Goal: Information Seeking & Learning: Compare options

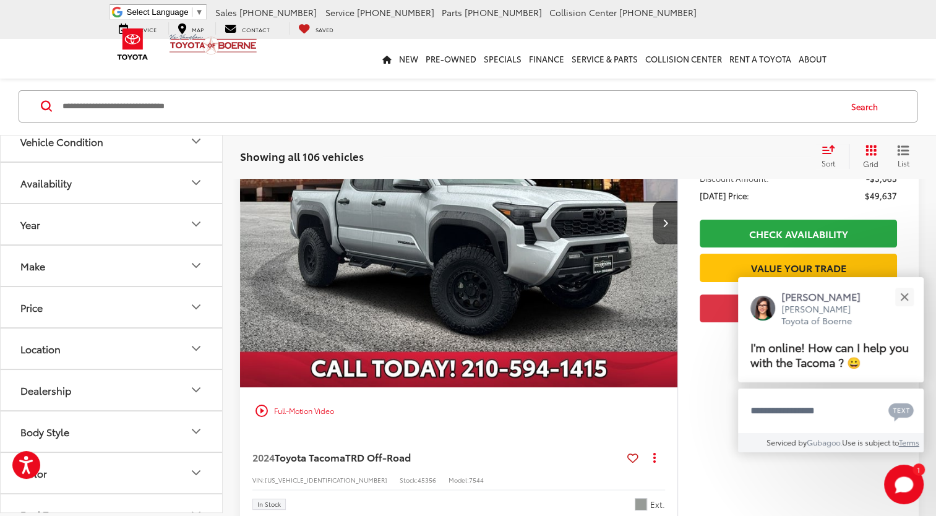
scroll to position [309, 0]
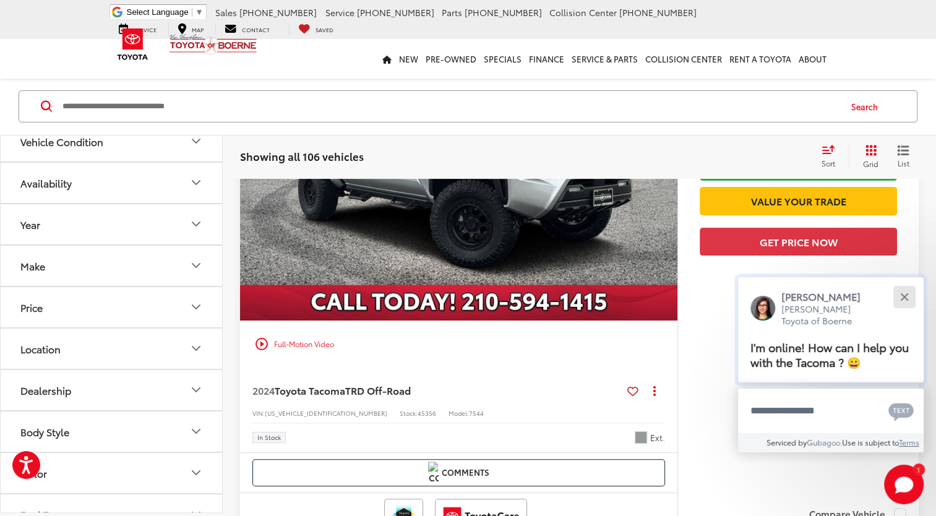
click at [905, 299] on button "Close" at bounding box center [904, 296] width 27 height 27
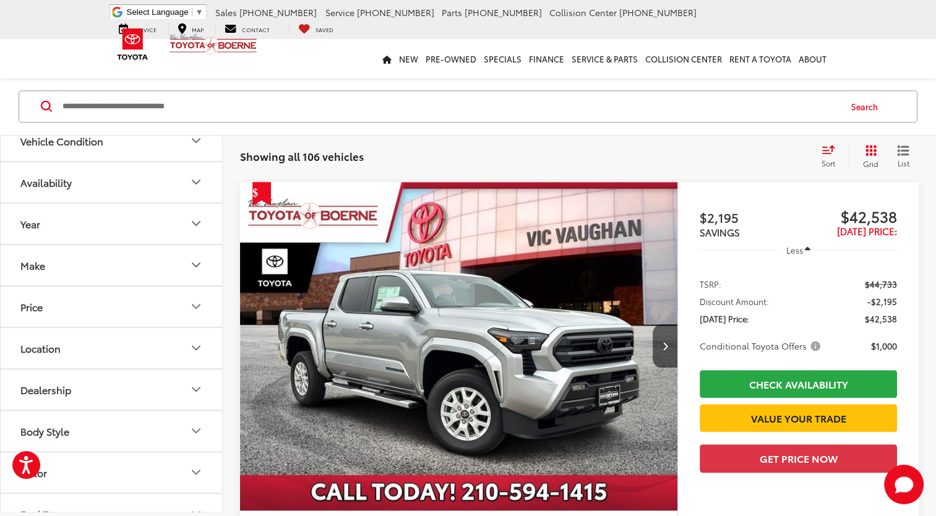
scroll to position [1238, 0]
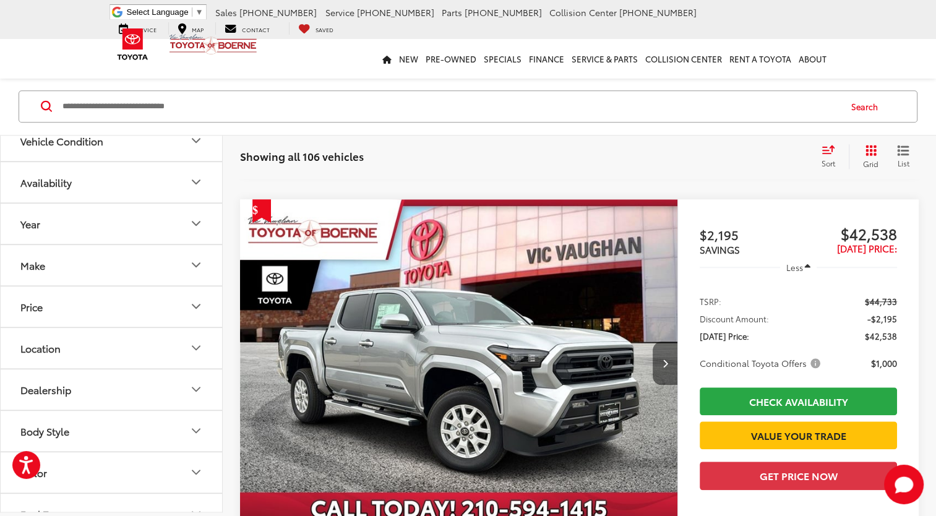
click at [666, 359] on icon "Next image" at bounding box center [665, 363] width 6 height 9
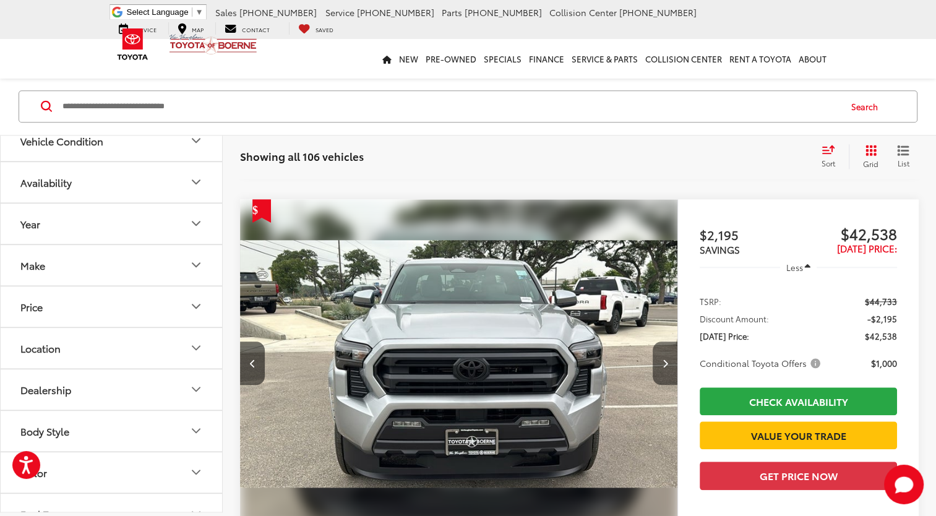
scroll to position [0, 439]
click at [626, 342] on img "2025 Toyota Tacoma SR5 1" at bounding box center [458, 363] width 439 height 329
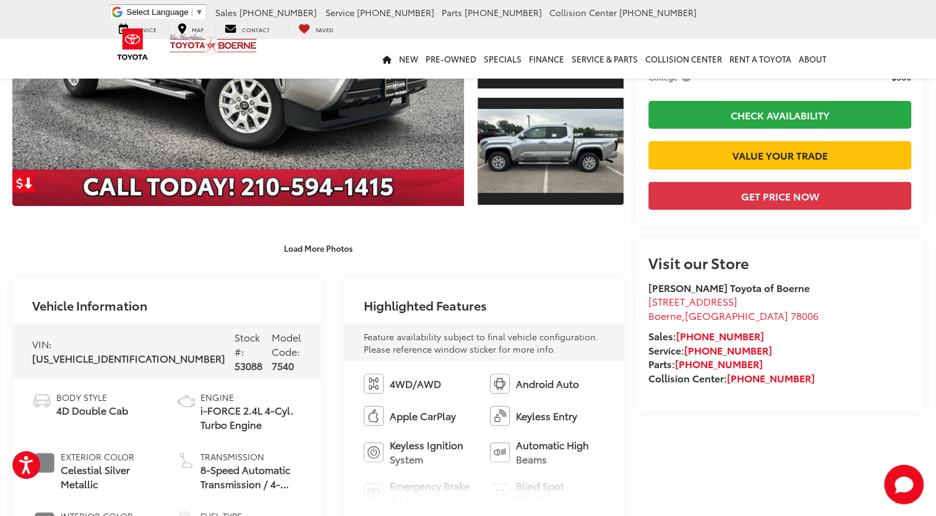
scroll to position [334, 0]
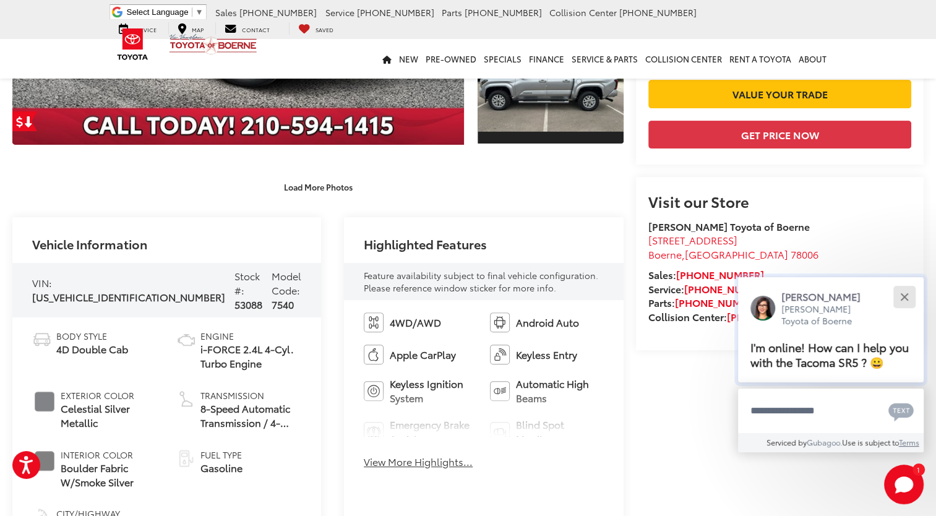
click at [906, 296] on div "Close" at bounding box center [904, 297] width 8 height 8
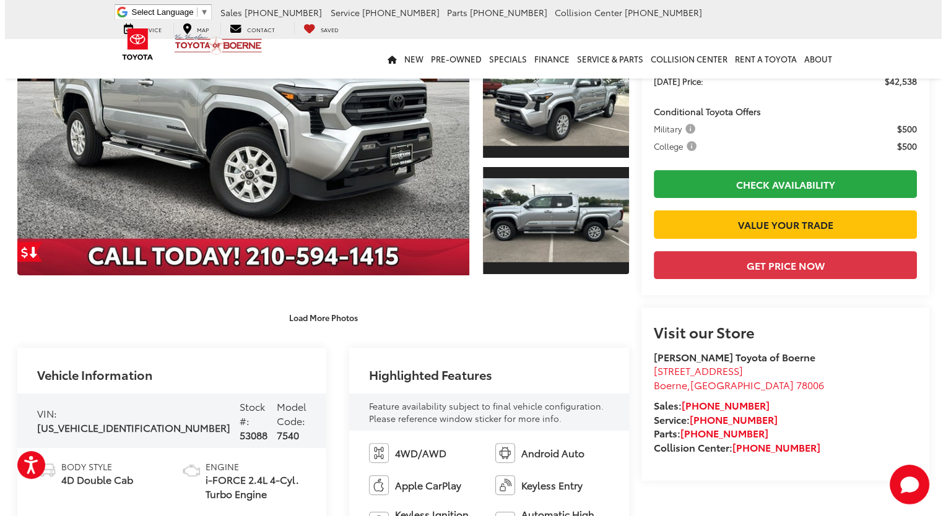
scroll to position [87, 0]
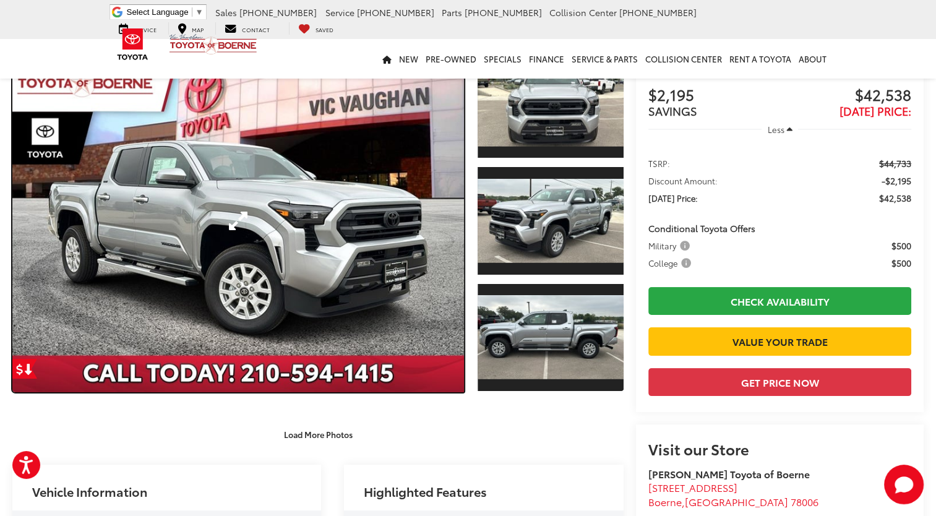
click at [287, 230] on link "Expand Photo 0" at bounding box center [238, 221] width 452 height 343
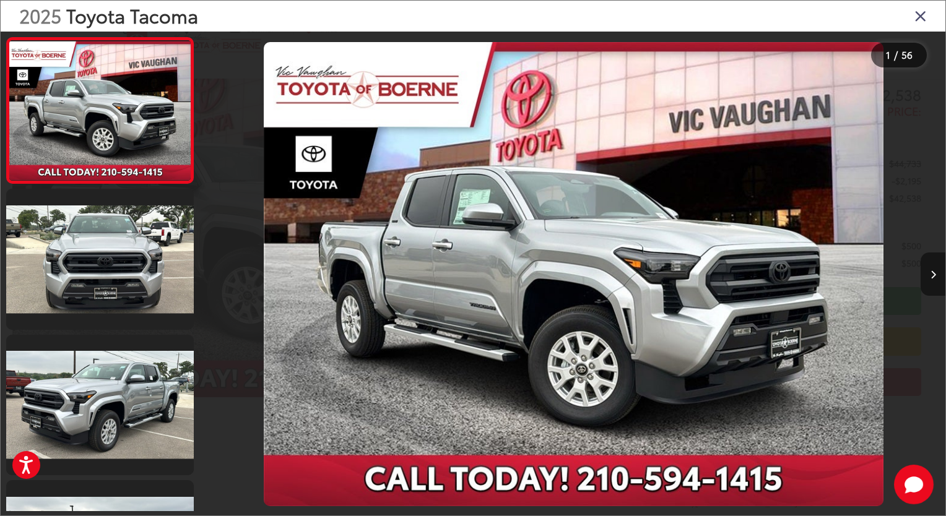
click at [933, 275] on icon "Next image" at bounding box center [933, 274] width 6 height 9
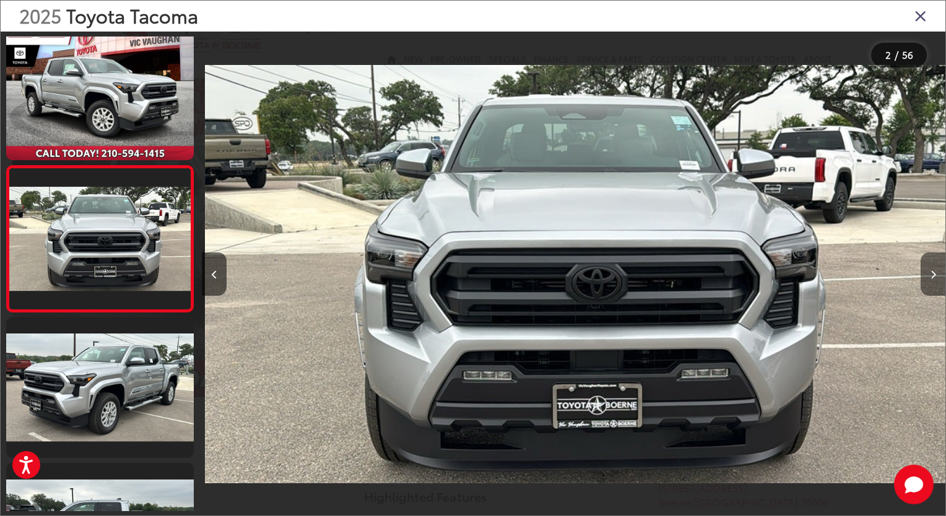
scroll to position [0, 743]
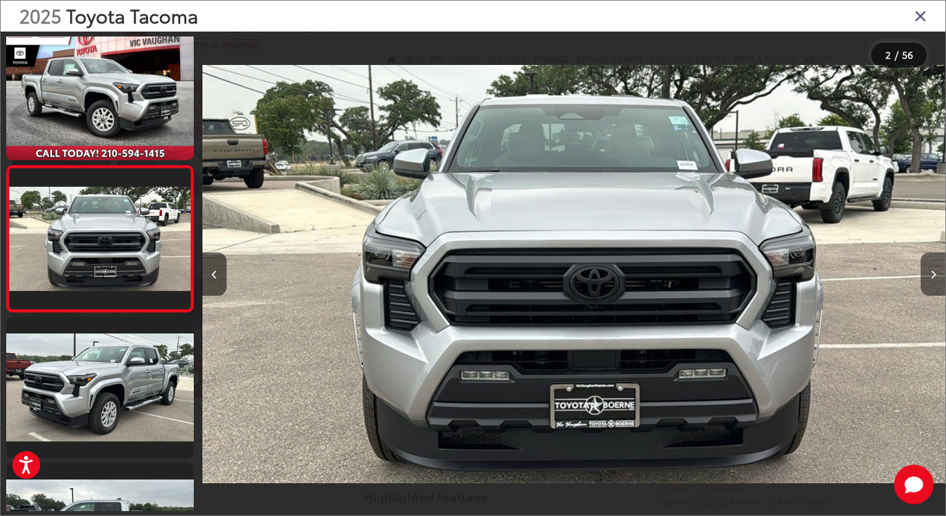
click at [933, 275] on icon "Next image" at bounding box center [933, 274] width 6 height 9
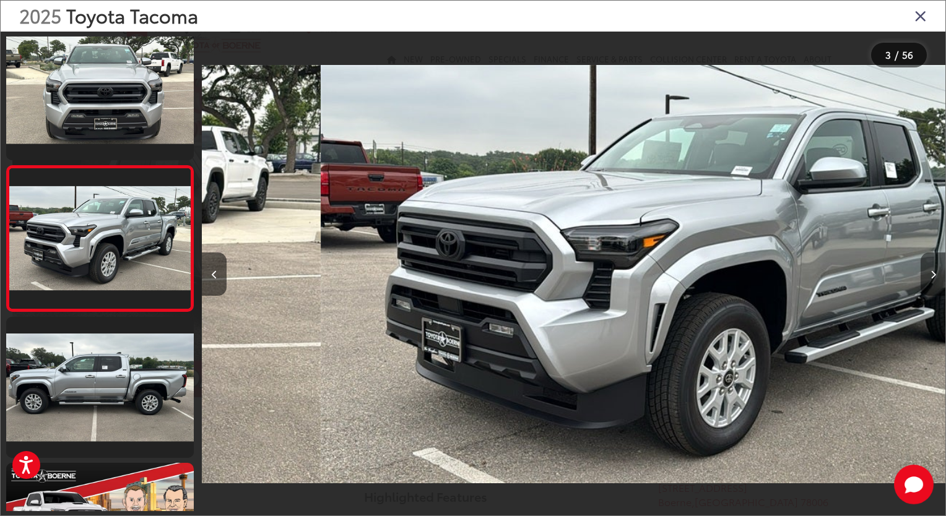
scroll to position [0, 1486]
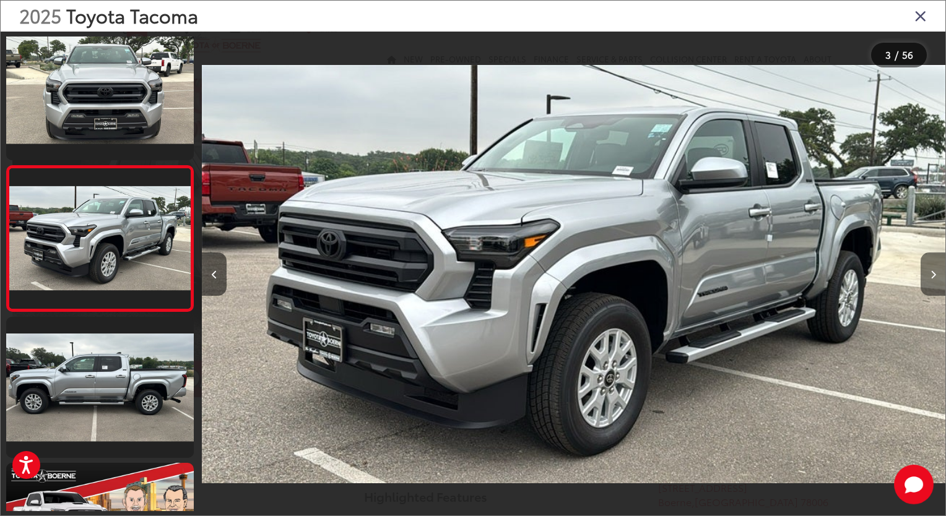
click at [933, 275] on icon "Next image" at bounding box center [933, 274] width 6 height 9
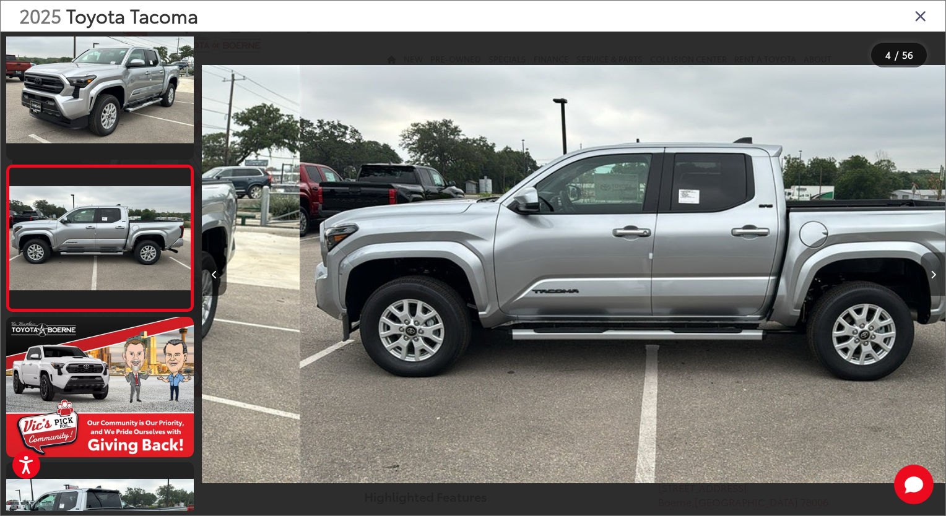
scroll to position [0, 2230]
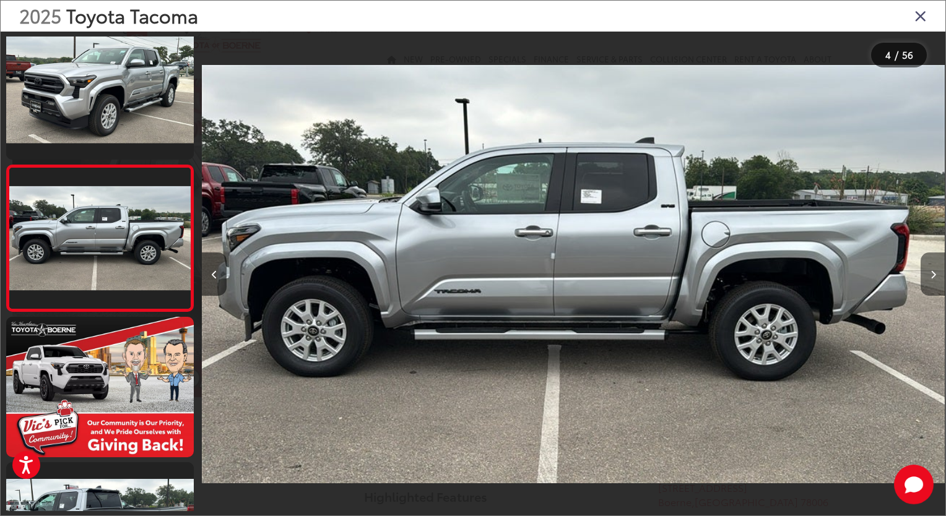
click at [933, 275] on icon "Next image" at bounding box center [933, 274] width 6 height 9
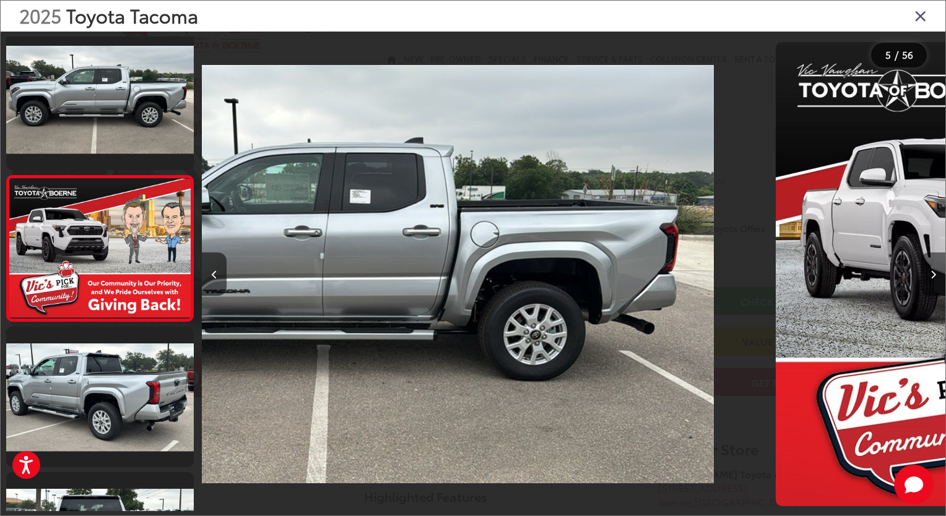
scroll to position [455, 0]
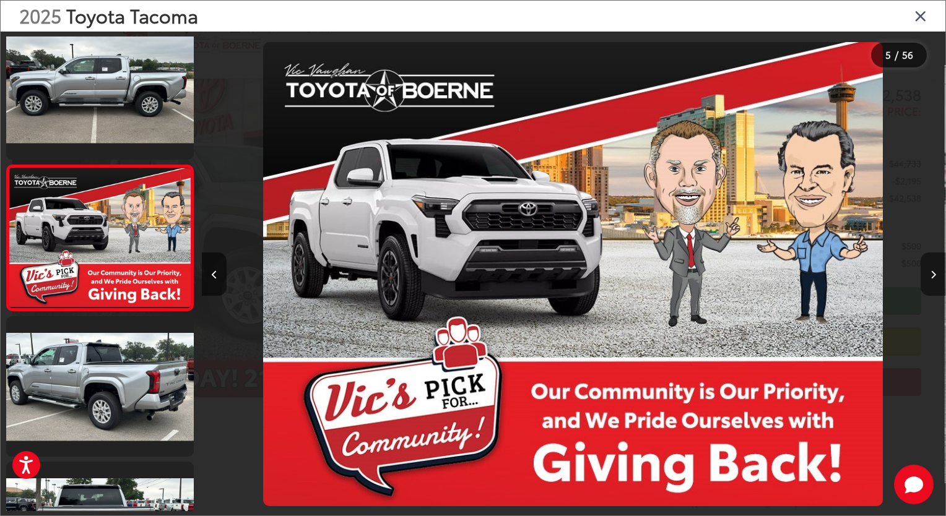
click at [932, 274] on icon "Next image" at bounding box center [933, 274] width 6 height 9
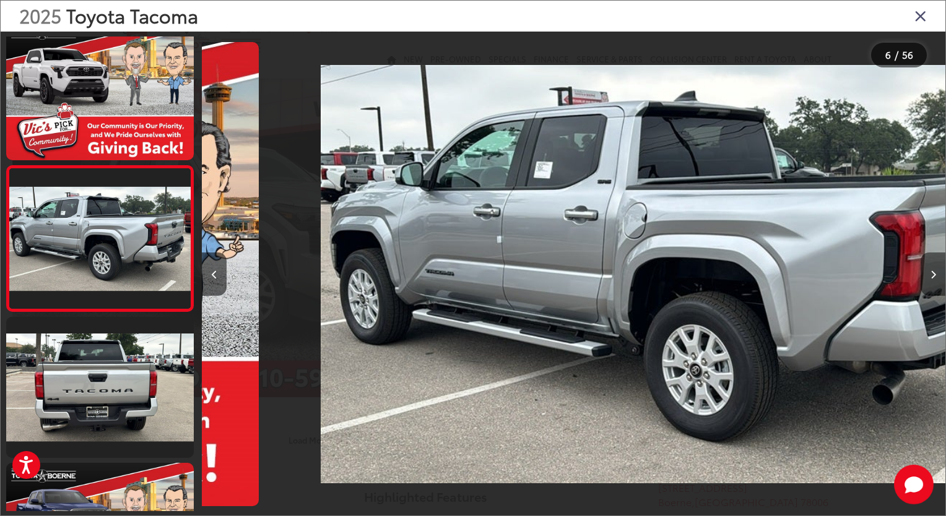
scroll to position [0, 3716]
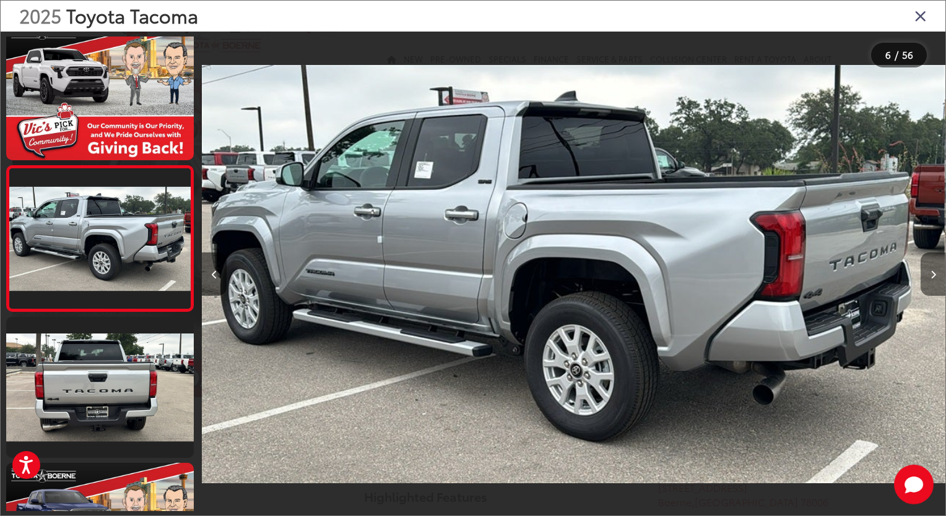
click at [929, 276] on button "Next image" at bounding box center [932, 273] width 25 height 43
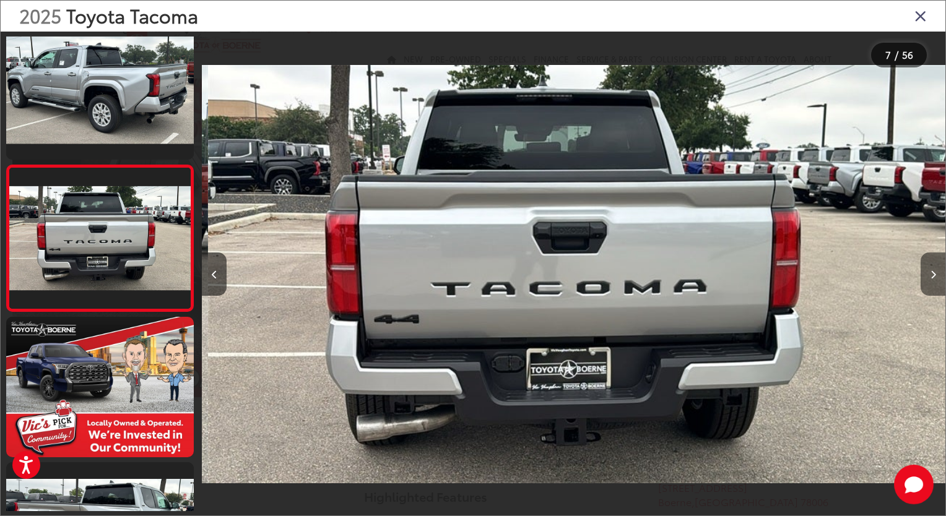
scroll to position [0, 4459]
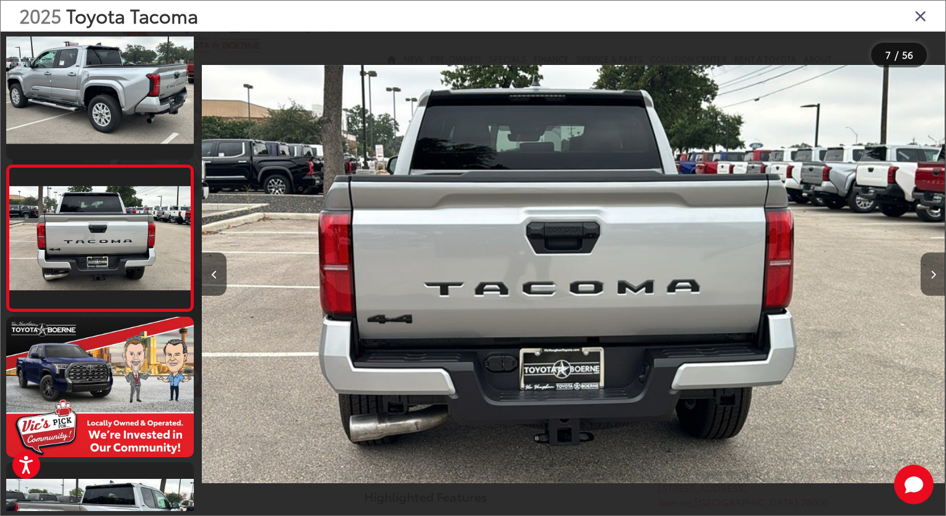
click at [929, 276] on button "Next image" at bounding box center [932, 273] width 25 height 43
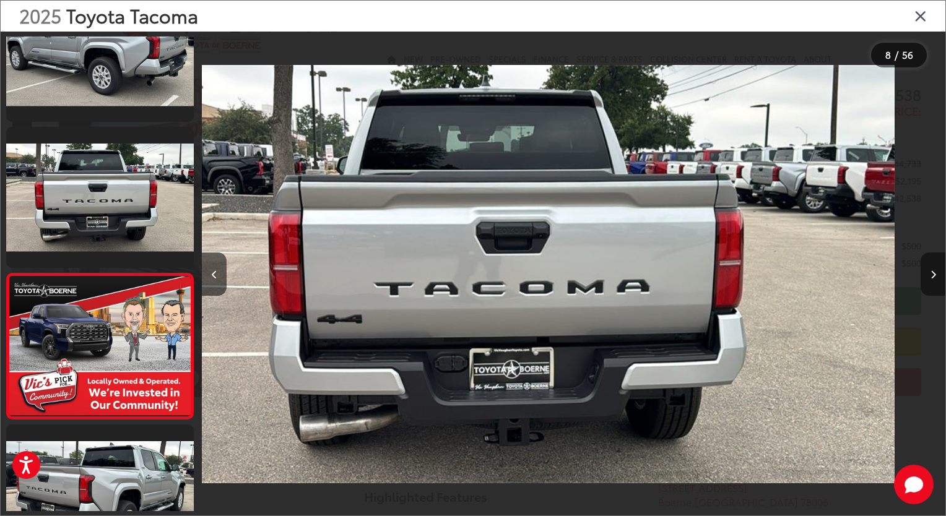
scroll to position [892, 0]
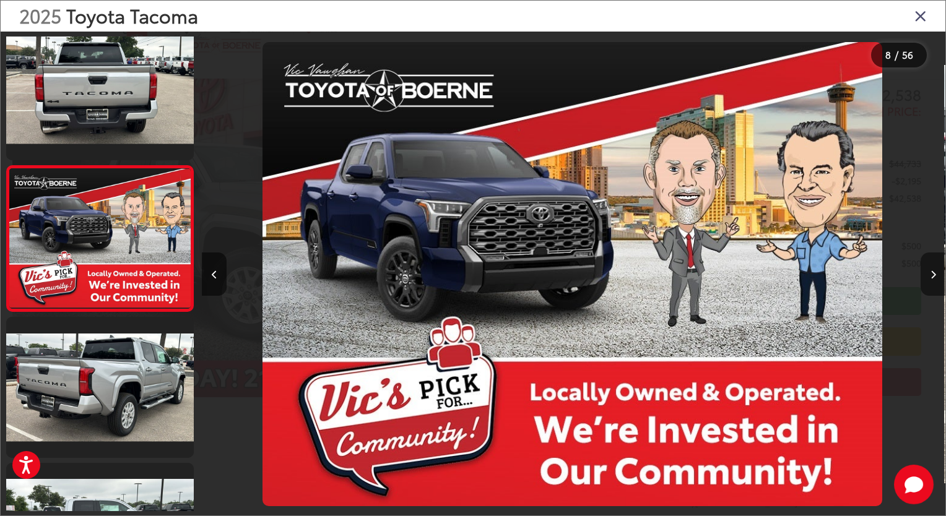
click at [929, 276] on button "Next image" at bounding box center [932, 273] width 25 height 43
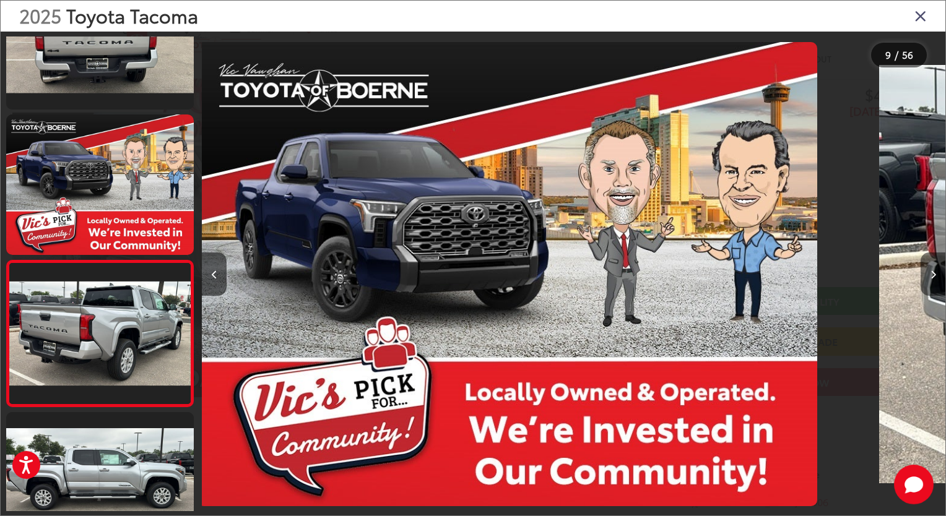
scroll to position [0, 0]
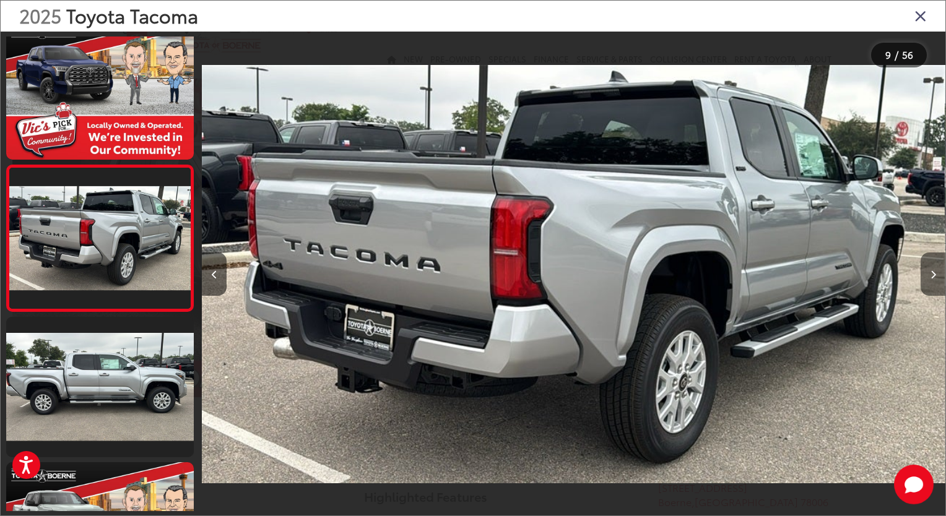
click at [929, 275] on button "Next image" at bounding box center [932, 273] width 25 height 43
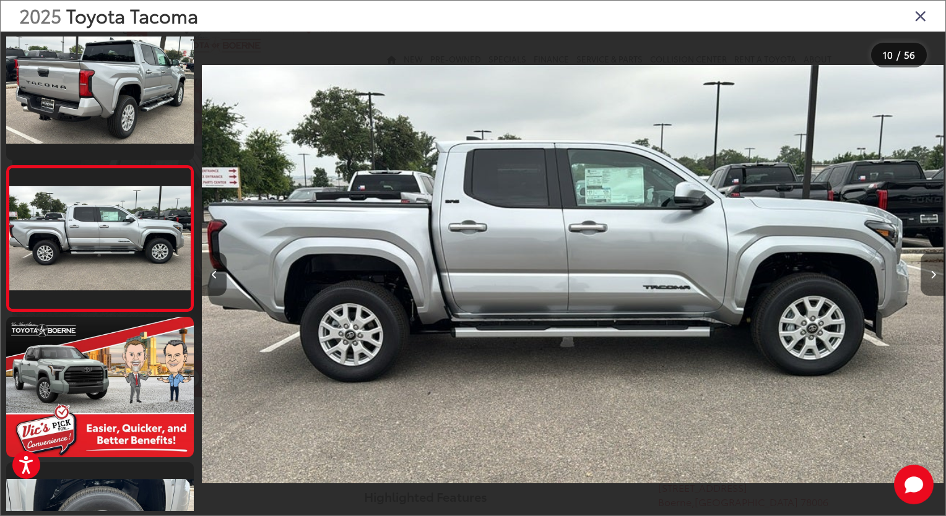
click at [929, 275] on button "Next image" at bounding box center [932, 273] width 25 height 43
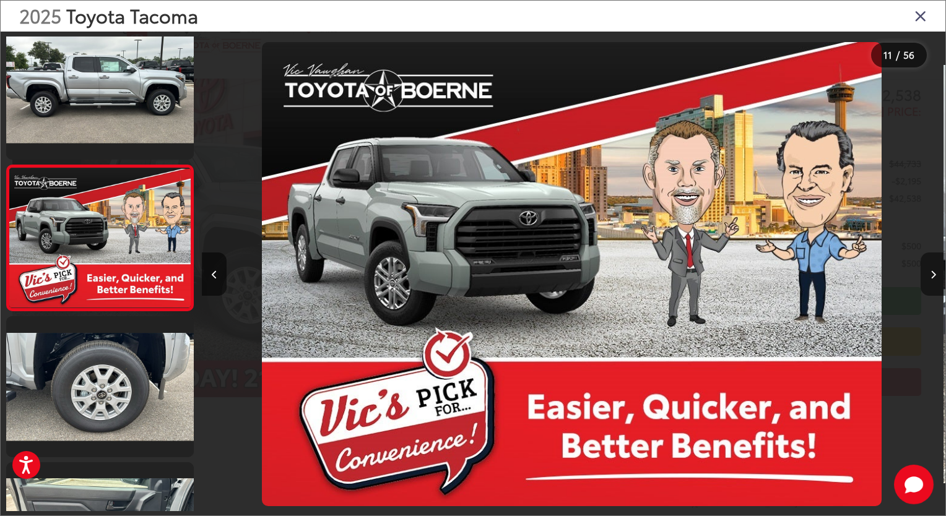
click at [929, 274] on button "Next image" at bounding box center [932, 273] width 25 height 43
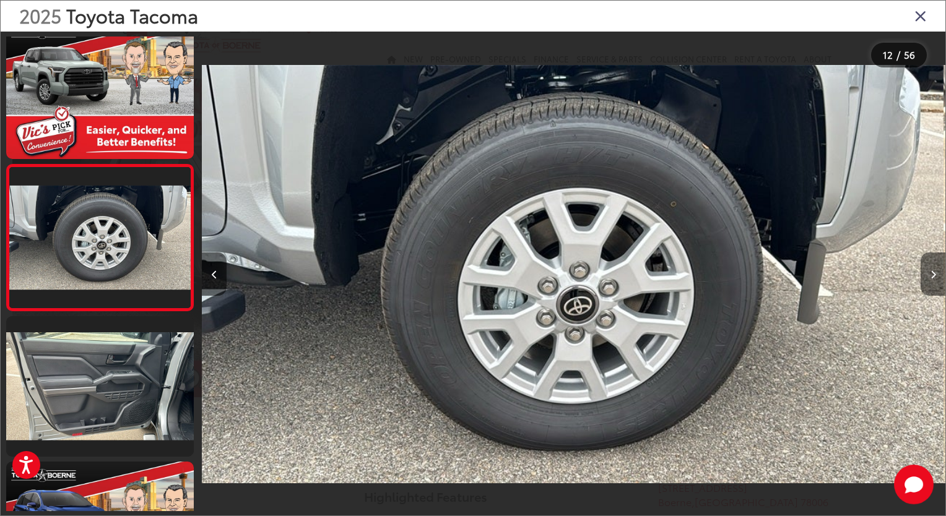
click at [930, 274] on icon "Next image" at bounding box center [933, 274] width 6 height 9
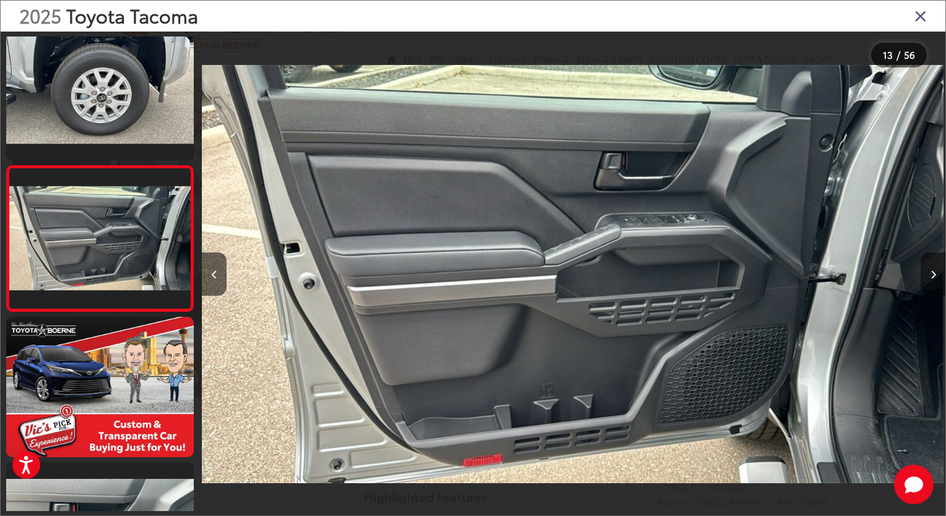
click at [930, 274] on icon "Next image" at bounding box center [933, 274] width 6 height 9
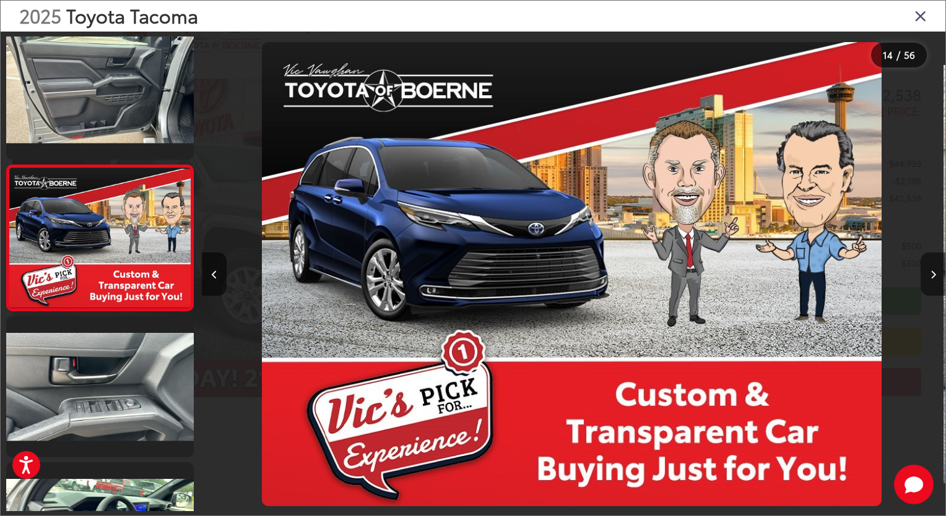
click at [930, 274] on icon "Next image" at bounding box center [933, 274] width 6 height 9
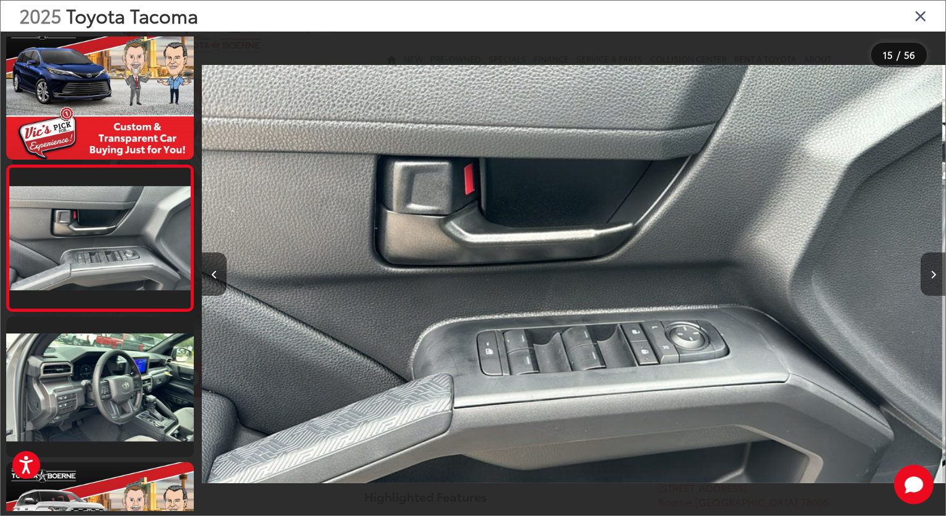
click at [930, 274] on icon "Next image" at bounding box center [933, 274] width 6 height 9
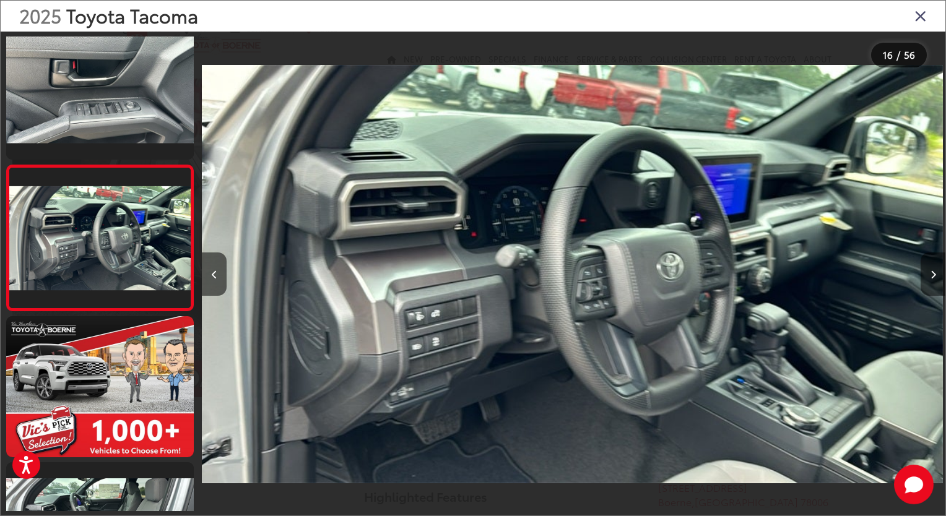
click at [931, 272] on icon "Next image" at bounding box center [933, 274] width 6 height 9
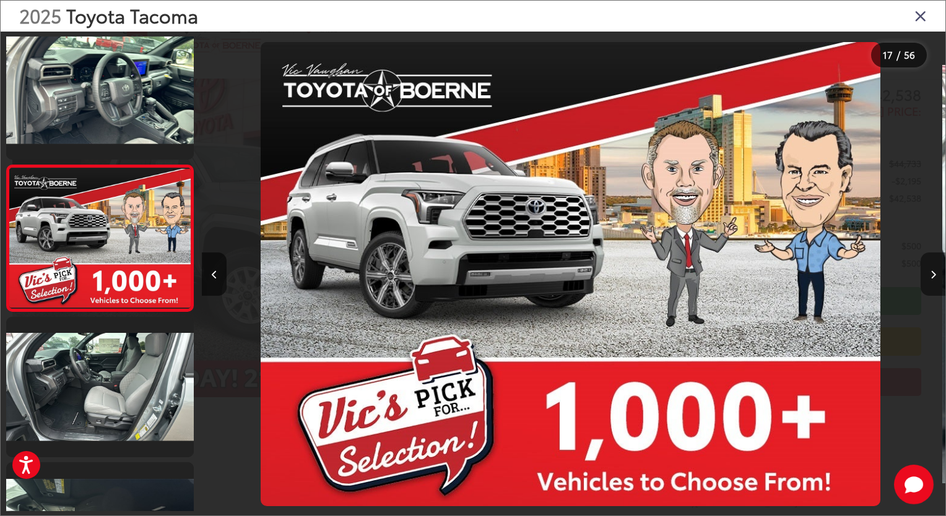
click at [931, 272] on icon "Next image" at bounding box center [933, 274] width 6 height 9
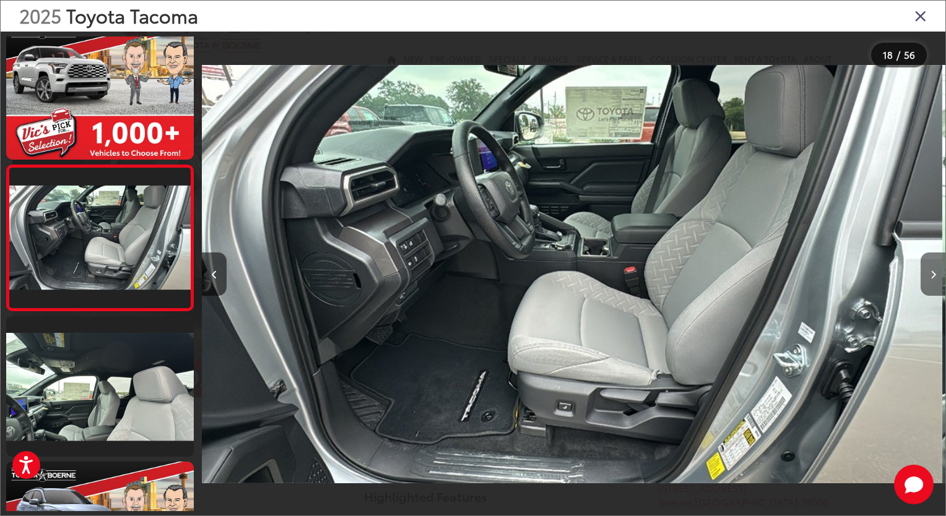
click at [932, 272] on icon "Next image" at bounding box center [933, 274] width 6 height 9
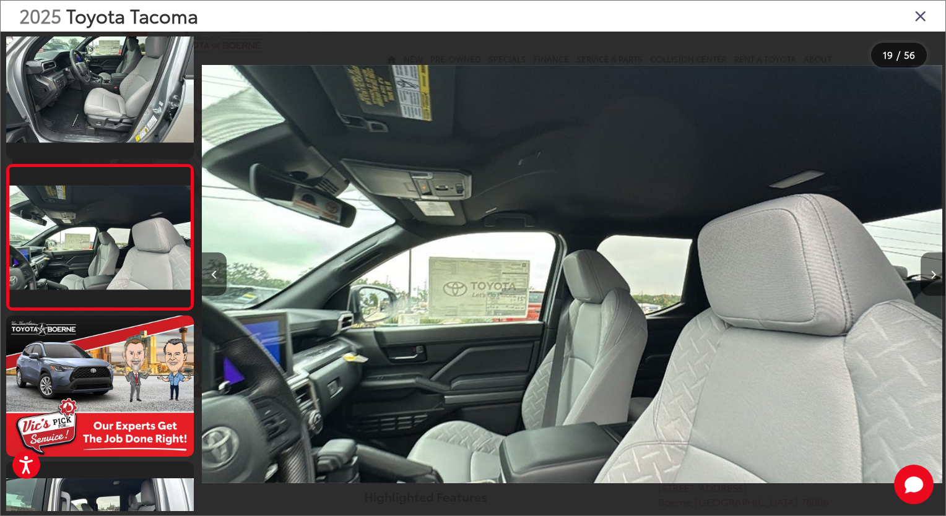
click at [931, 270] on icon "Next image" at bounding box center [933, 274] width 6 height 9
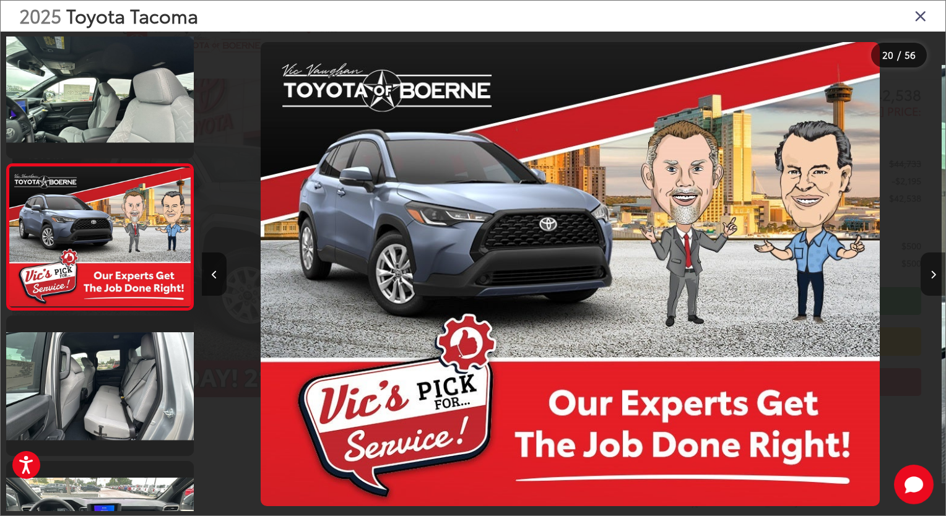
click at [931, 270] on icon "Next image" at bounding box center [933, 274] width 6 height 9
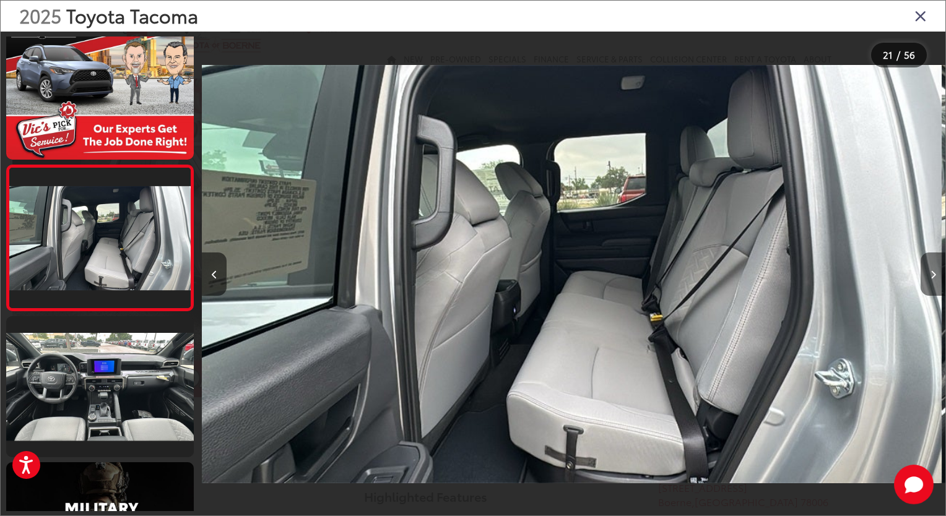
click at [933, 275] on icon "Next image" at bounding box center [933, 274] width 6 height 9
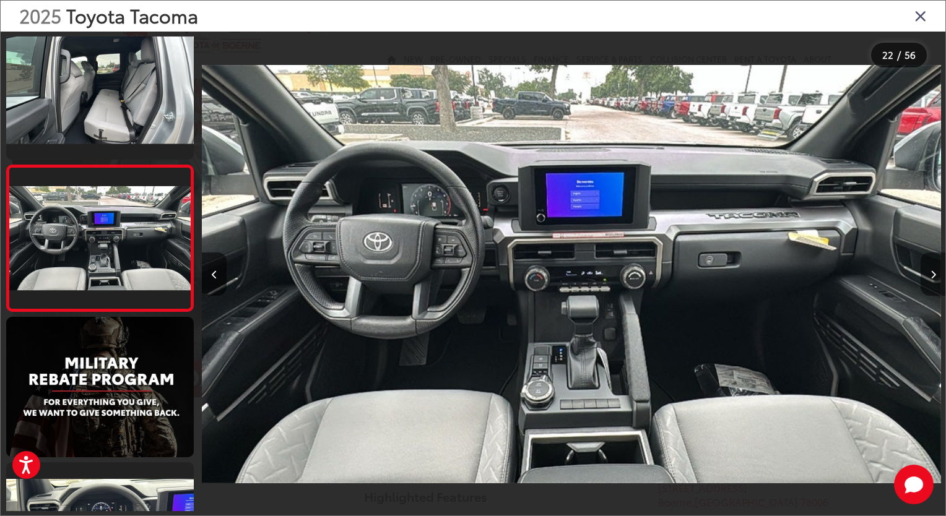
click at [930, 278] on icon "Next image" at bounding box center [933, 274] width 6 height 9
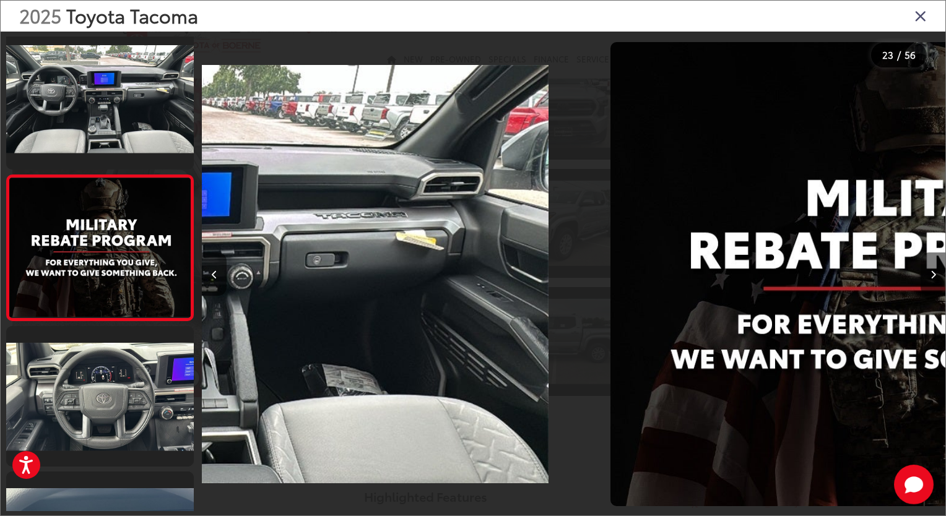
scroll to position [3077, 0]
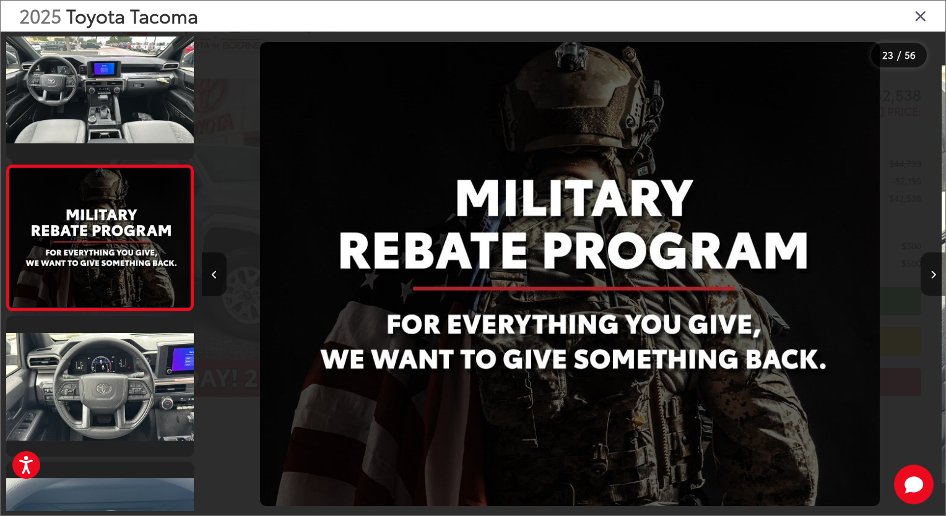
click at [930, 278] on icon "Next image" at bounding box center [933, 274] width 6 height 9
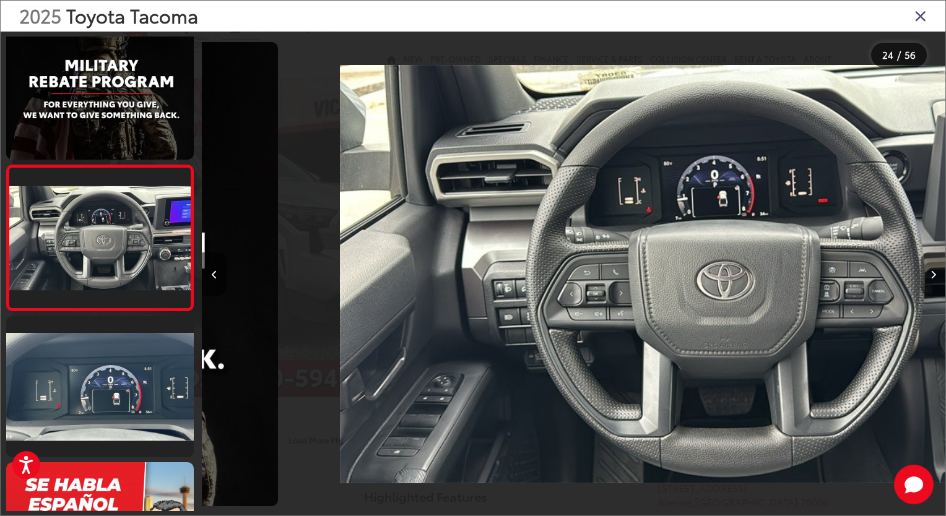
scroll to position [0, 17095]
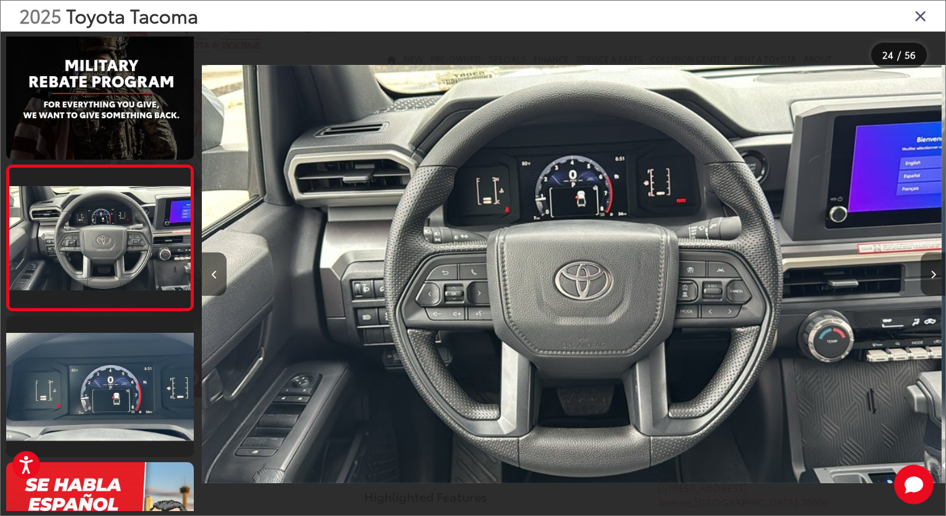
click at [934, 277] on icon "Next image" at bounding box center [933, 274] width 6 height 9
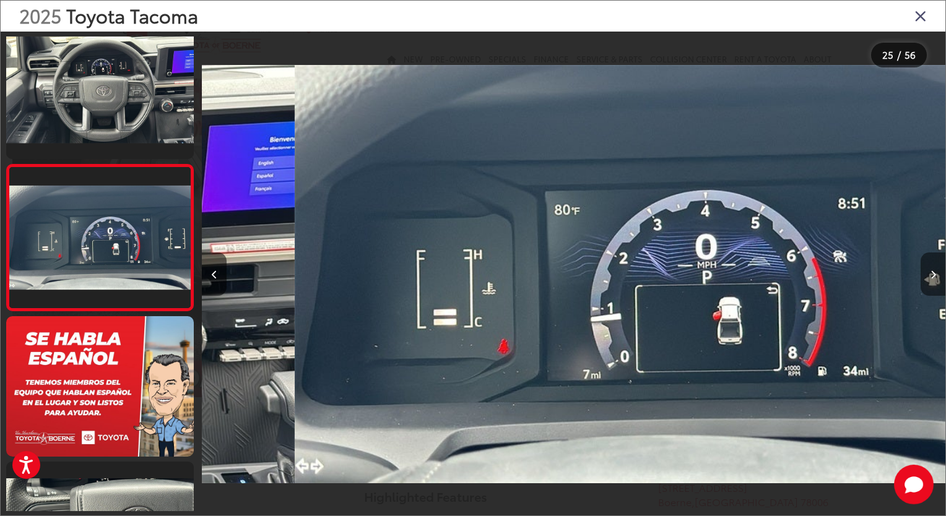
scroll to position [0, 17839]
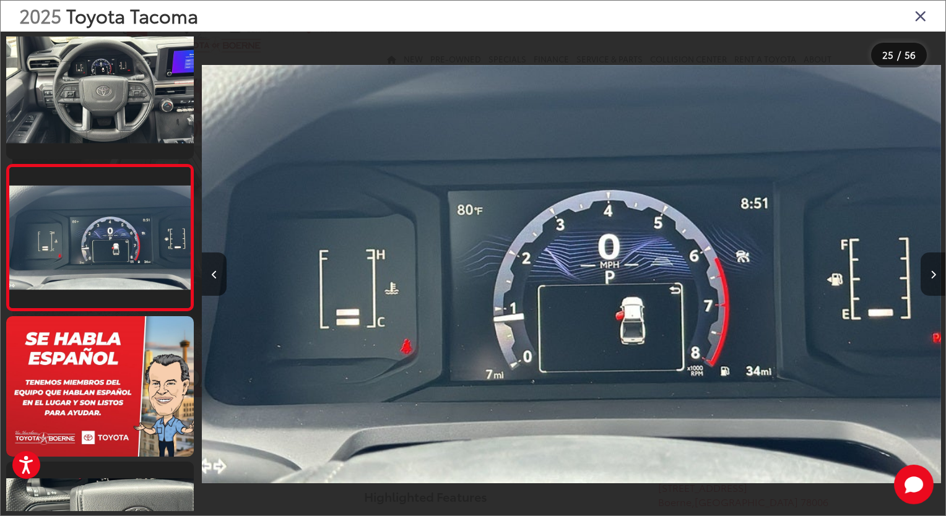
click at [933, 277] on icon "Next image" at bounding box center [933, 274] width 6 height 9
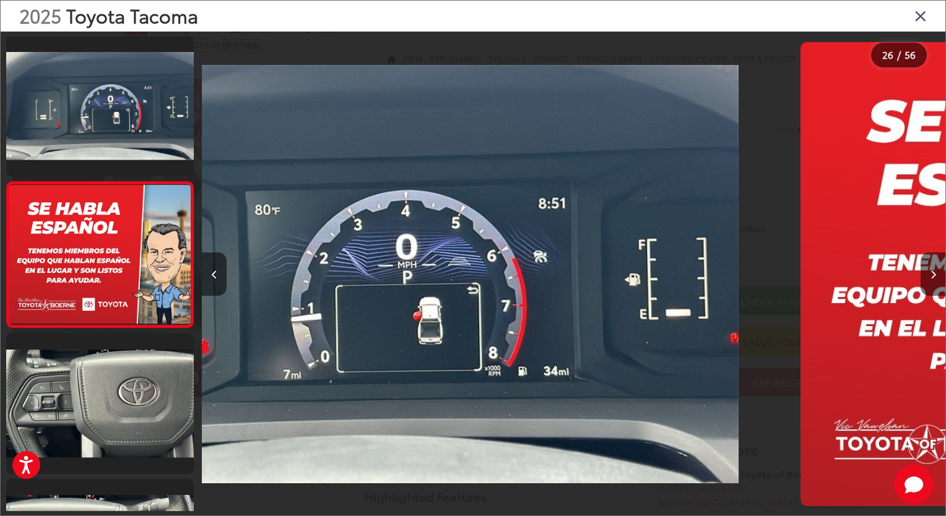
scroll to position [3515, 0]
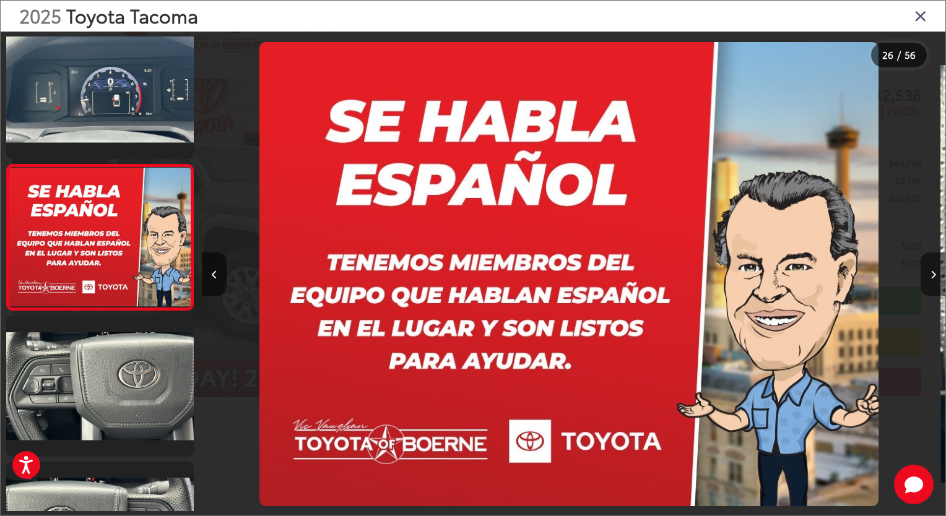
click at [933, 277] on icon "Next image" at bounding box center [933, 274] width 6 height 9
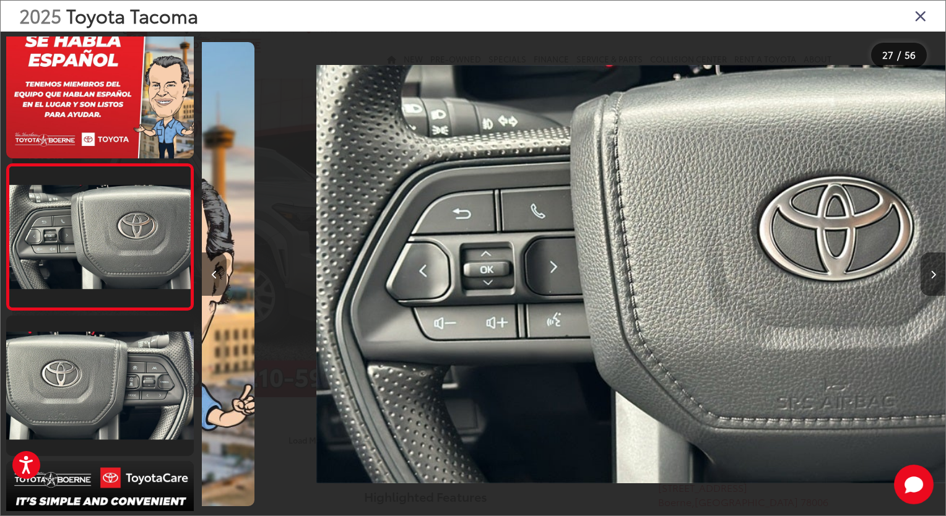
scroll to position [0, 19325]
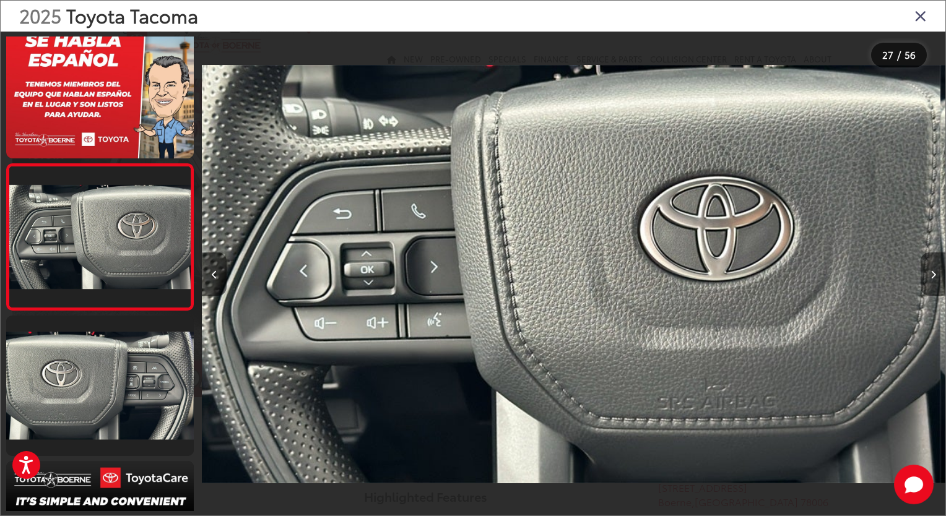
click at [933, 277] on icon "Next image" at bounding box center [933, 274] width 6 height 9
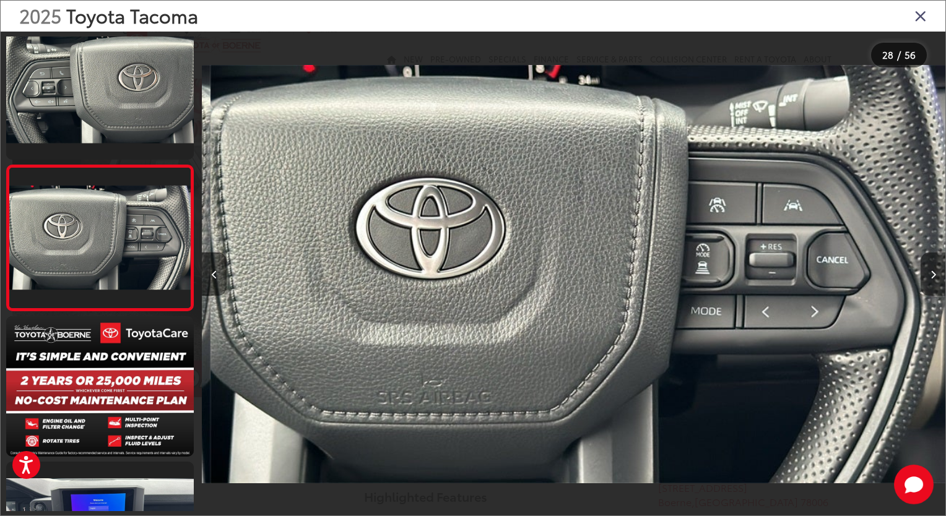
scroll to position [0, 20068]
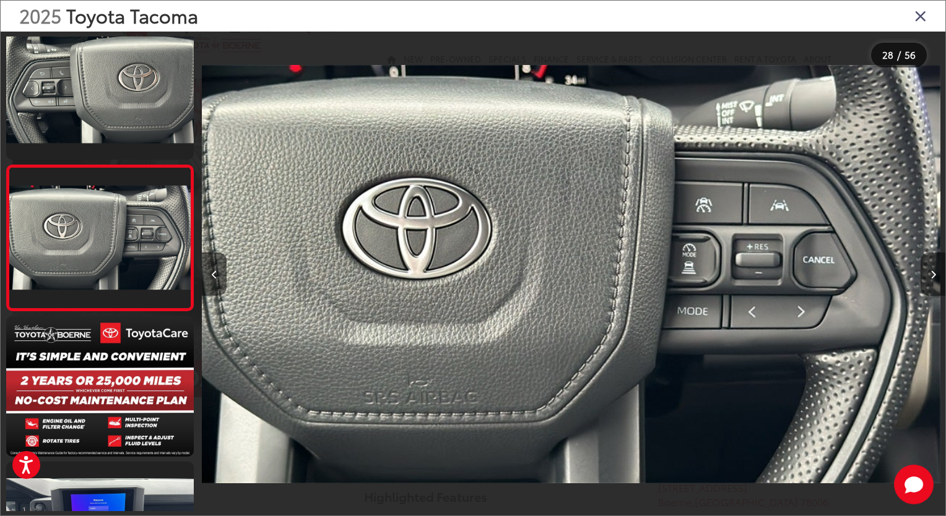
click at [936, 282] on button "Next image" at bounding box center [932, 273] width 25 height 43
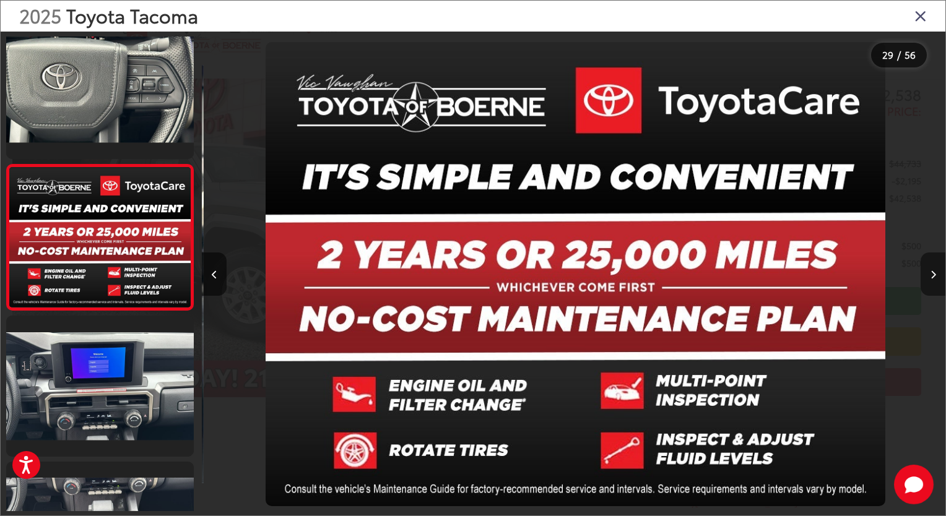
scroll to position [0, 20811]
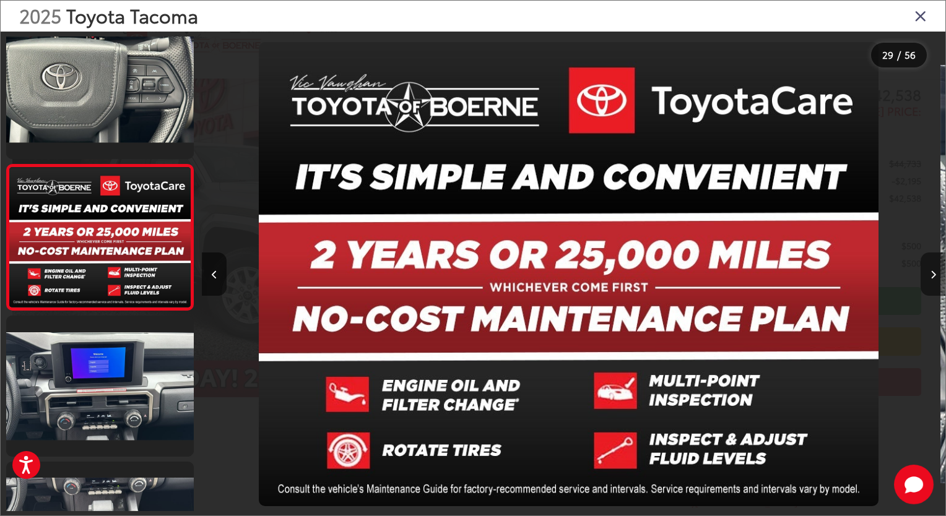
click at [931, 276] on icon "Next image" at bounding box center [933, 274] width 6 height 9
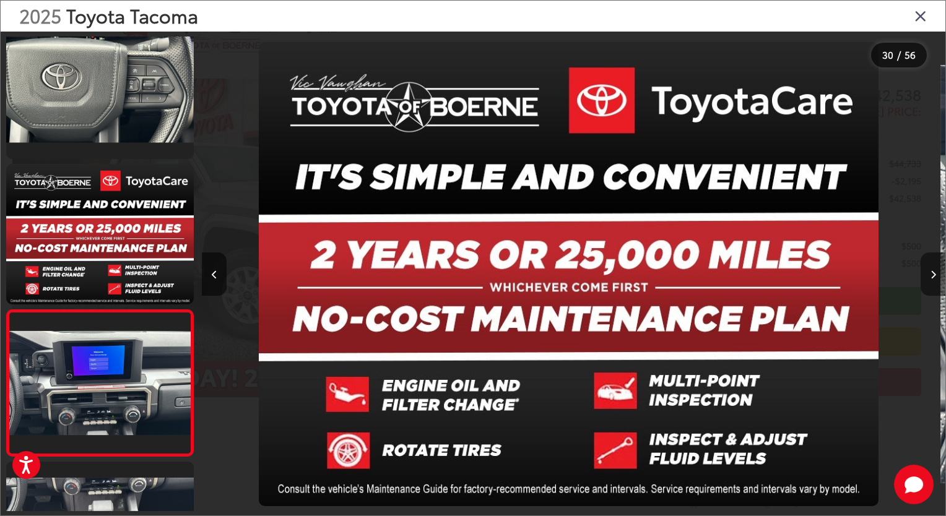
scroll to position [0, 21013]
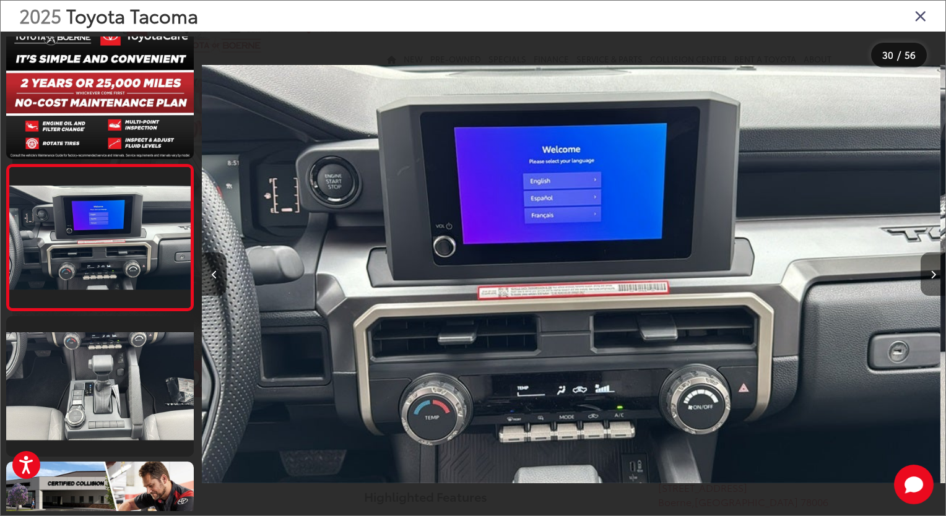
click at [933, 272] on icon "Next image" at bounding box center [933, 274] width 6 height 9
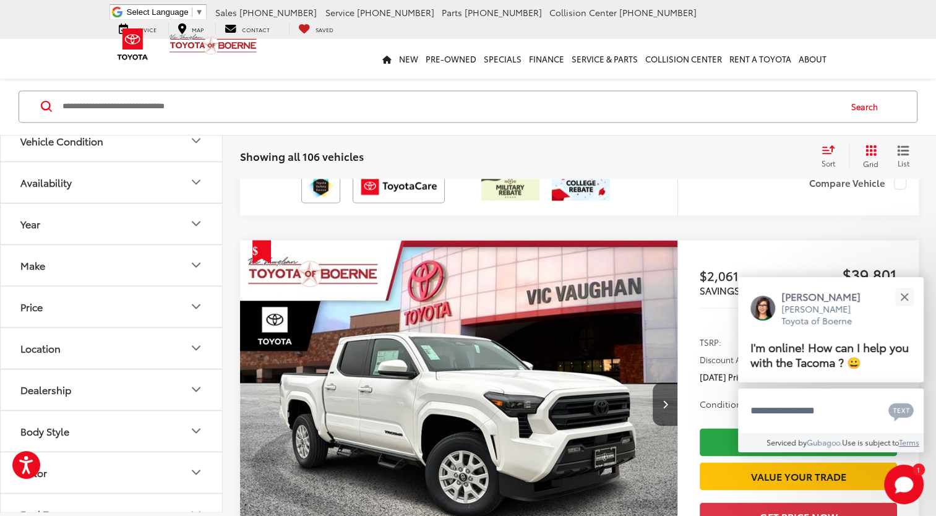
scroll to position [1806, 0]
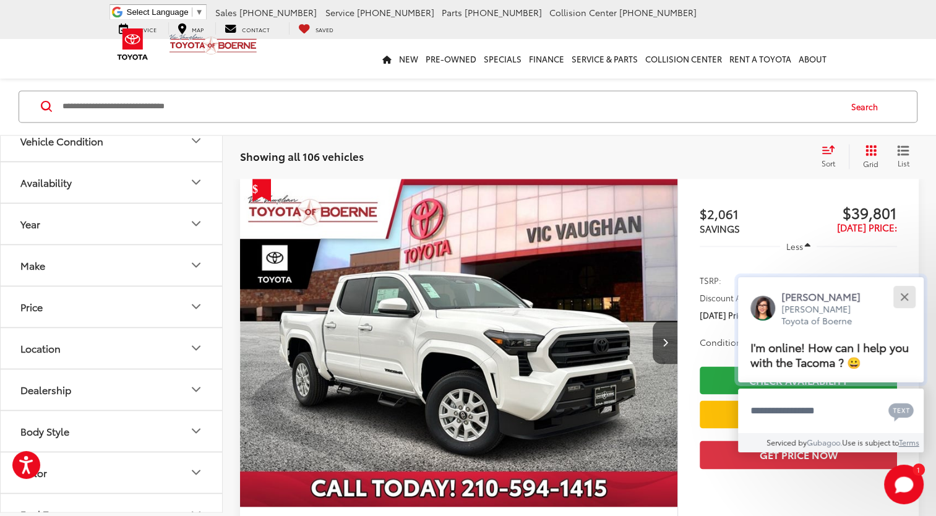
click at [903, 300] on button "Close" at bounding box center [904, 296] width 27 height 27
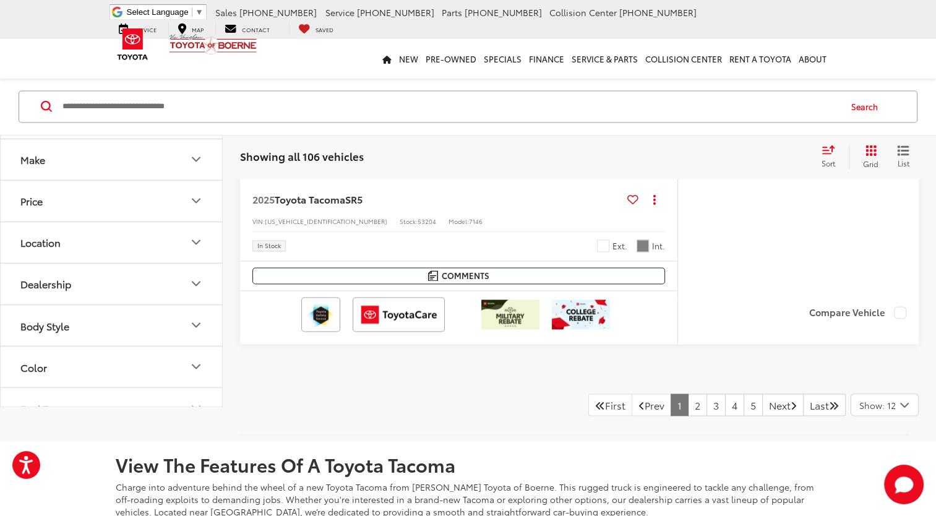
scroll to position [6695, 0]
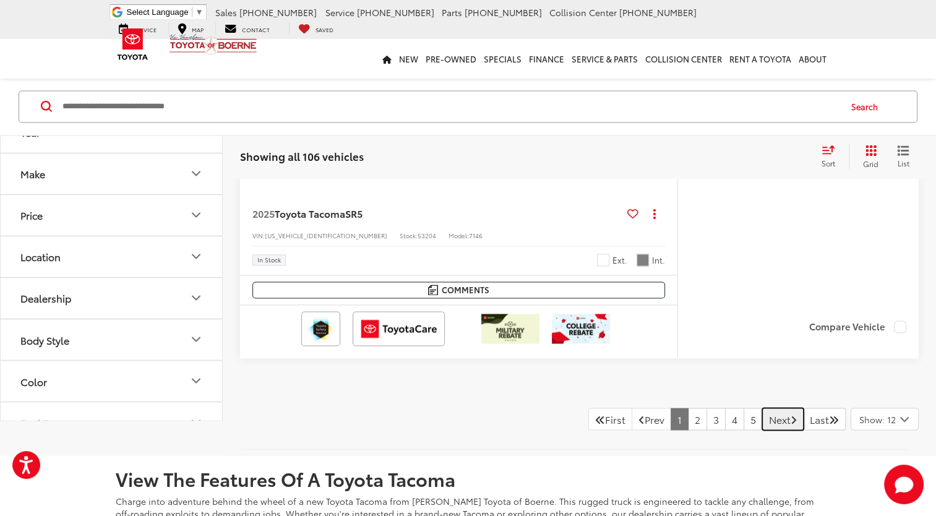
click at [791, 414] on icon "Next Page" at bounding box center [794, 419] width 6 height 10
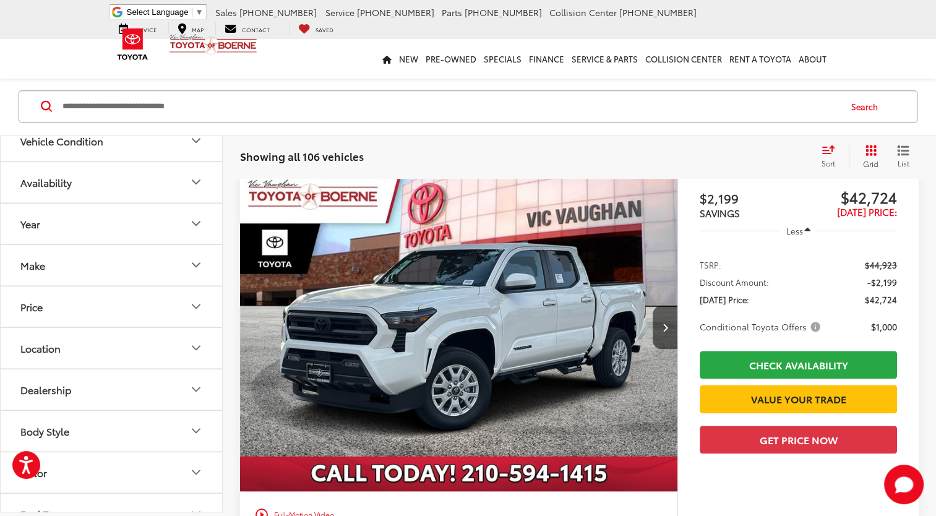
scroll to position [1296, 0]
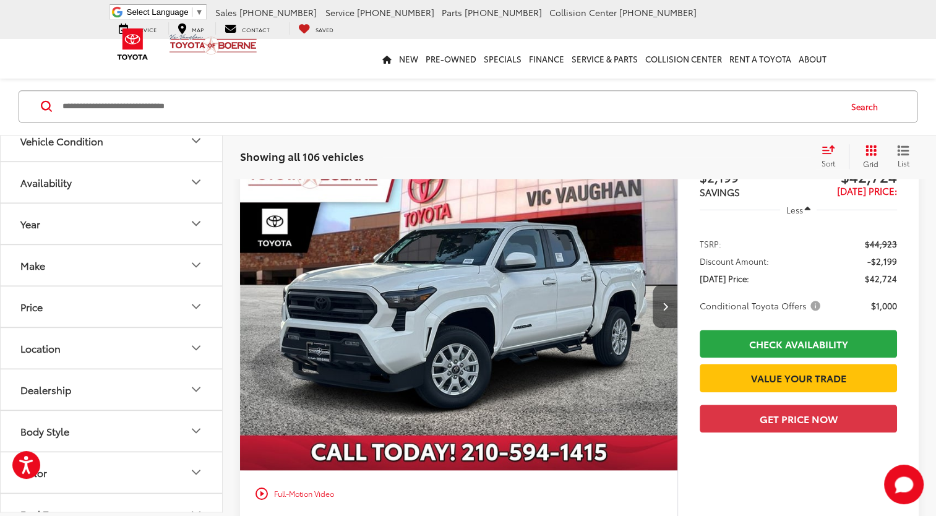
click at [666, 298] on button "Next image" at bounding box center [665, 306] width 25 height 43
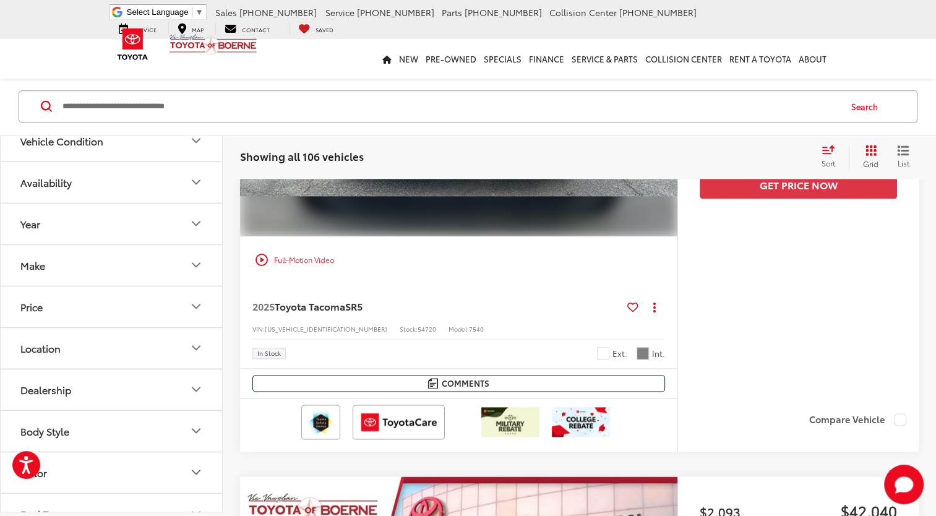
scroll to position [1420, 0]
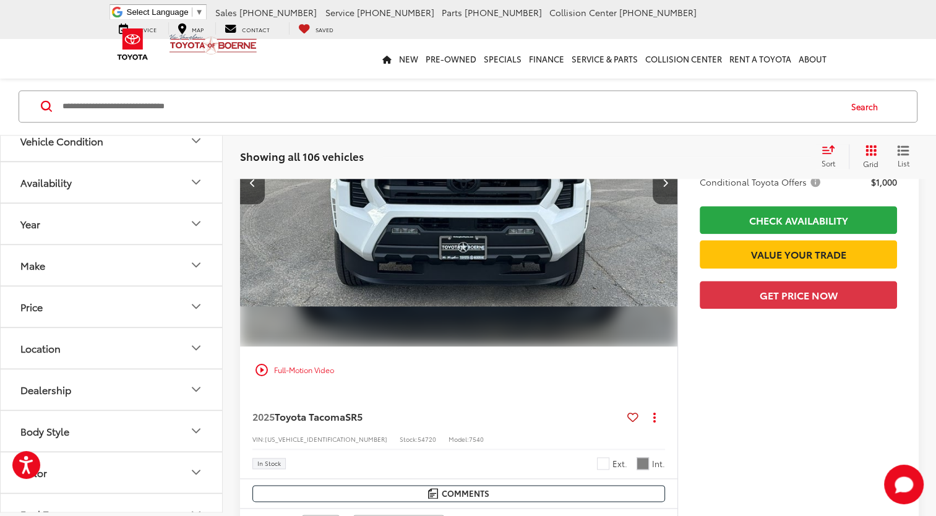
click at [552, 218] on img "2025 Toyota Tacoma SR5 1" at bounding box center [458, 182] width 439 height 329
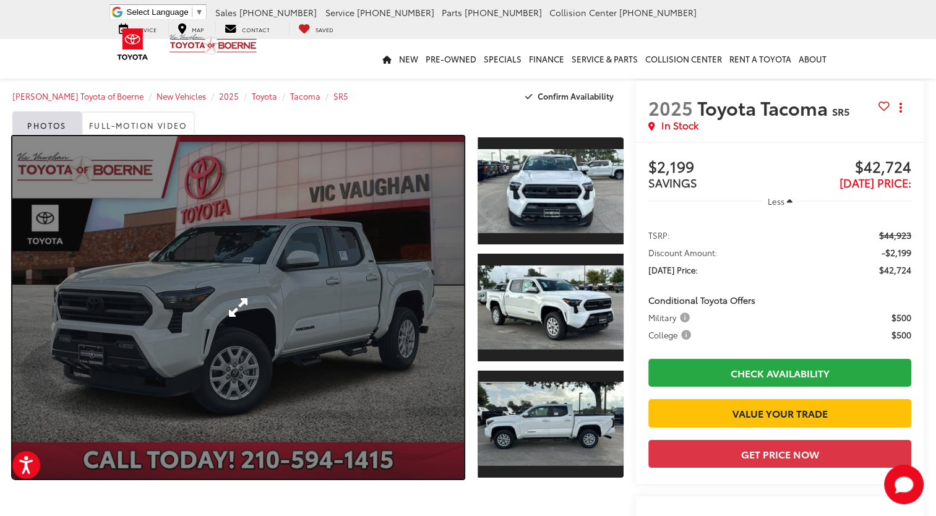
click at [421, 300] on link "Expand Photo 0" at bounding box center [238, 307] width 452 height 343
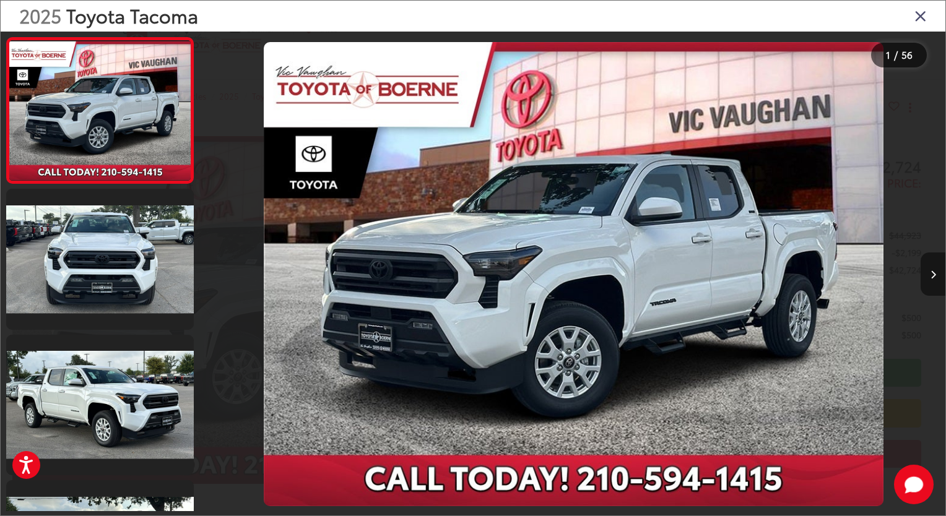
click at [933, 271] on icon "Next image" at bounding box center [933, 274] width 6 height 9
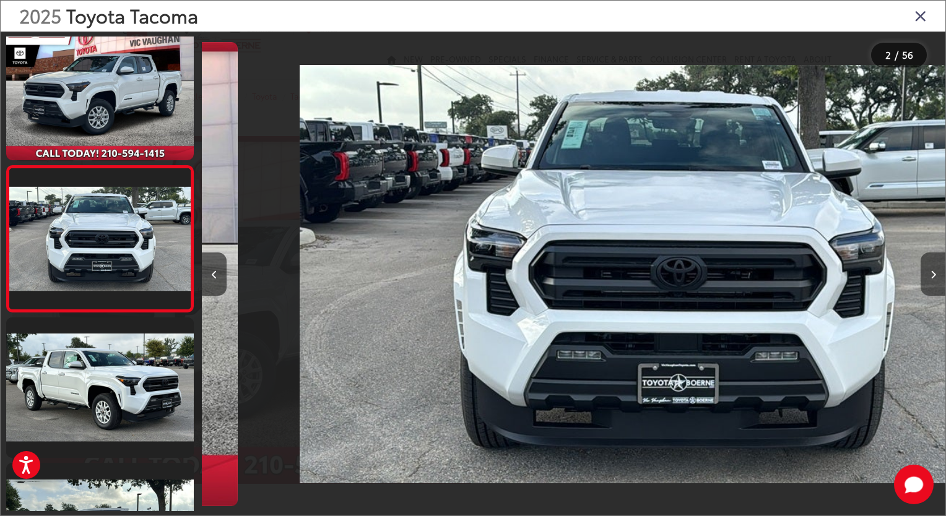
scroll to position [0, 743]
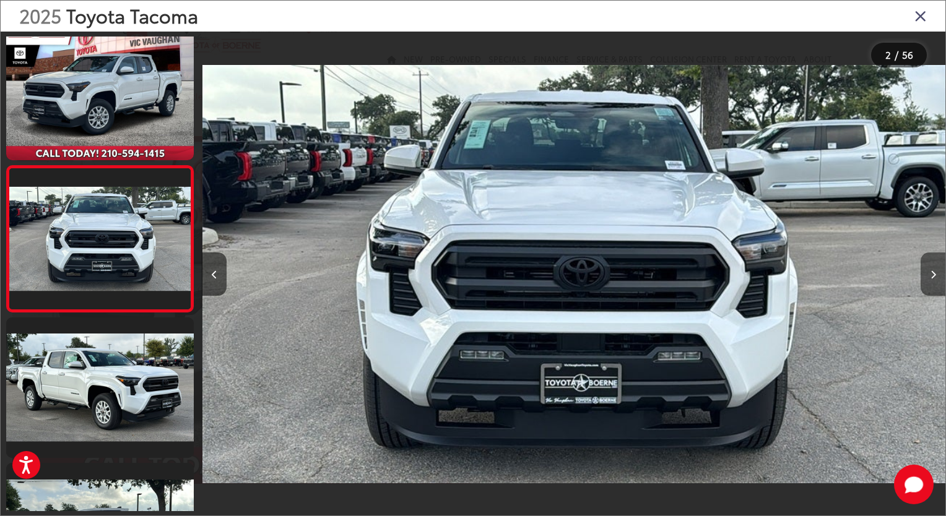
click at [932, 271] on icon "Next image" at bounding box center [933, 274] width 6 height 9
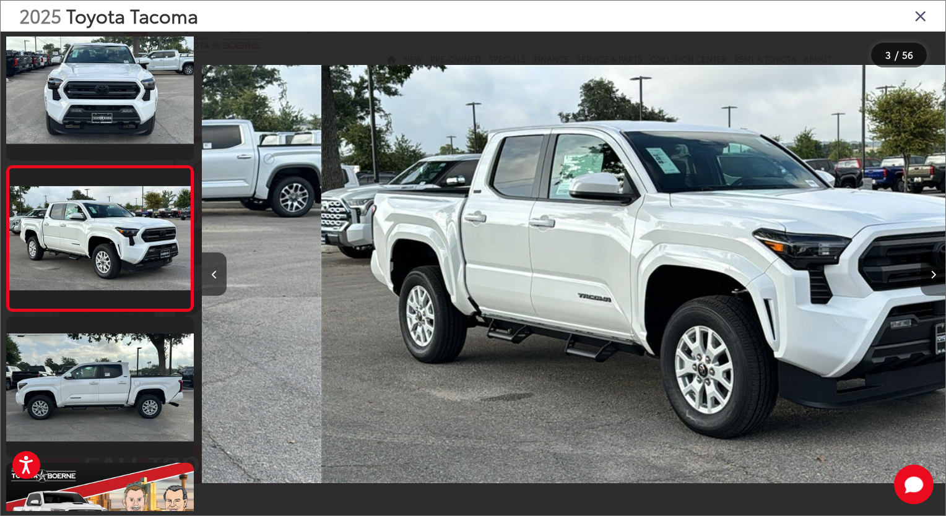
scroll to position [0, 1486]
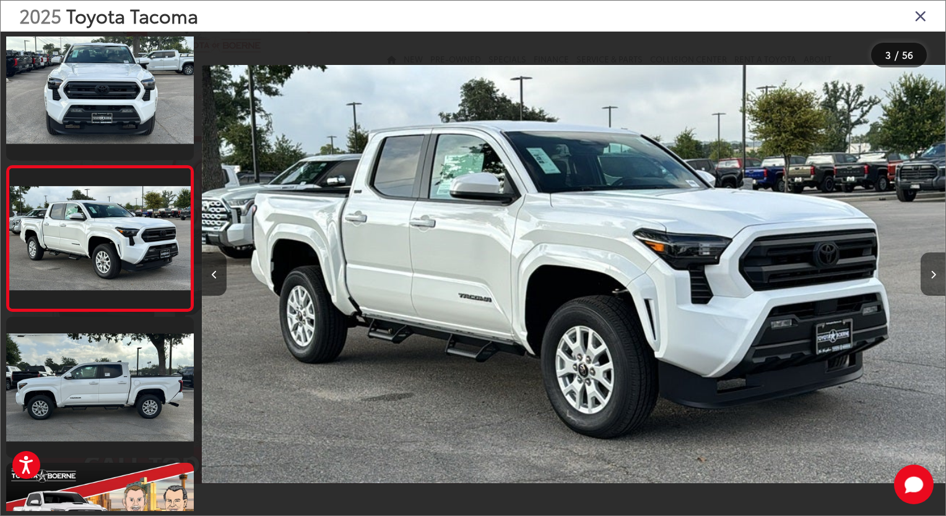
click at [931, 272] on icon "Next image" at bounding box center [933, 274] width 6 height 9
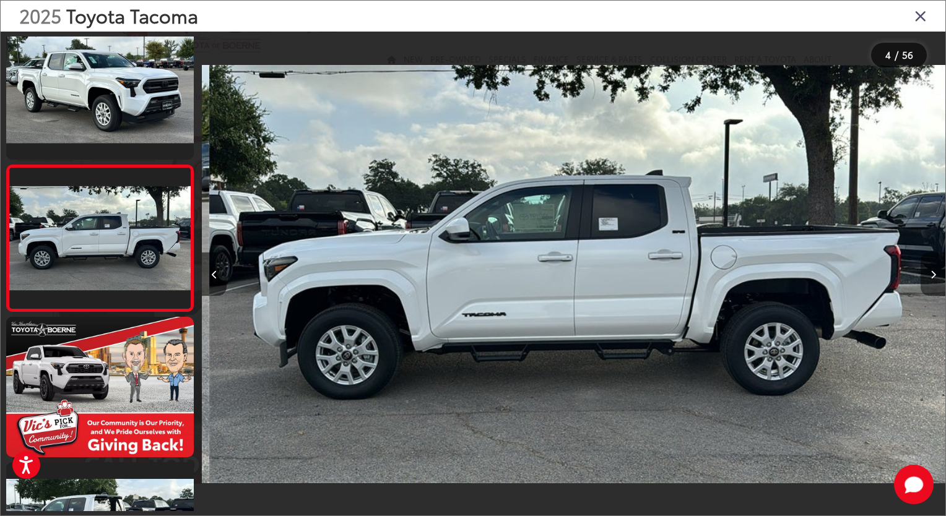
scroll to position [0, 2230]
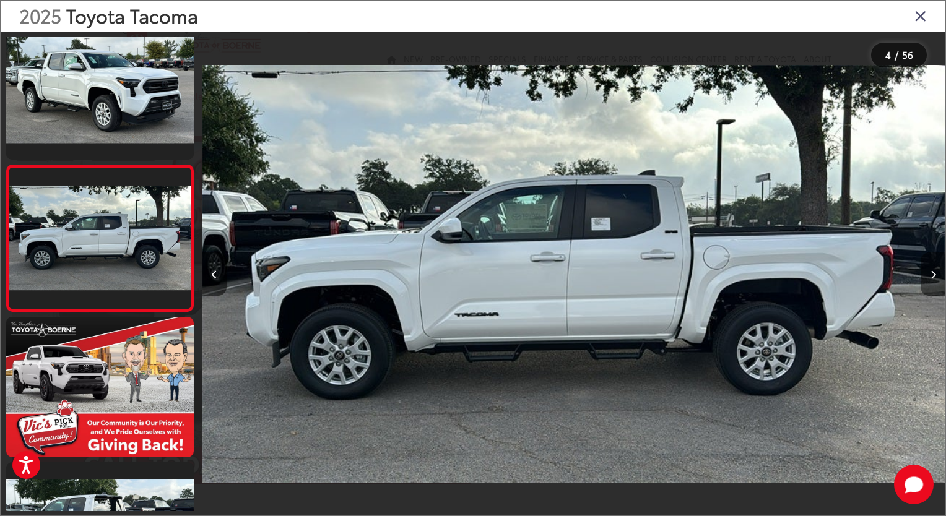
click at [934, 276] on icon "Next image" at bounding box center [933, 274] width 6 height 9
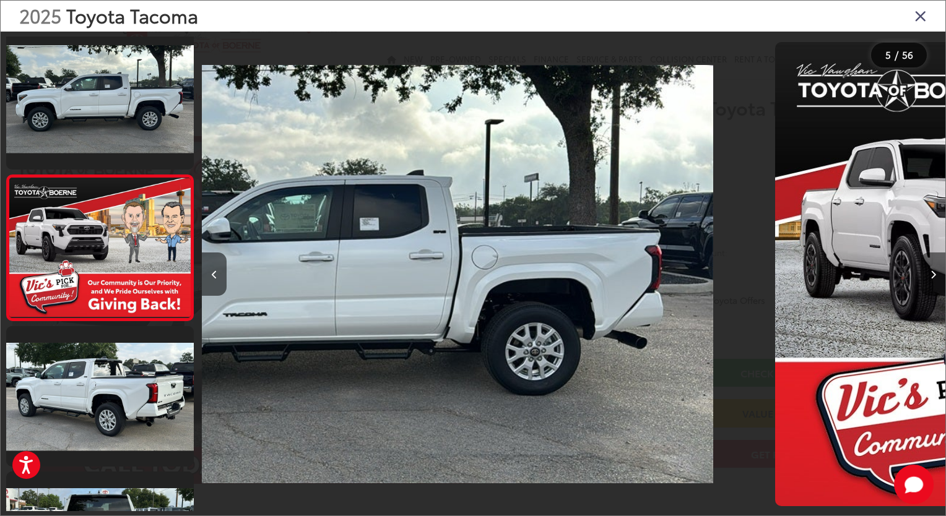
scroll to position [455, 0]
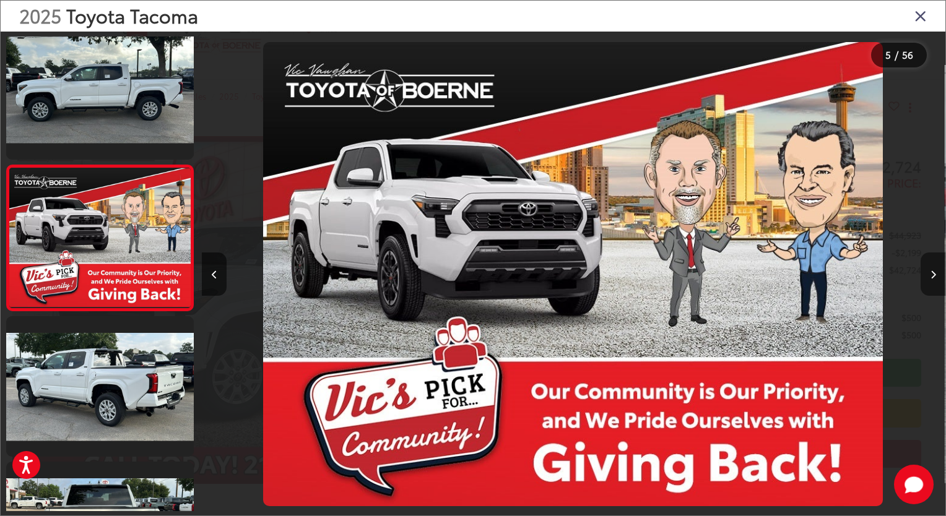
click at [935, 274] on icon "Next image" at bounding box center [933, 274] width 6 height 9
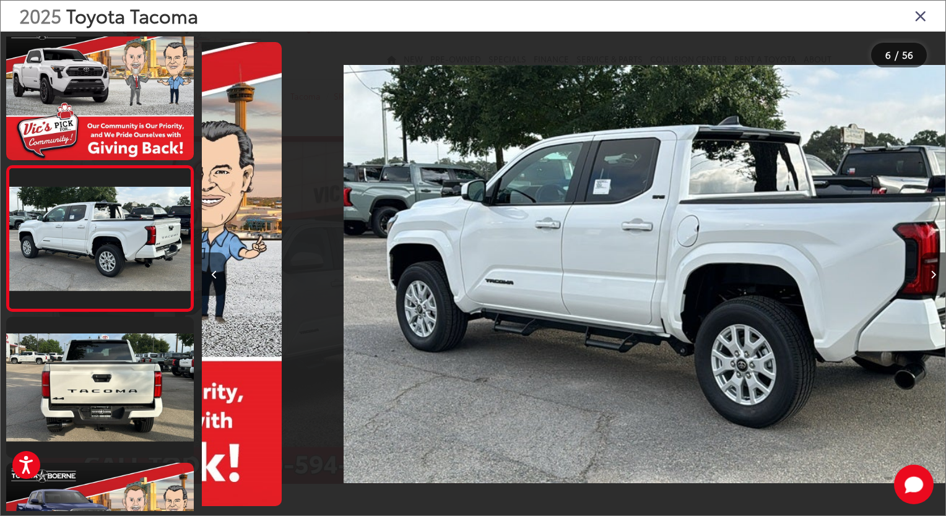
scroll to position [0, 3716]
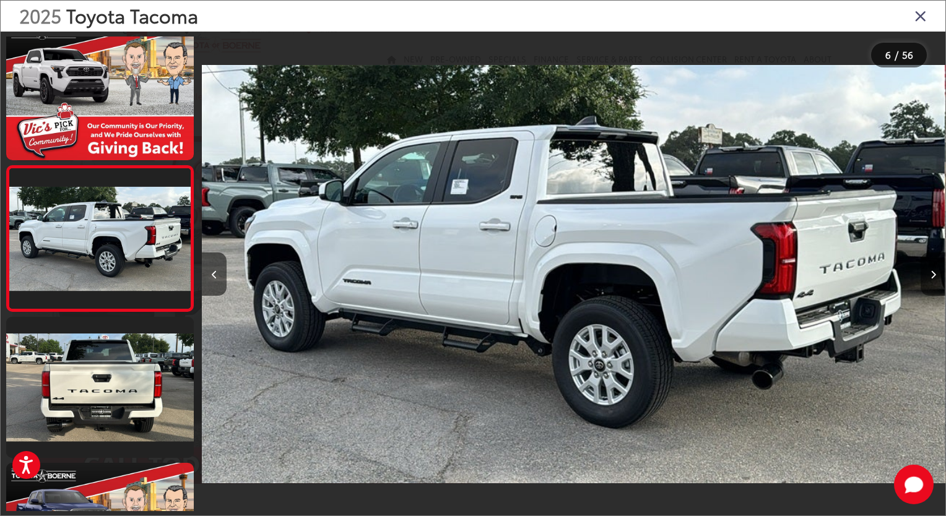
click at [935, 273] on icon "Next image" at bounding box center [933, 274] width 6 height 9
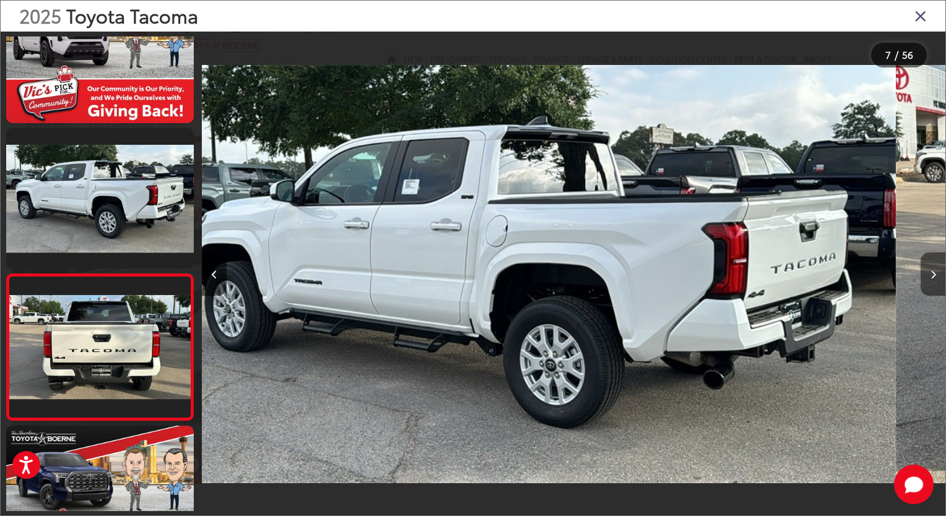
scroll to position [0, 0]
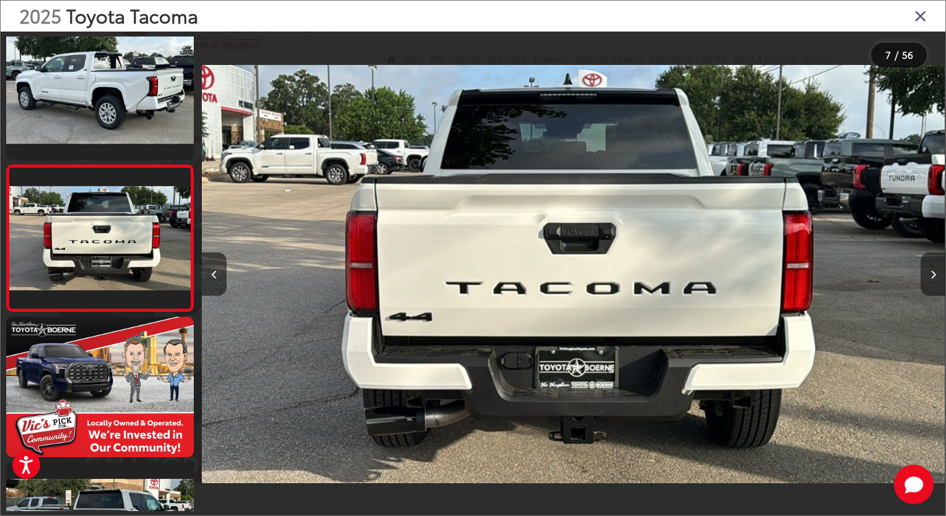
click at [935, 272] on icon "Next image" at bounding box center [933, 274] width 6 height 9
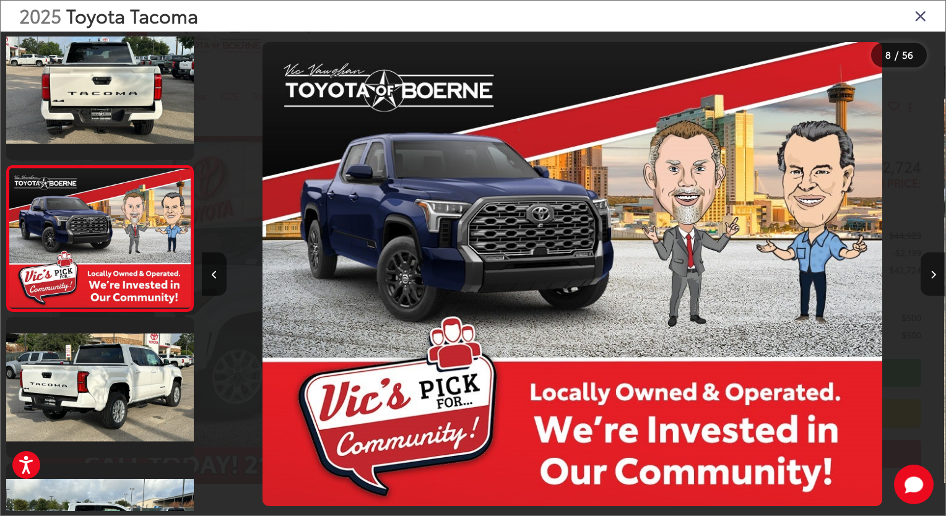
click at [935, 272] on icon "Next image" at bounding box center [933, 274] width 6 height 9
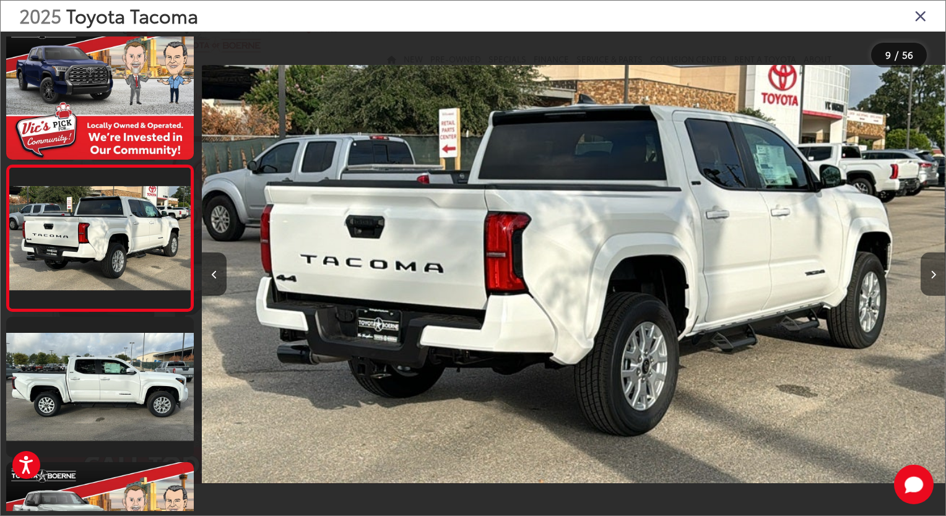
click at [931, 273] on icon "Next image" at bounding box center [933, 274] width 6 height 9
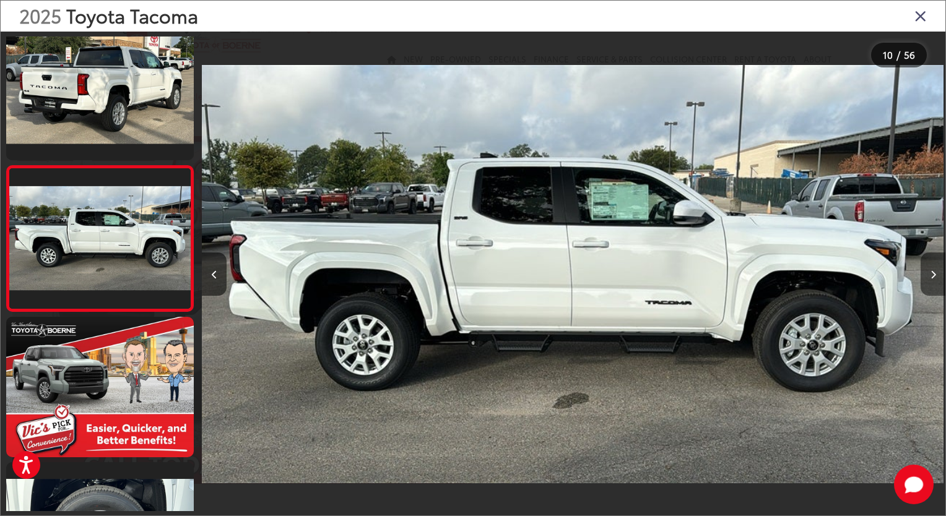
click at [931, 273] on icon "Next image" at bounding box center [933, 274] width 6 height 9
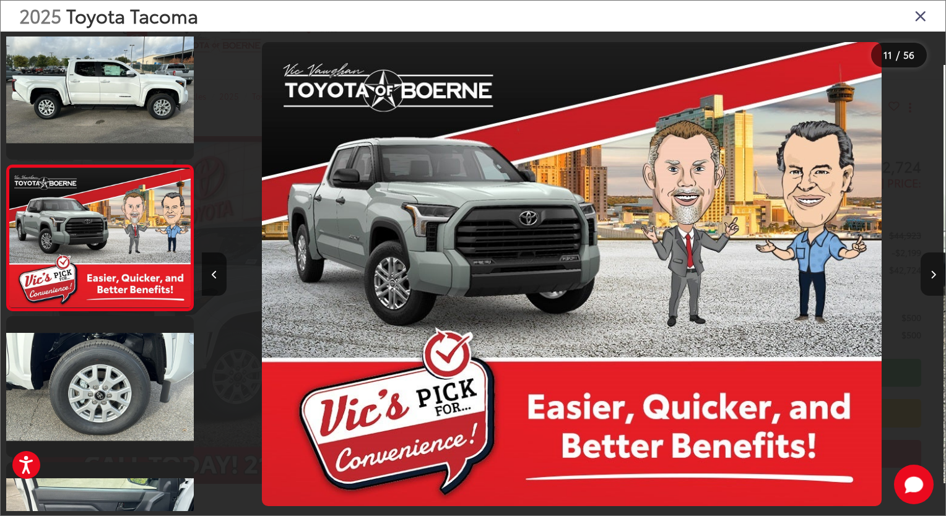
click at [931, 273] on icon "Next image" at bounding box center [933, 274] width 6 height 9
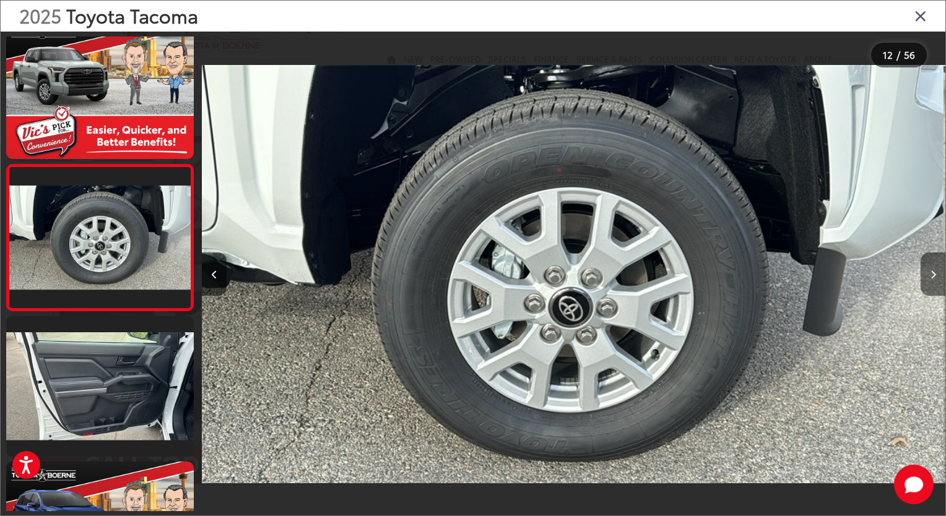
click at [932, 274] on icon "Next image" at bounding box center [933, 274] width 6 height 9
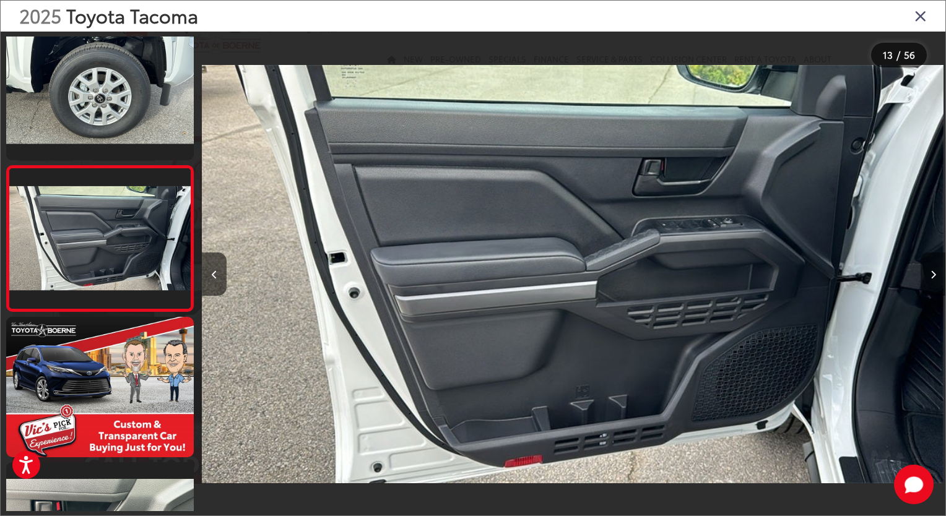
click at [932, 273] on icon "Next image" at bounding box center [933, 274] width 6 height 9
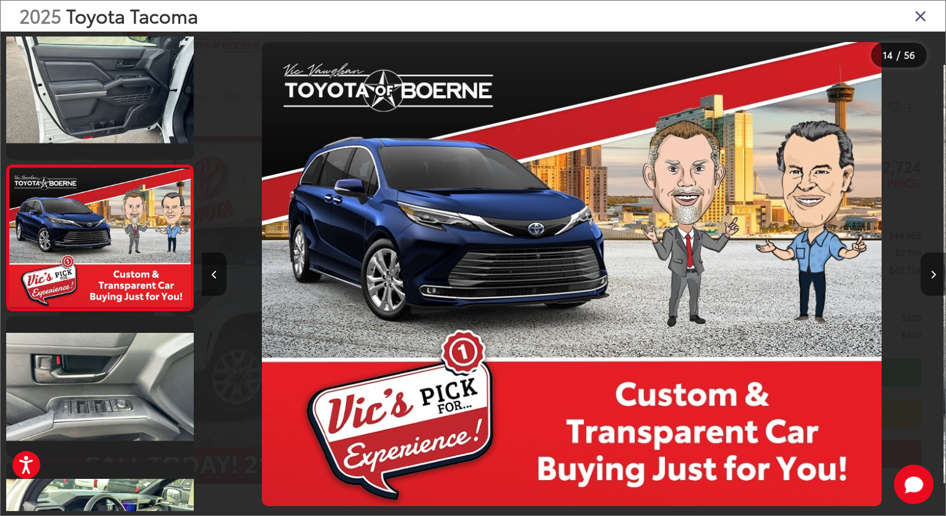
click at [932, 272] on icon "Next image" at bounding box center [933, 274] width 6 height 9
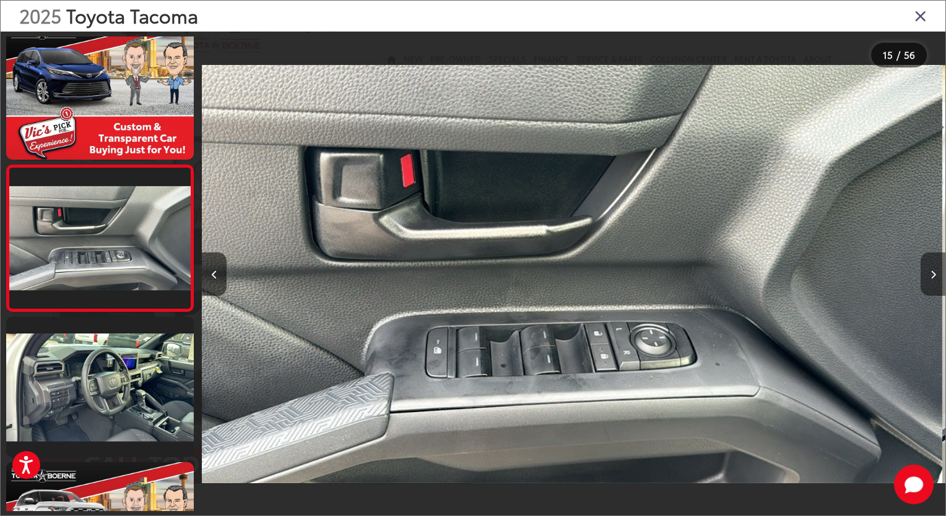
click at [932, 272] on icon "Next image" at bounding box center [933, 274] width 6 height 9
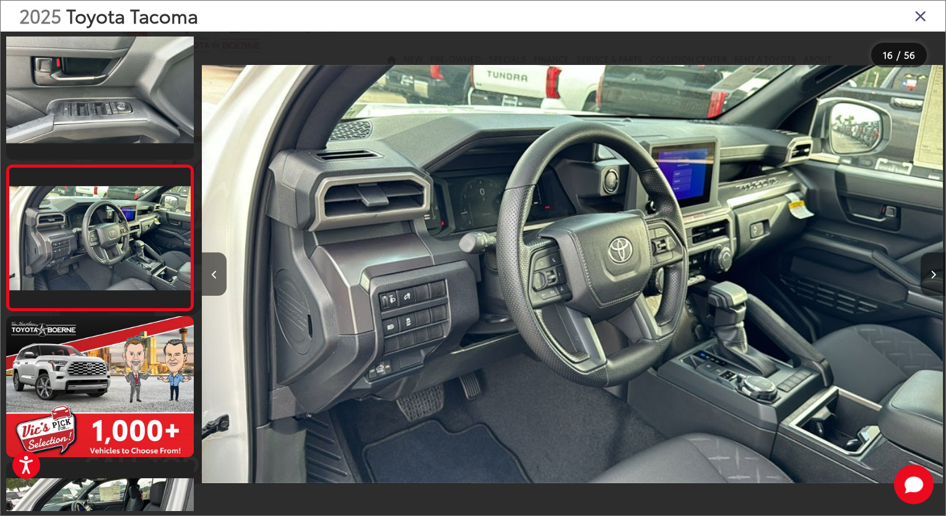
click at [932, 274] on icon "Next image" at bounding box center [933, 274] width 6 height 9
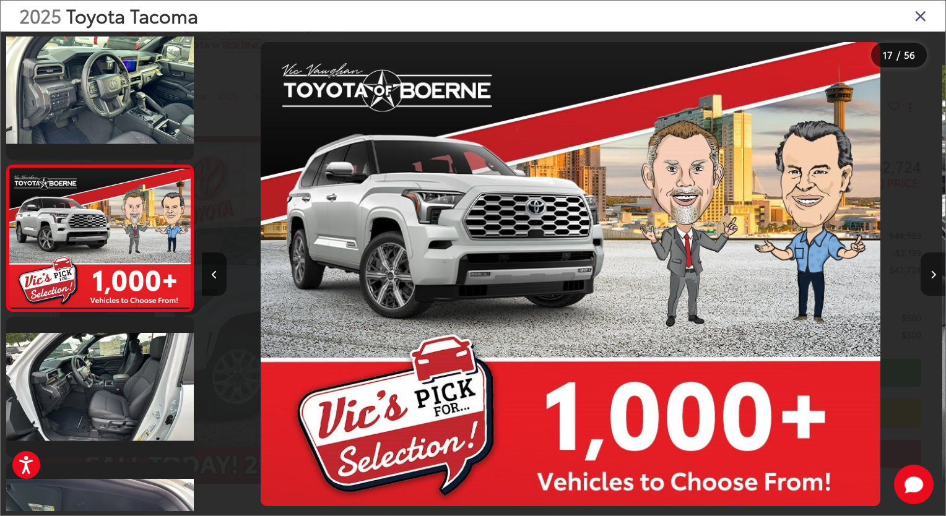
click at [932, 274] on icon "Next image" at bounding box center [933, 274] width 6 height 9
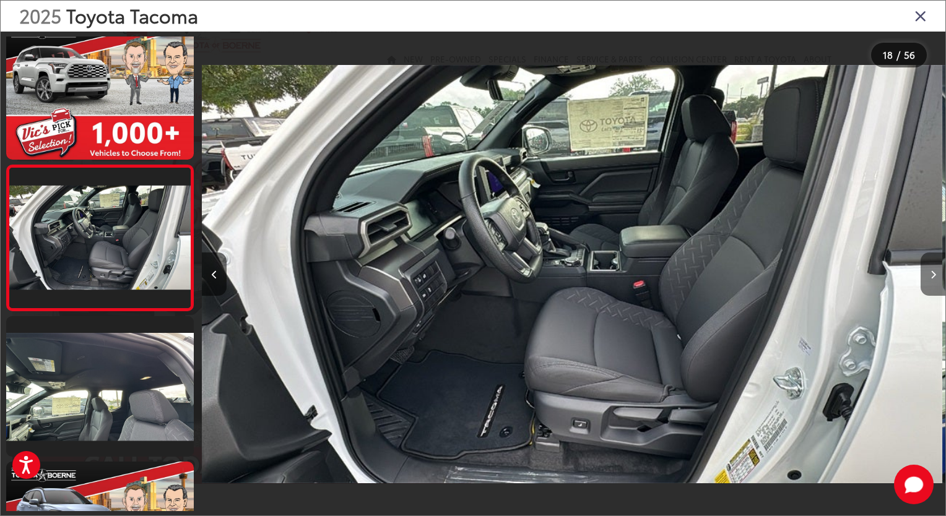
click at [933, 270] on icon "Next image" at bounding box center [933, 274] width 6 height 9
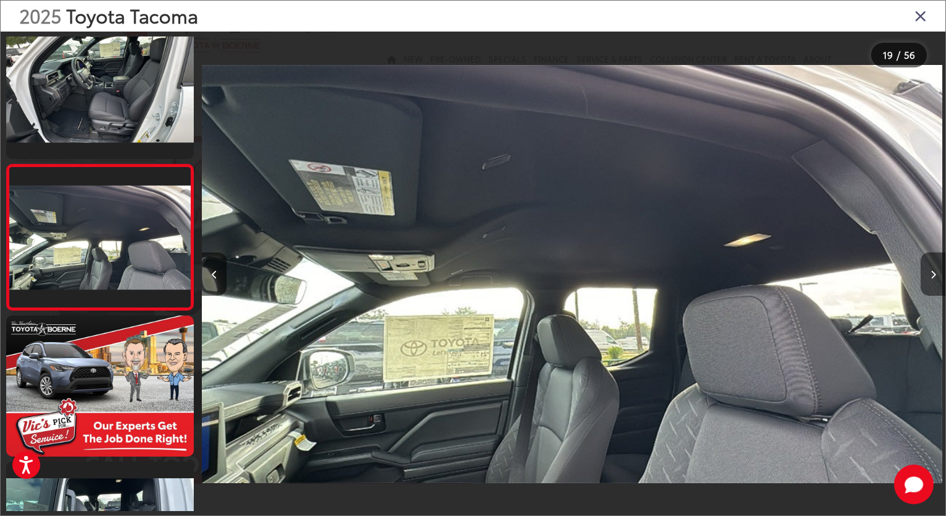
click at [932, 269] on button "Next image" at bounding box center [932, 273] width 25 height 43
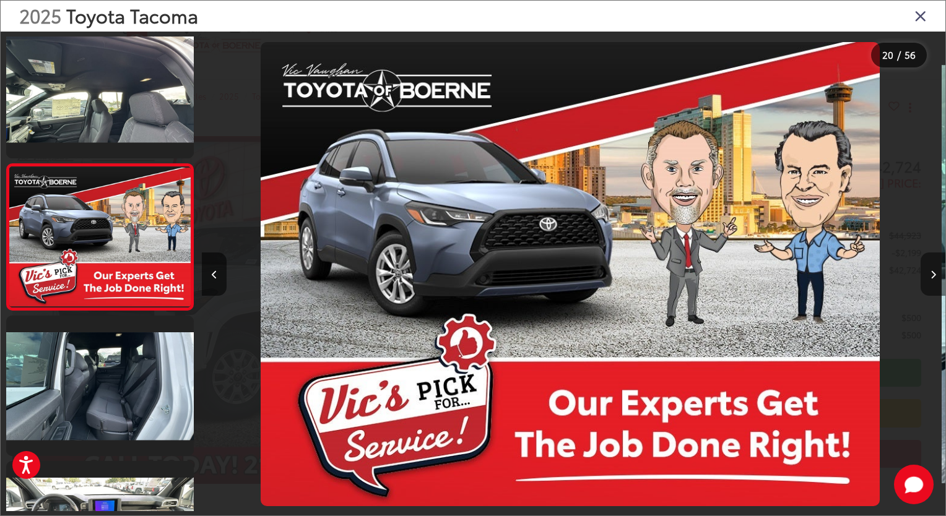
click at [931, 268] on button "Next image" at bounding box center [932, 273] width 25 height 43
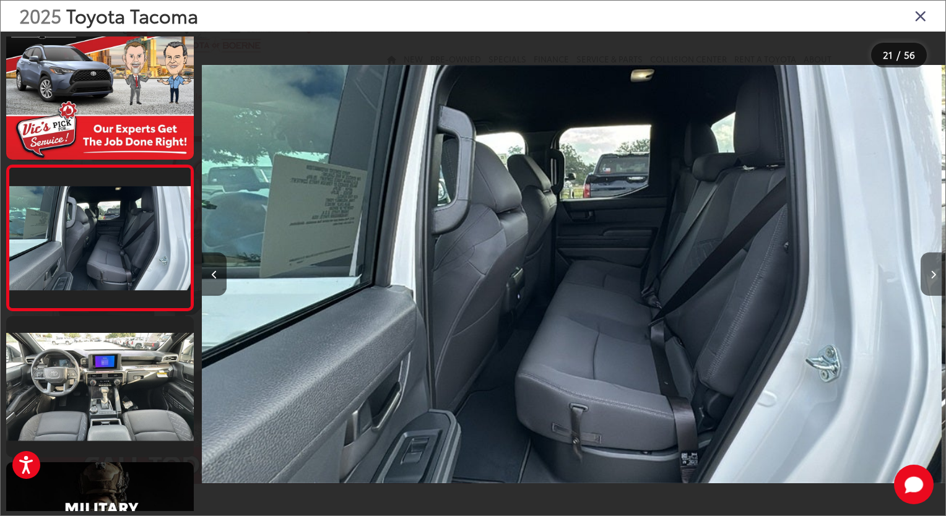
click at [932, 268] on button "Next image" at bounding box center [932, 273] width 25 height 43
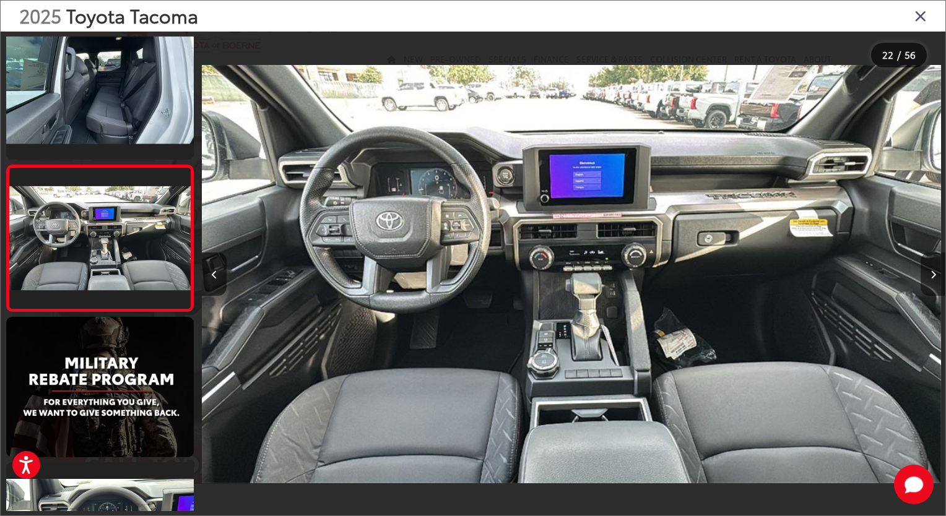
click at [932, 273] on icon "Next image" at bounding box center [933, 274] width 6 height 9
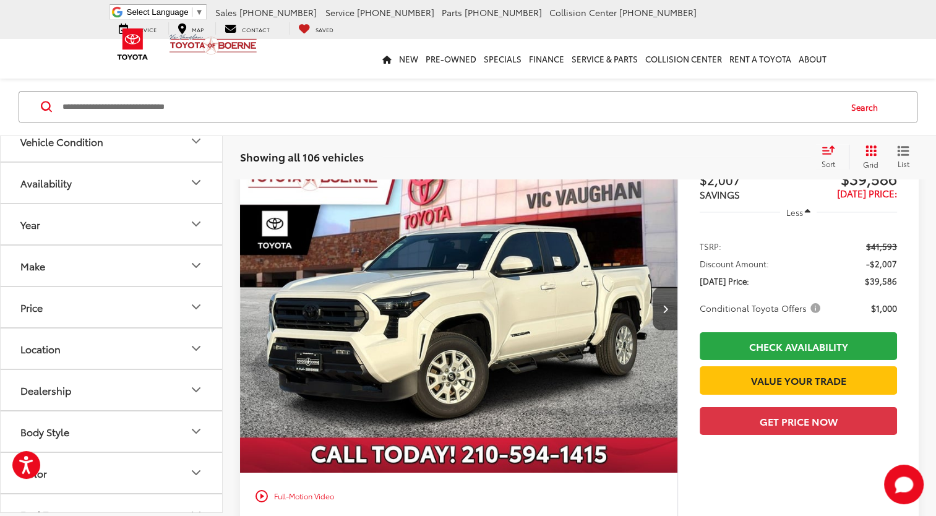
scroll to position [4158, 0]
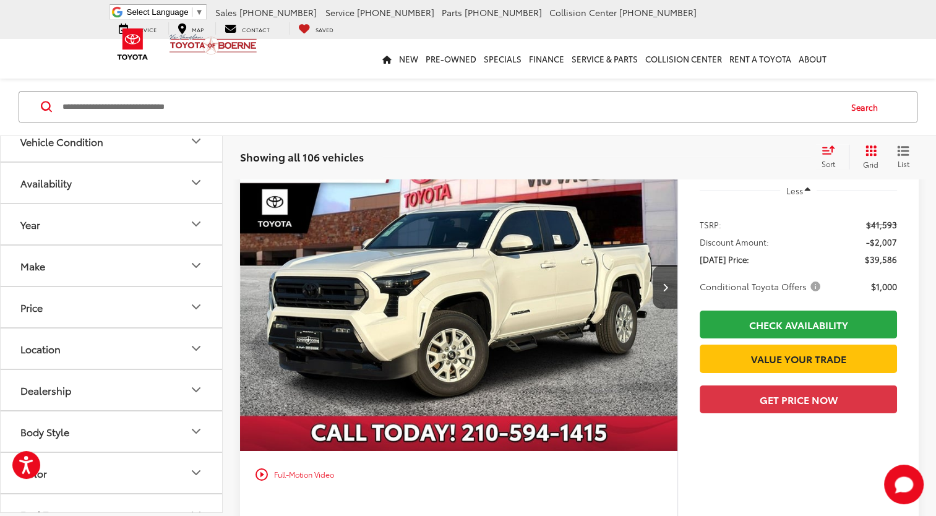
click at [594, 326] on img "2025 Toyota Tacoma SR5 0" at bounding box center [458, 287] width 439 height 329
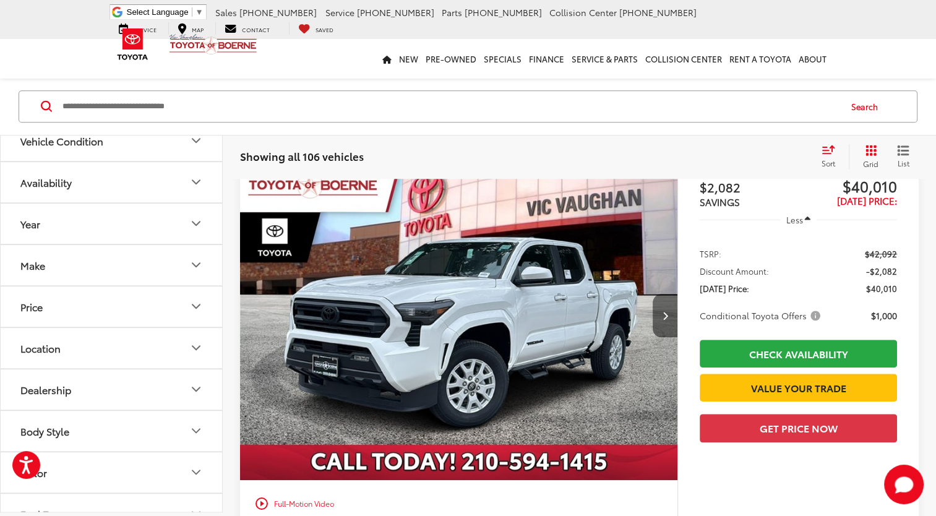
scroll to position [5851, 0]
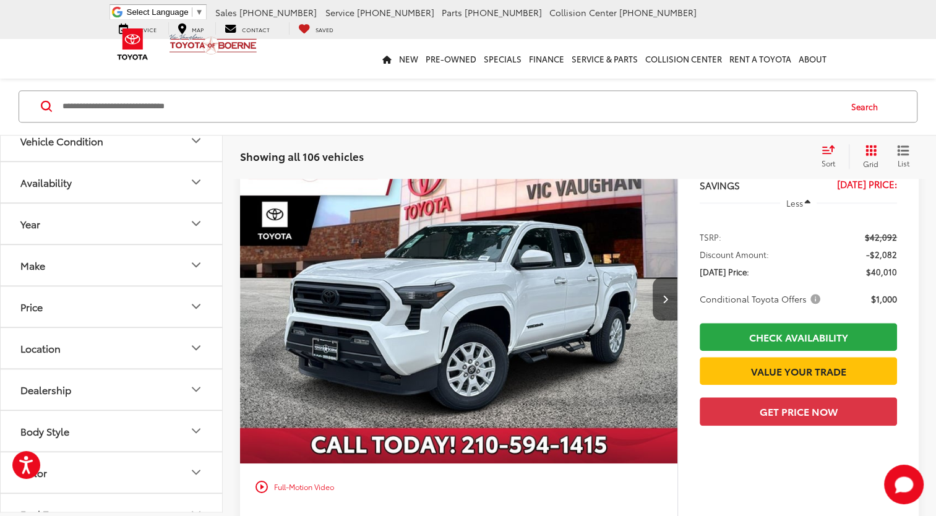
drag, startPoint x: 524, startPoint y: 315, endPoint x: 530, endPoint y: 316, distance: 6.2
click at [523, 315] on img "2025 Toyota Tacoma SR5 0" at bounding box center [458, 299] width 439 height 329
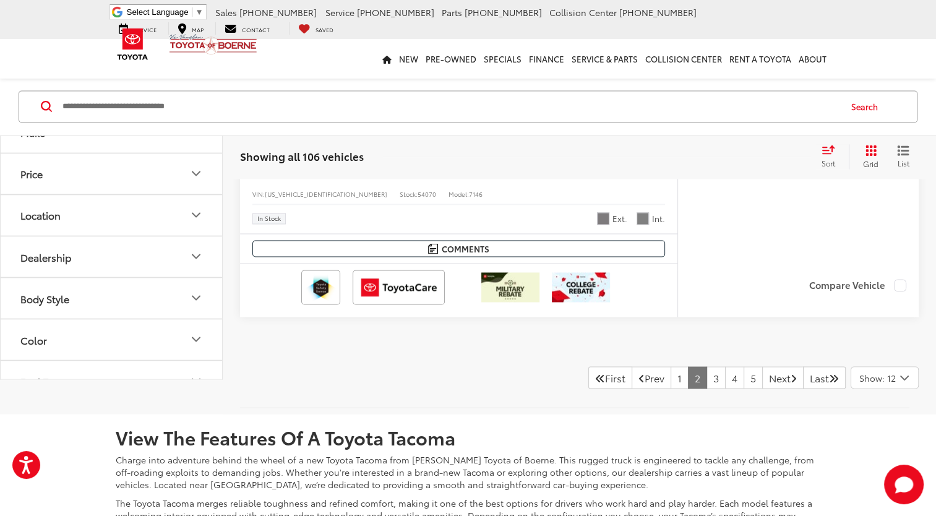
scroll to position [6779, 0]
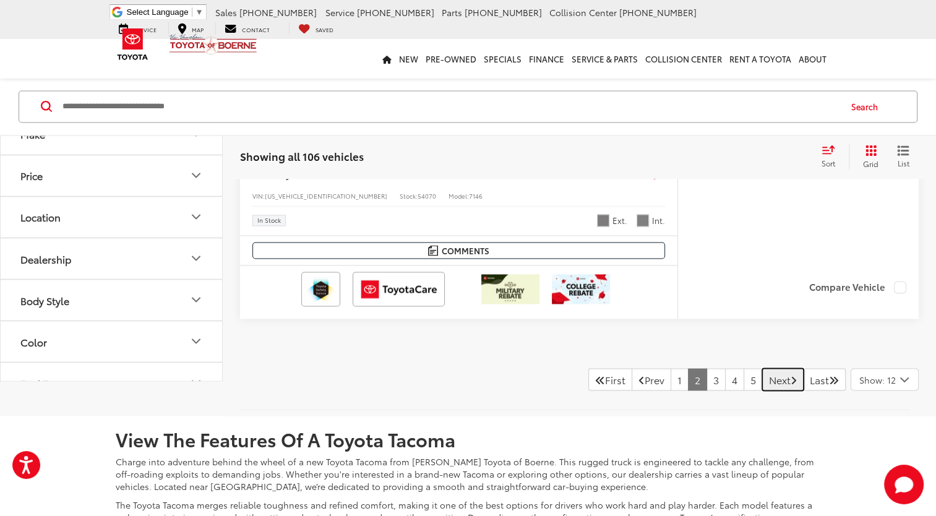
click at [791, 374] on icon "Next Page" at bounding box center [794, 379] width 6 height 10
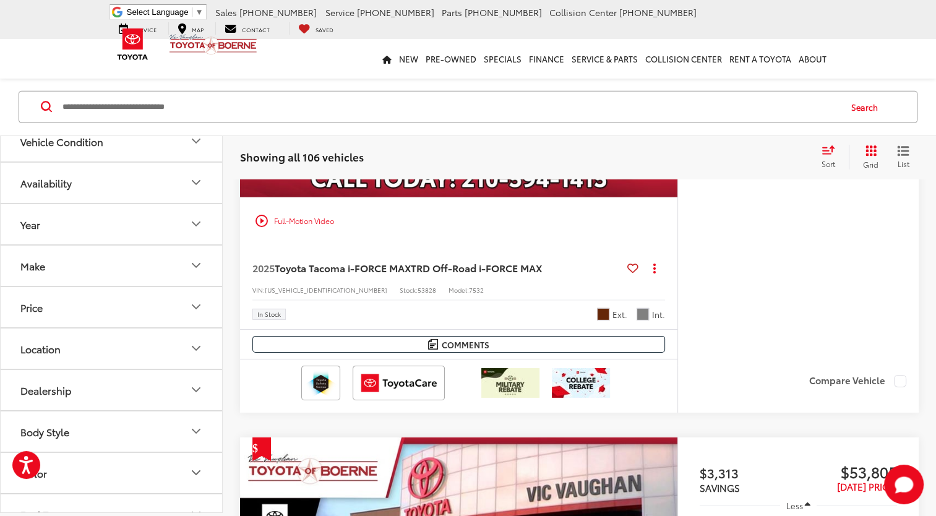
scroll to position [3895, 0]
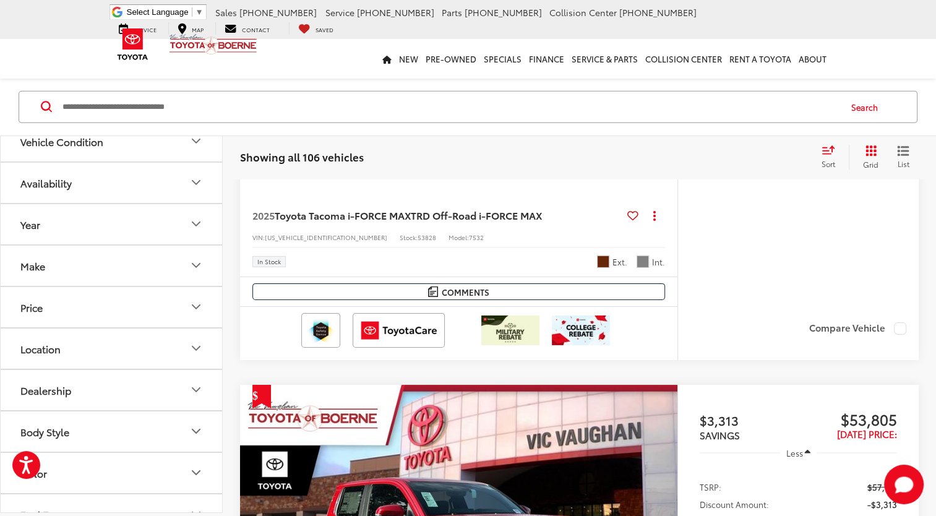
drag, startPoint x: 830, startPoint y: 382, endPoint x: 709, endPoint y: 258, distance: 173.7
click at [709, 258] on div "Track Price $2,820 SAVINGS $50,018 [DATE] Price: Less TSRP: $52,838 Discount Am…" at bounding box center [798, 64] width 241 height 496
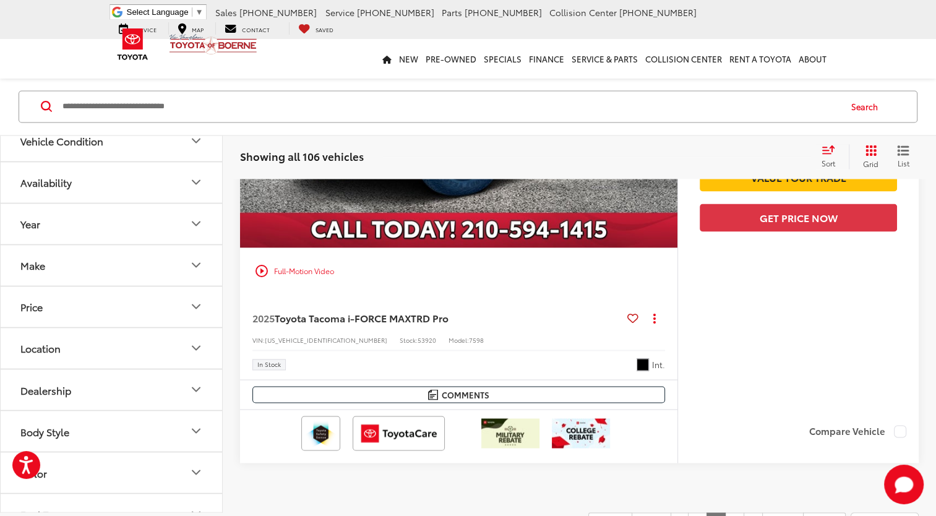
scroll to position [6680, 0]
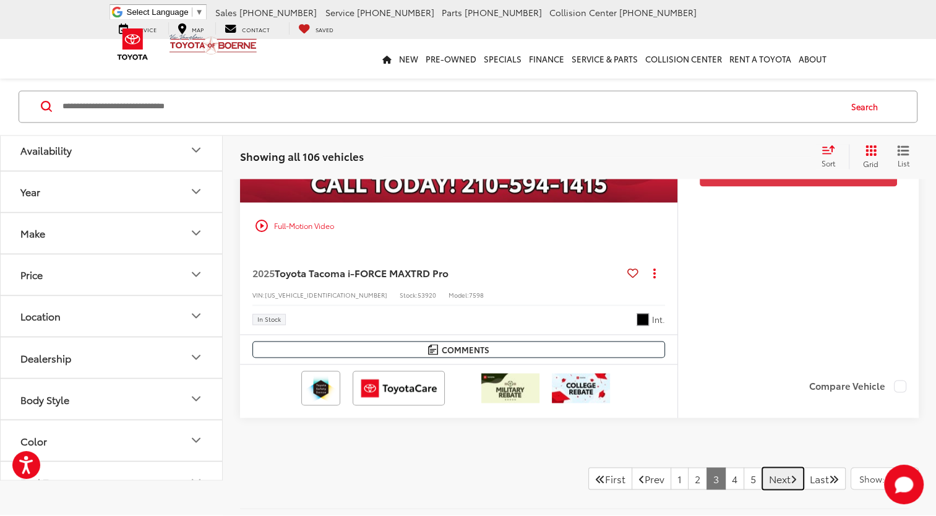
click at [791, 473] on icon "Next Page" at bounding box center [794, 478] width 6 height 10
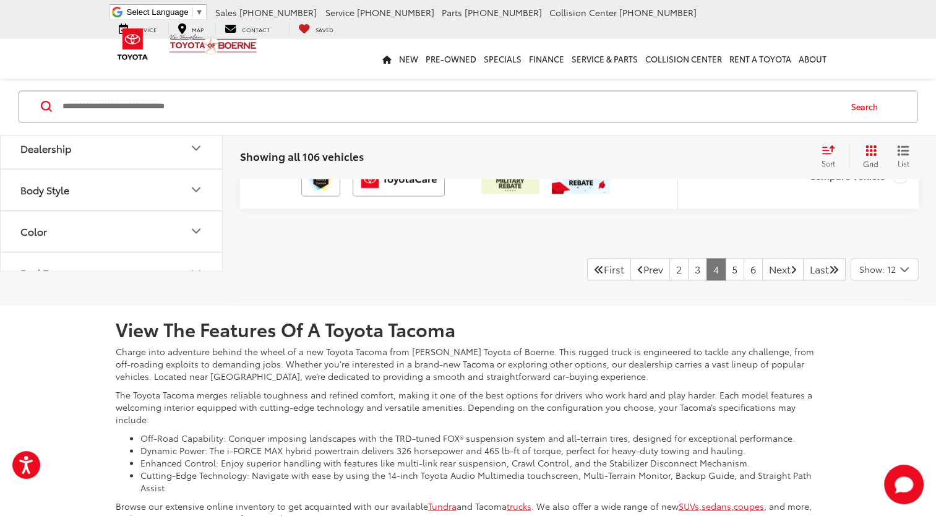
scroll to position [6618, 0]
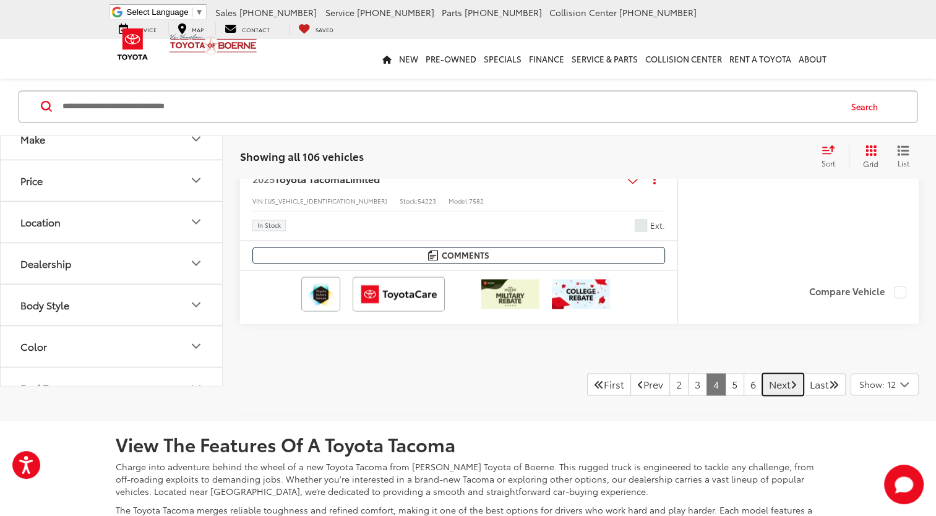
click at [791, 379] on icon "Next Page" at bounding box center [794, 384] width 6 height 10
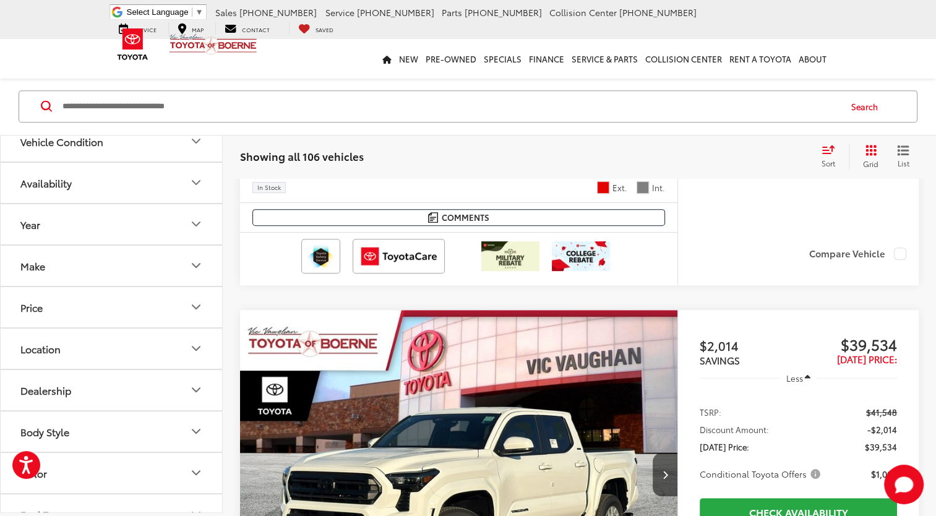
scroll to position [739, 0]
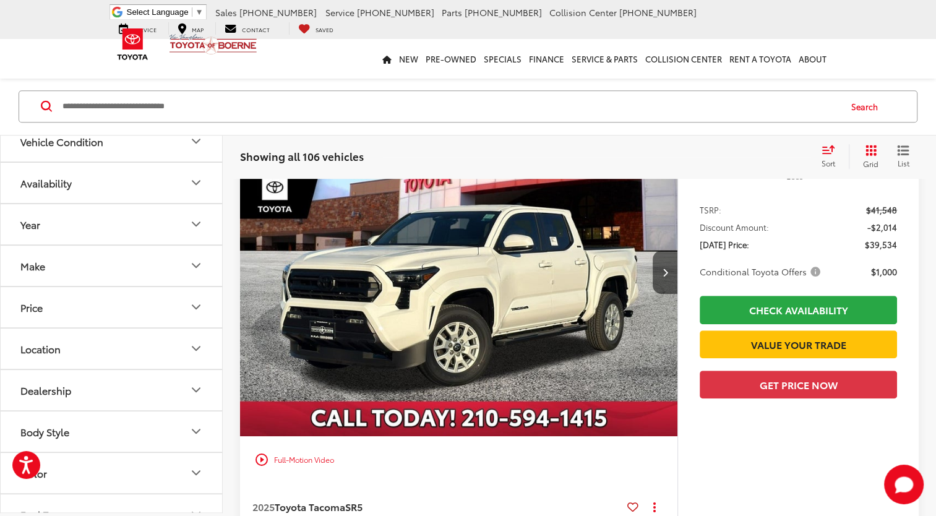
click at [574, 314] on img "2025 Toyota Tacoma SR5 0" at bounding box center [458, 272] width 439 height 329
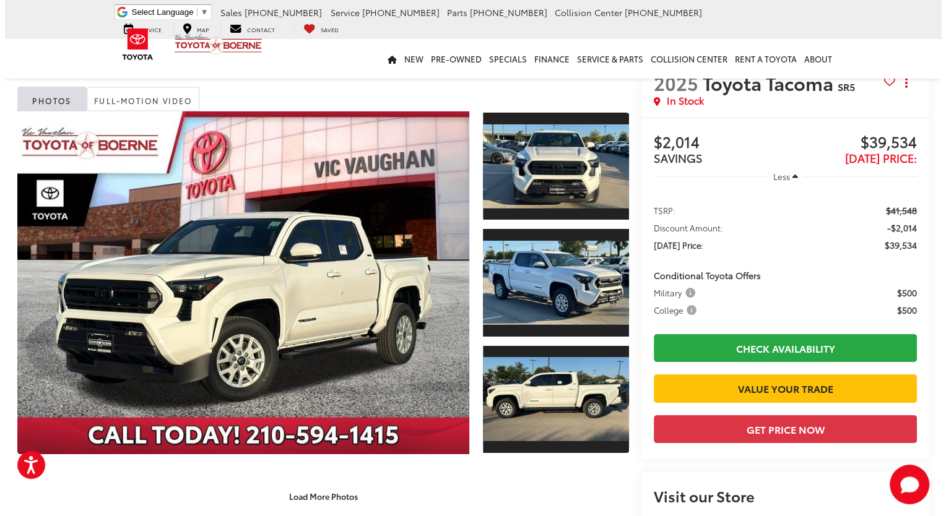
scroll to position [25, 0]
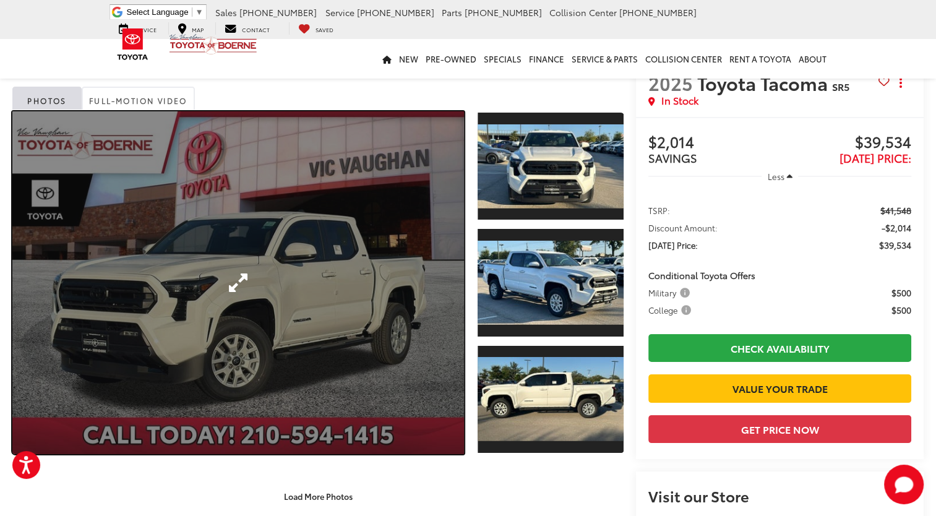
click at [356, 298] on link "Expand Photo 0" at bounding box center [238, 282] width 452 height 343
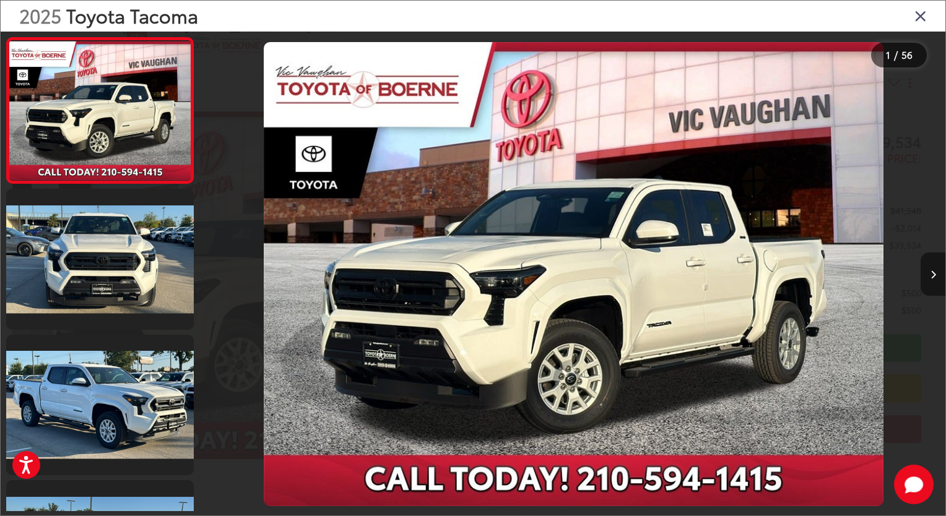
click at [930, 272] on icon "Next image" at bounding box center [933, 274] width 6 height 9
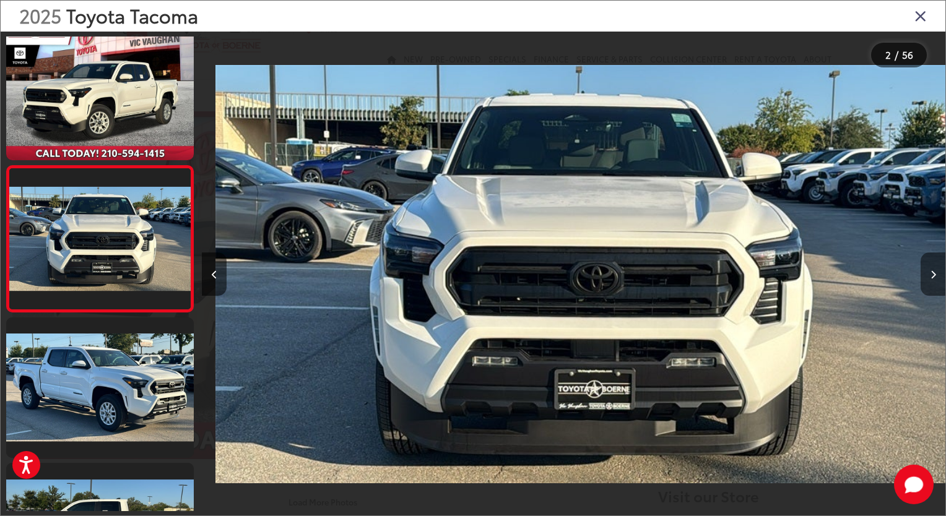
scroll to position [0, 743]
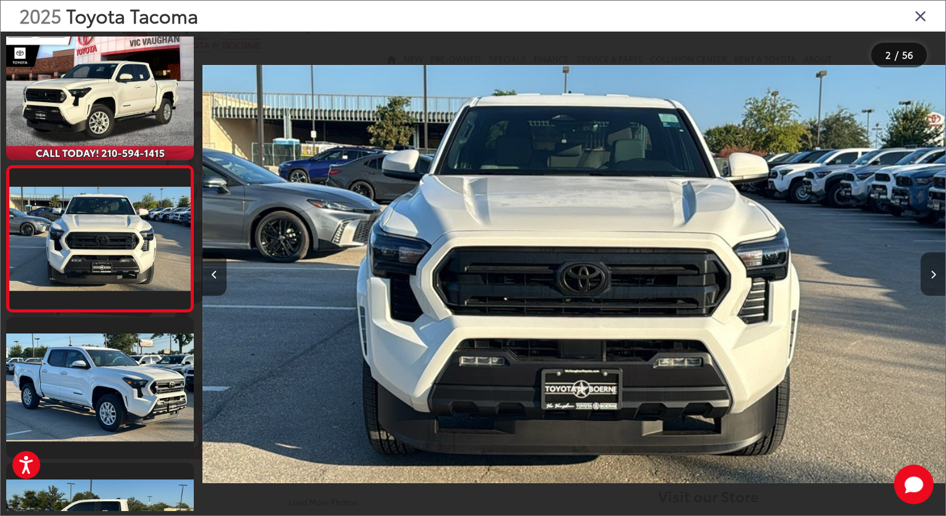
click at [930, 272] on icon "Next image" at bounding box center [933, 274] width 6 height 9
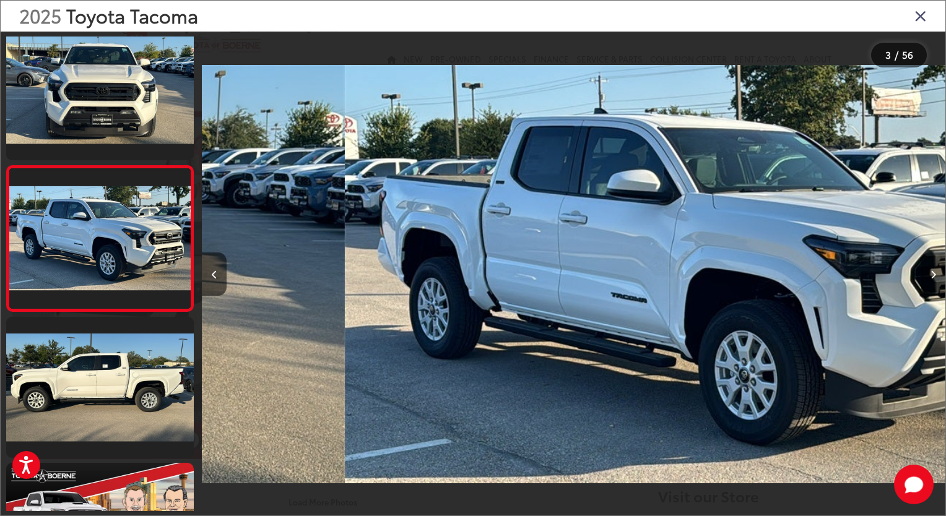
scroll to position [0, 1486]
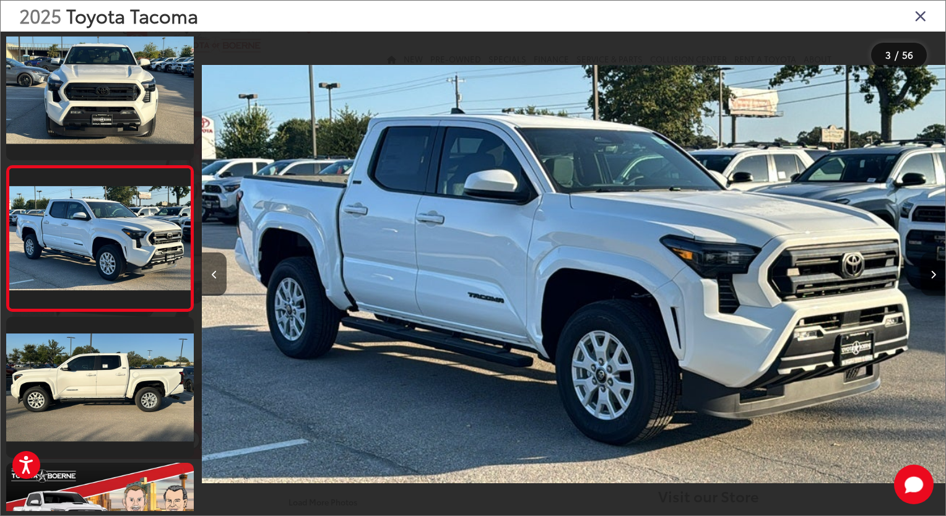
click at [928, 274] on button "Next image" at bounding box center [932, 273] width 25 height 43
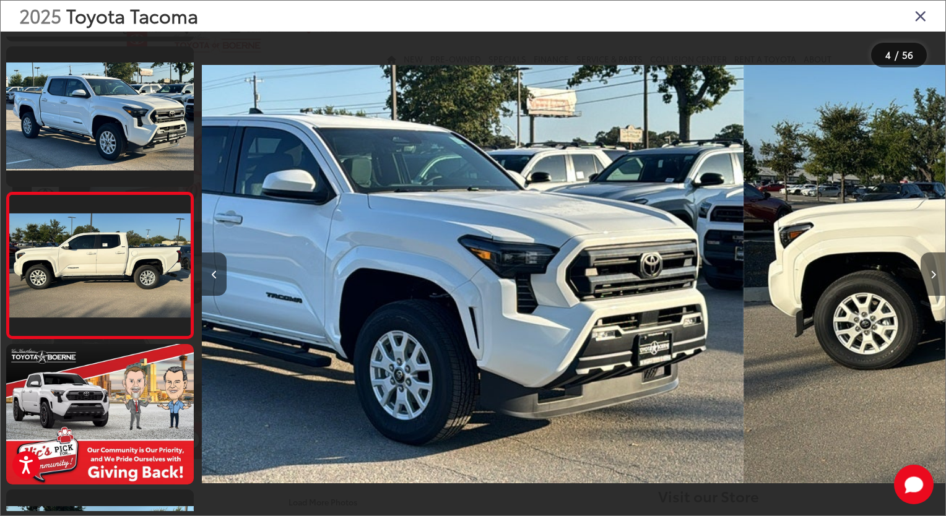
scroll to position [309, 0]
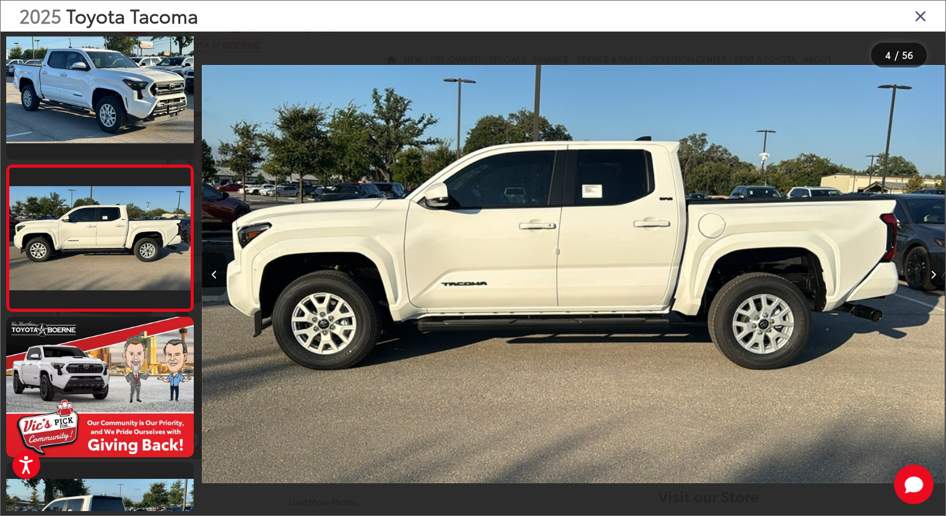
click at [928, 274] on button "Next image" at bounding box center [932, 273] width 25 height 43
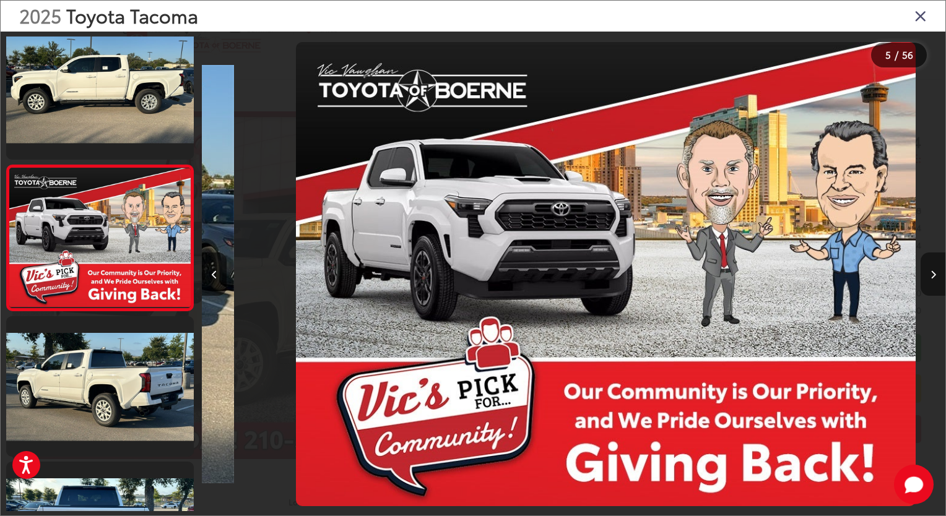
scroll to position [0, 2973]
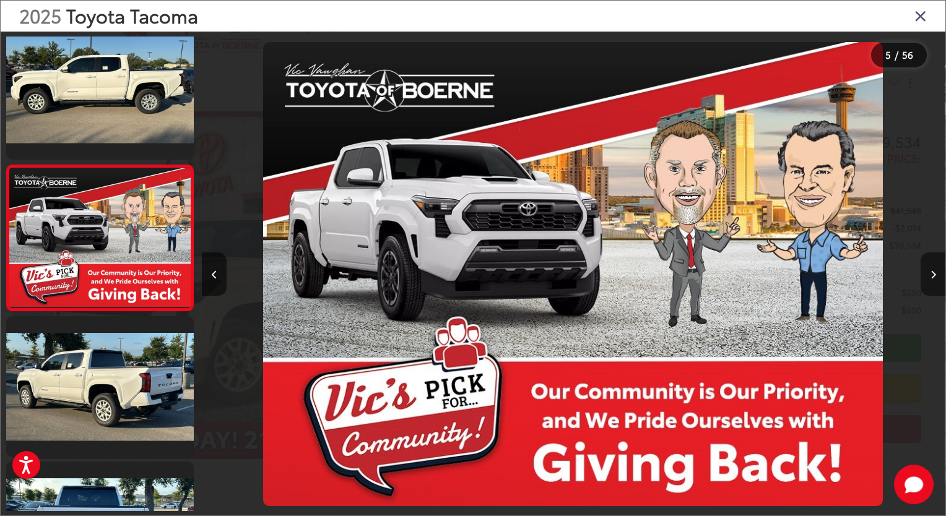
click at [928, 274] on button "Next image" at bounding box center [932, 273] width 25 height 43
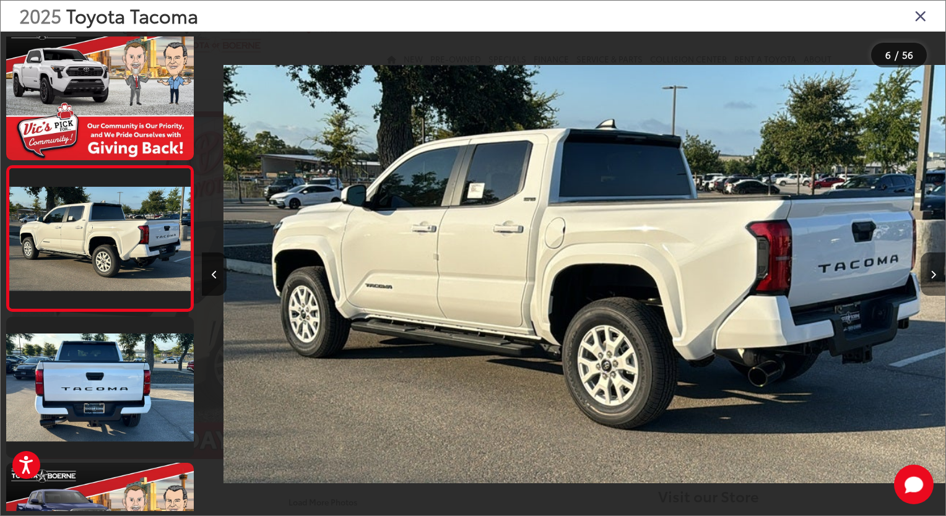
scroll to position [0, 3716]
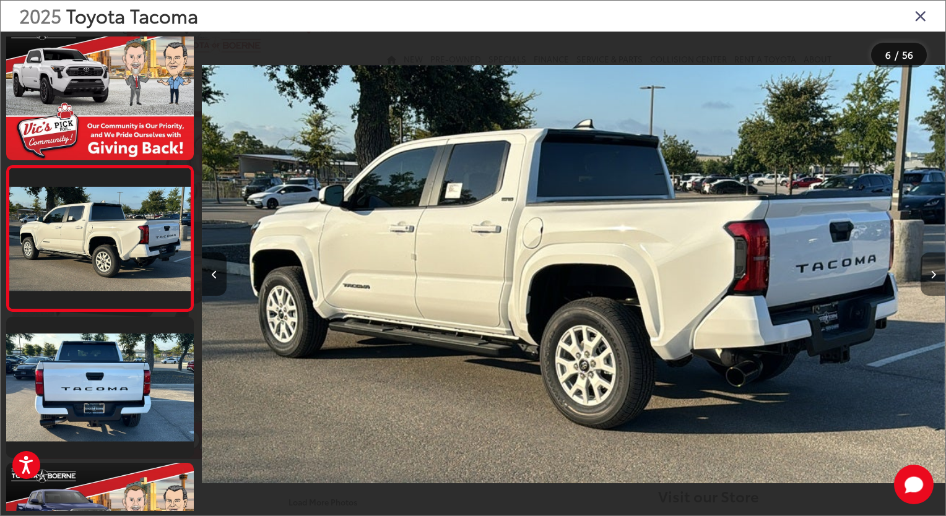
click at [928, 275] on button "Next image" at bounding box center [932, 273] width 25 height 43
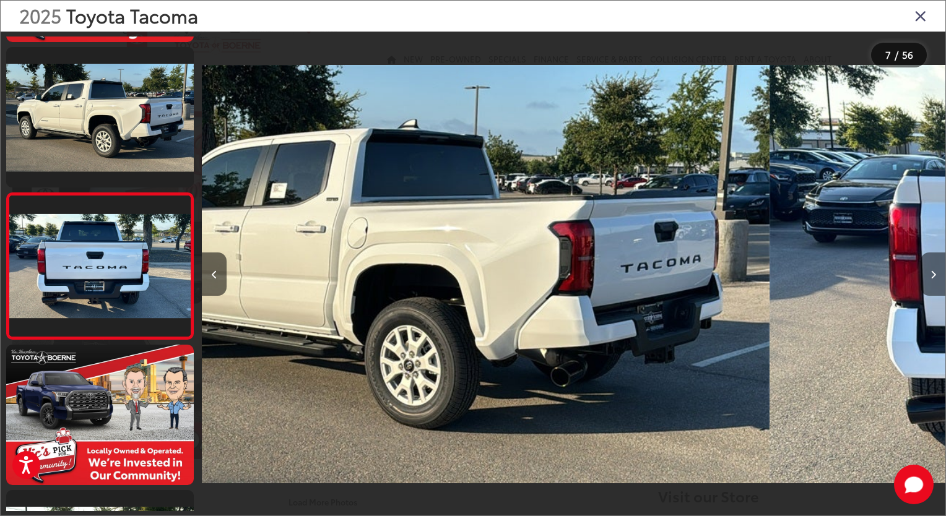
scroll to position [746, 0]
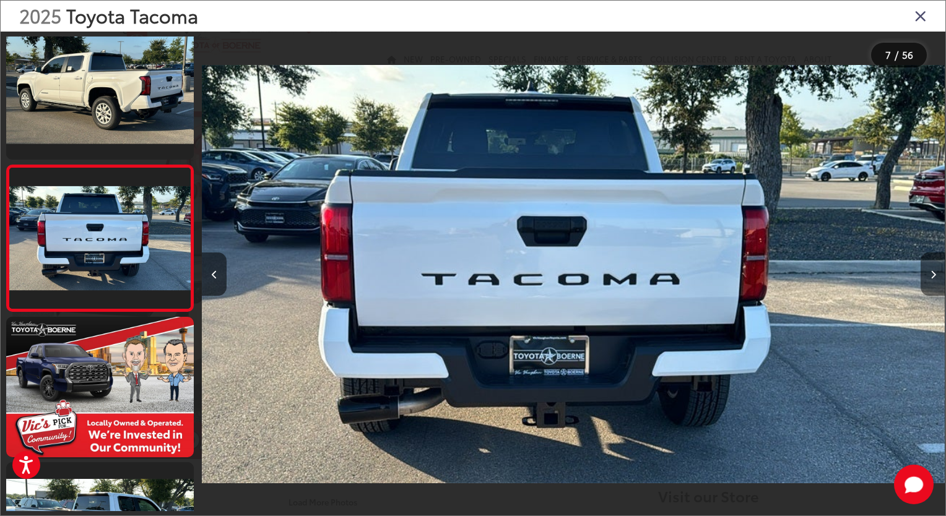
click at [927, 275] on button "Next image" at bounding box center [932, 273] width 25 height 43
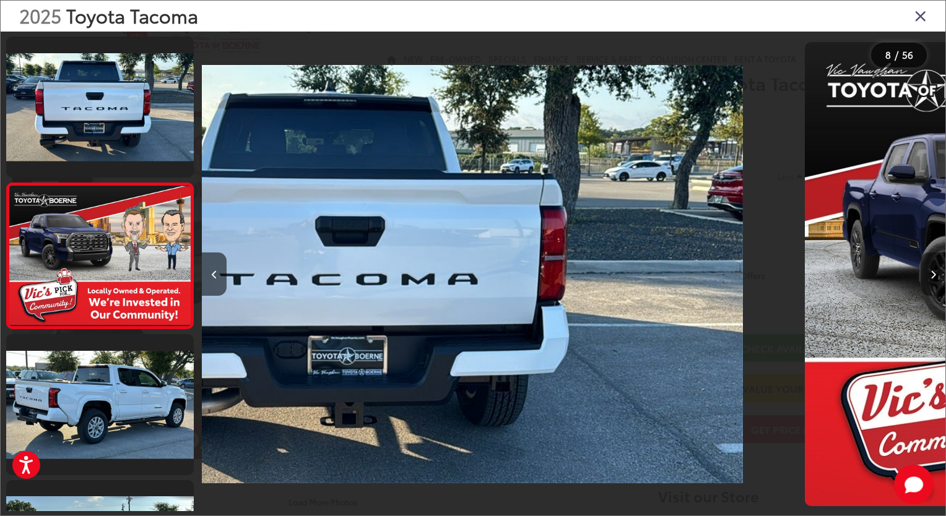
scroll to position [892, 0]
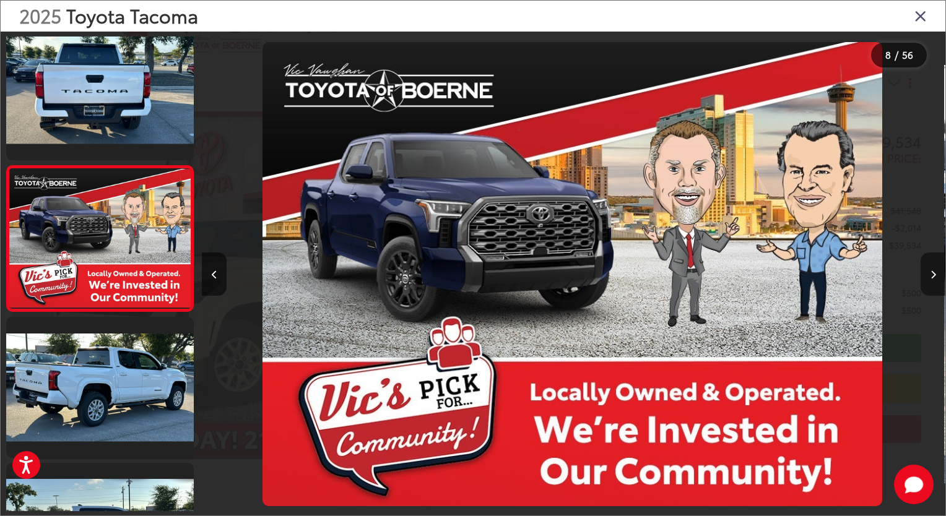
click at [927, 275] on button "Next image" at bounding box center [932, 273] width 25 height 43
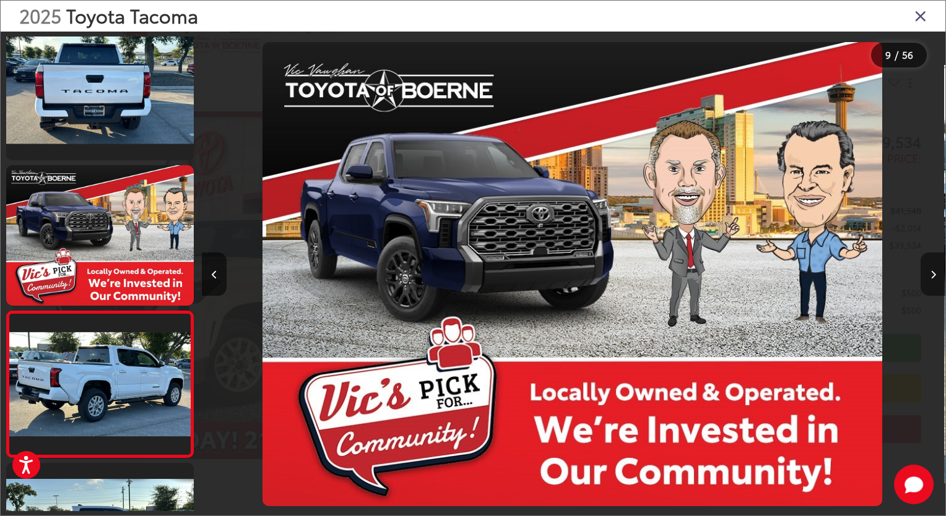
scroll to position [0, 0]
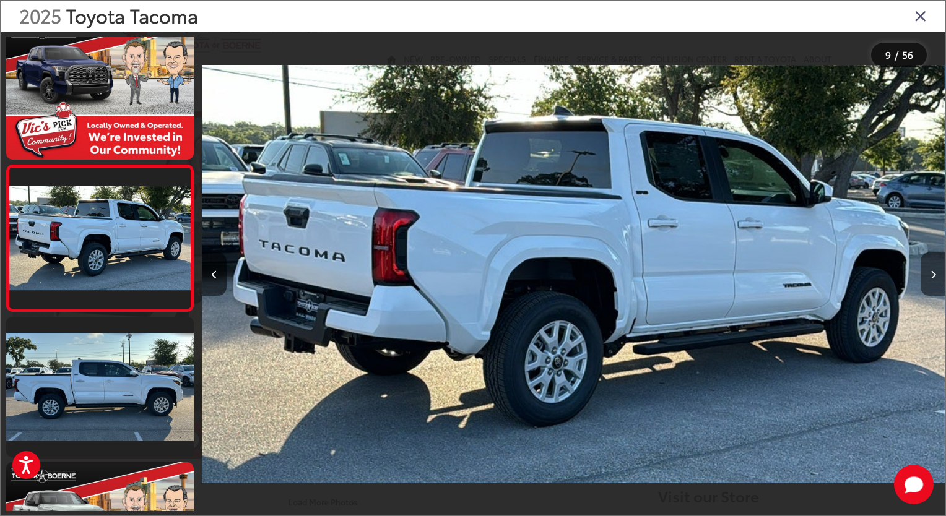
click at [932, 277] on icon "Next image" at bounding box center [933, 274] width 6 height 9
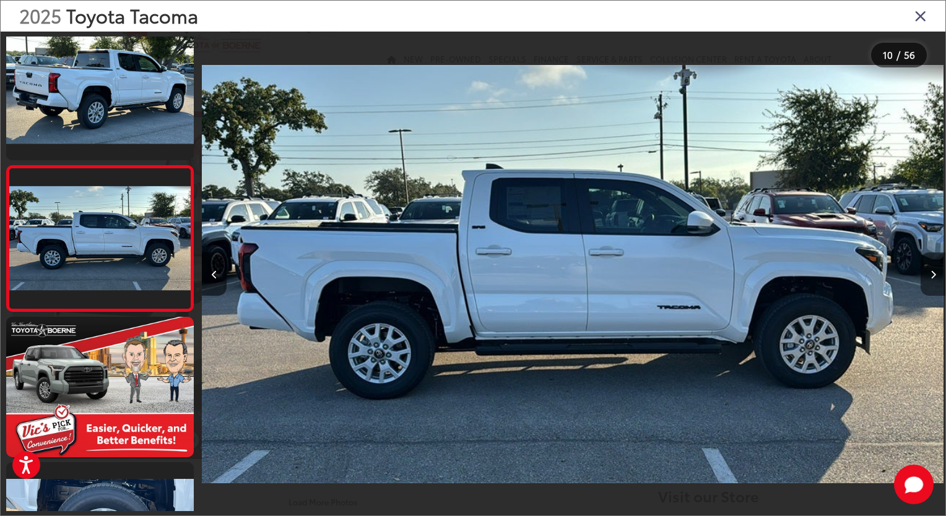
click at [931, 276] on icon "Next image" at bounding box center [933, 274] width 6 height 9
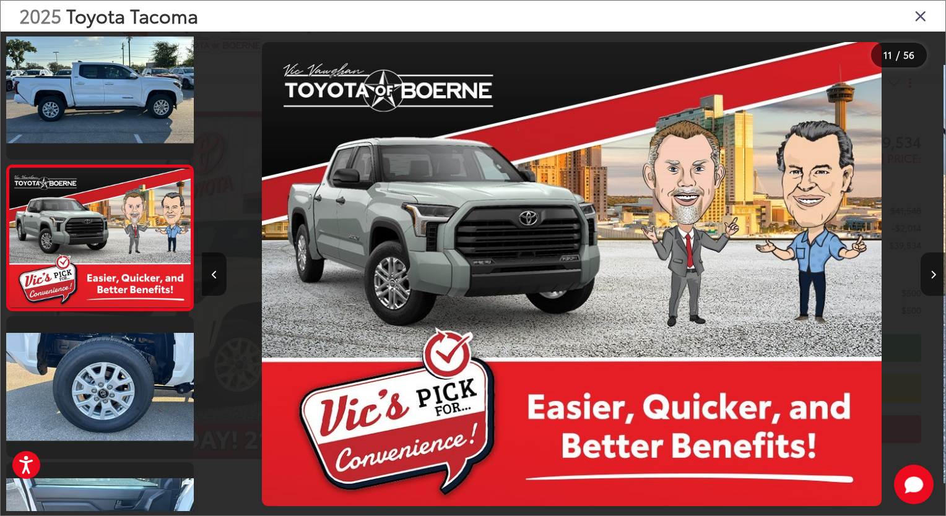
click at [931, 276] on icon "Next image" at bounding box center [933, 274] width 6 height 9
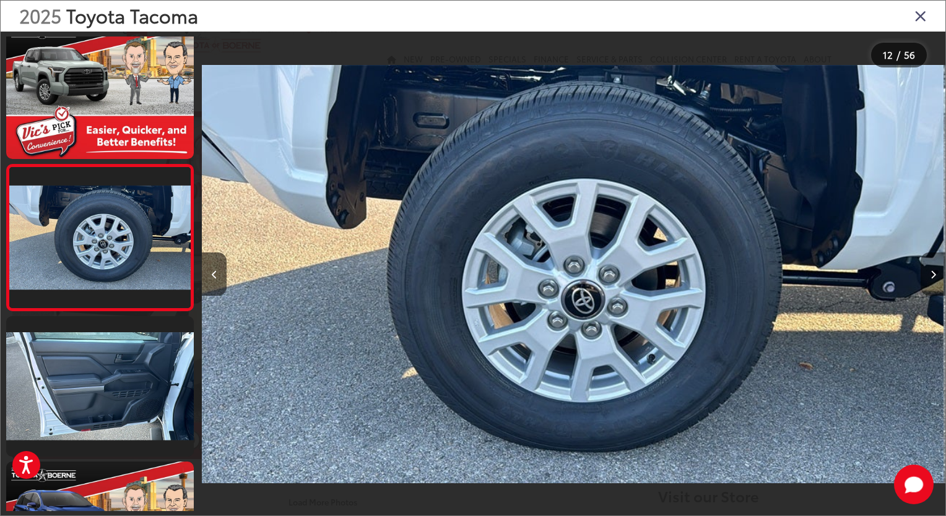
click at [931, 276] on icon "Next image" at bounding box center [933, 274] width 6 height 9
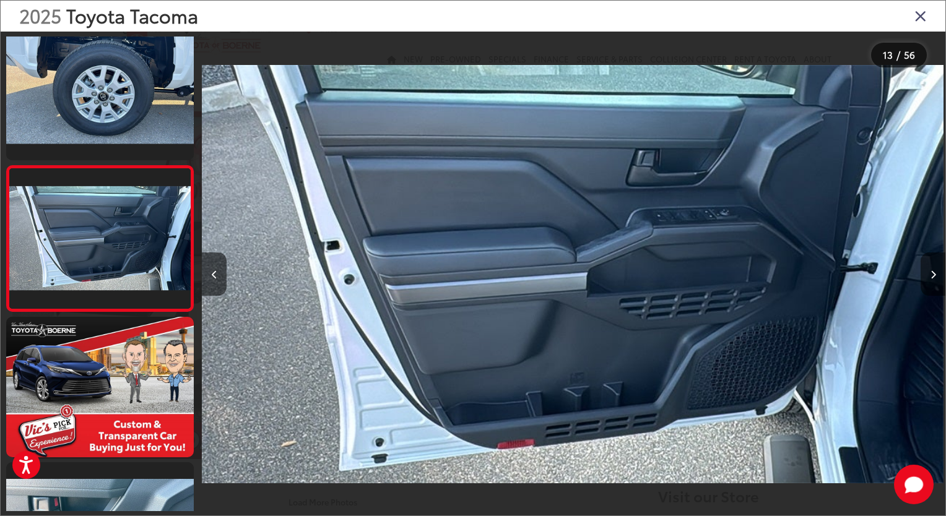
click at [931, 276] on icon "Next image" at bounding box center [933, 274] width 6 height 9
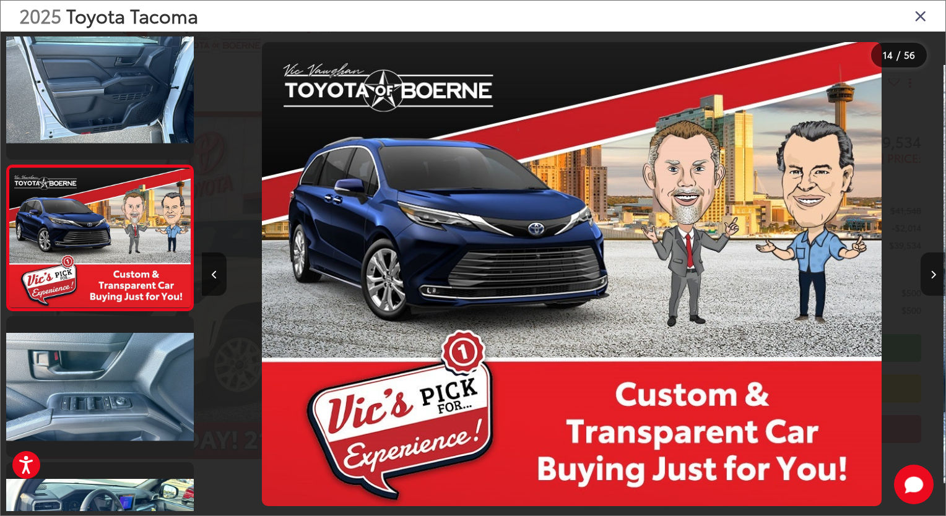
click at [930, 276] on icon "Next image" at bounding box center [933, 274] width 6 height 9
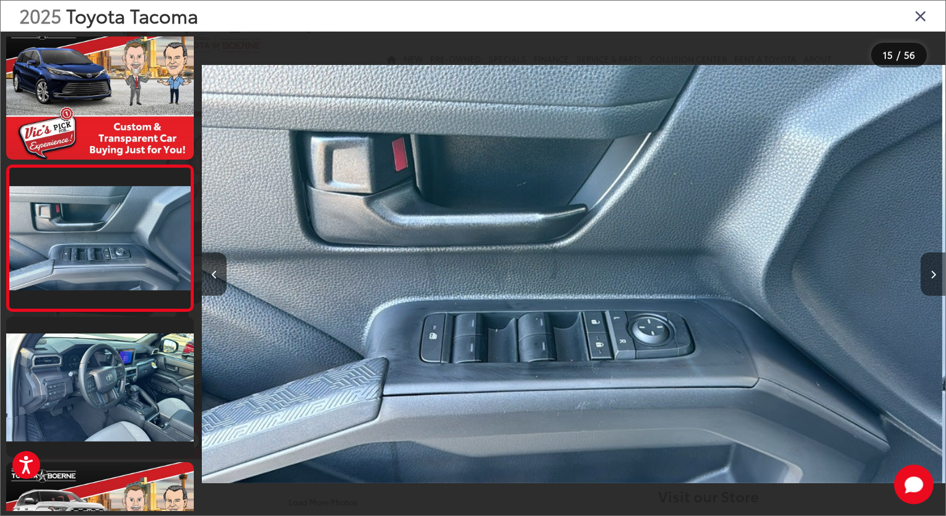
click at [930, 276] on icon "Next image" at bounding box center [933, 274] width 6 height 9
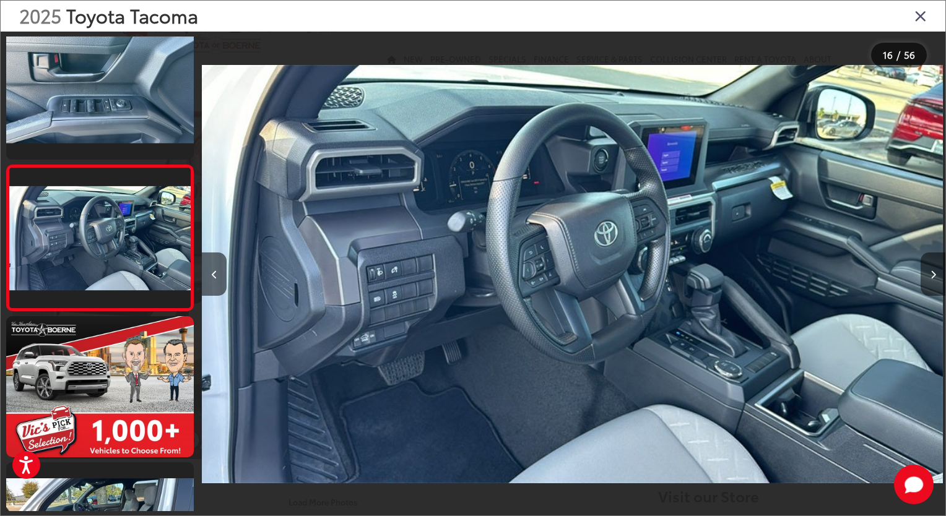
click at [931, 274] on icon "Next image" at bounding box center [933, 274] width 6 height 9
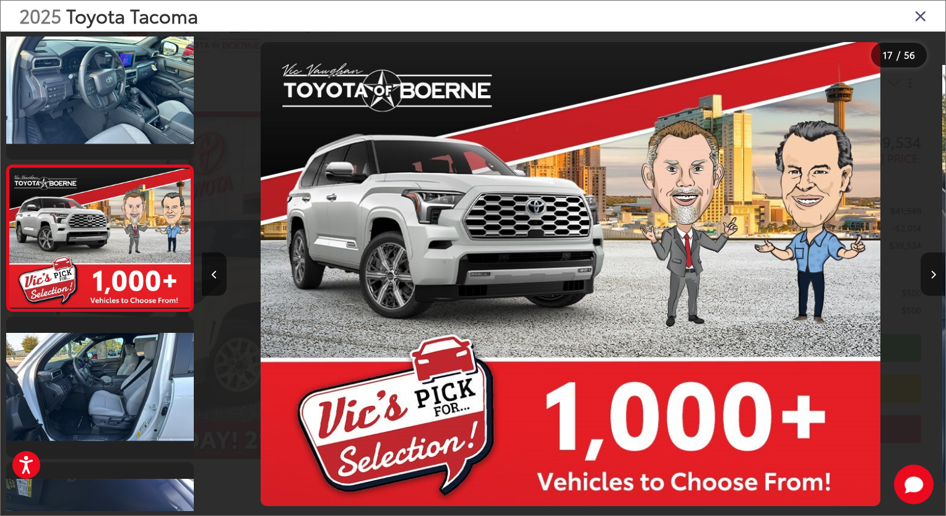
click at [931, 274] on icon "Next image" at bounding box center [933, 274] width 6 height 9
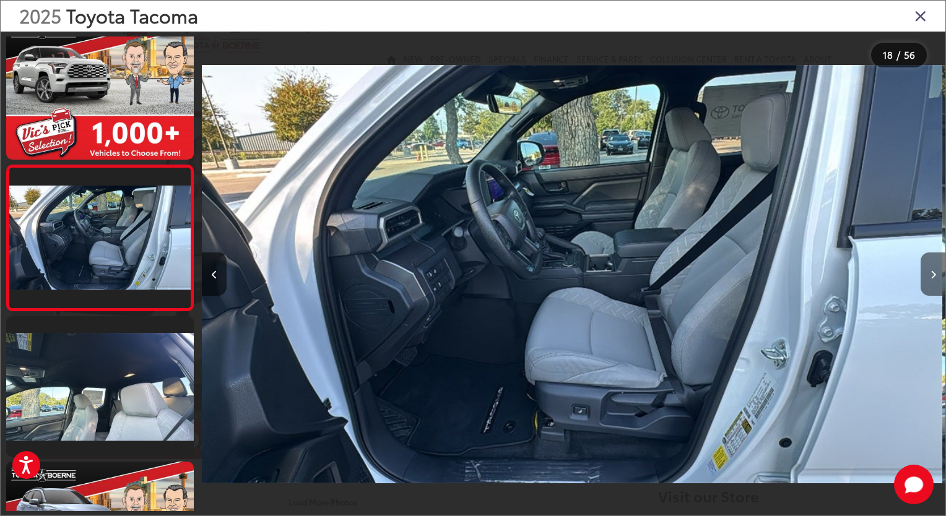
click at [931, 273] on icon "Next image" at bounding box center [933, 274] width 6 height 9
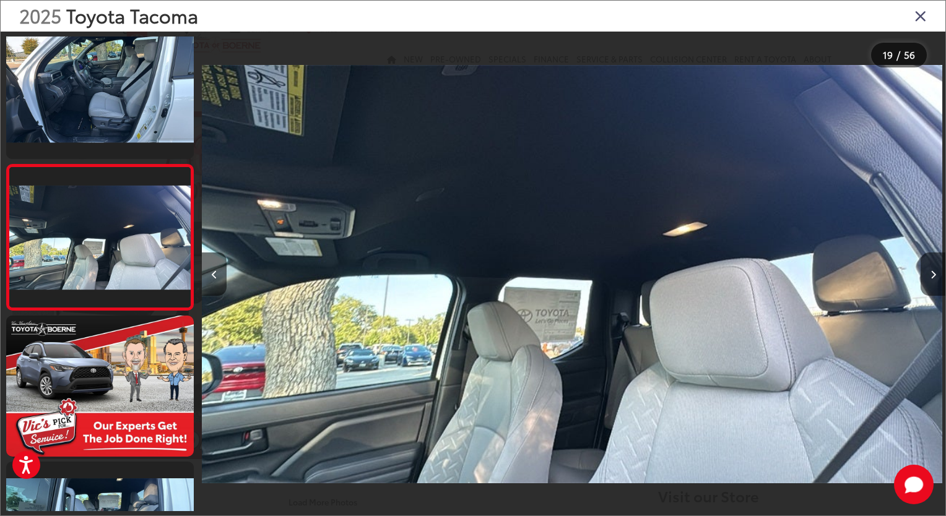
click at [931, 277] on icon "Next image" at bounding box center [933, 274] width 6 height 9
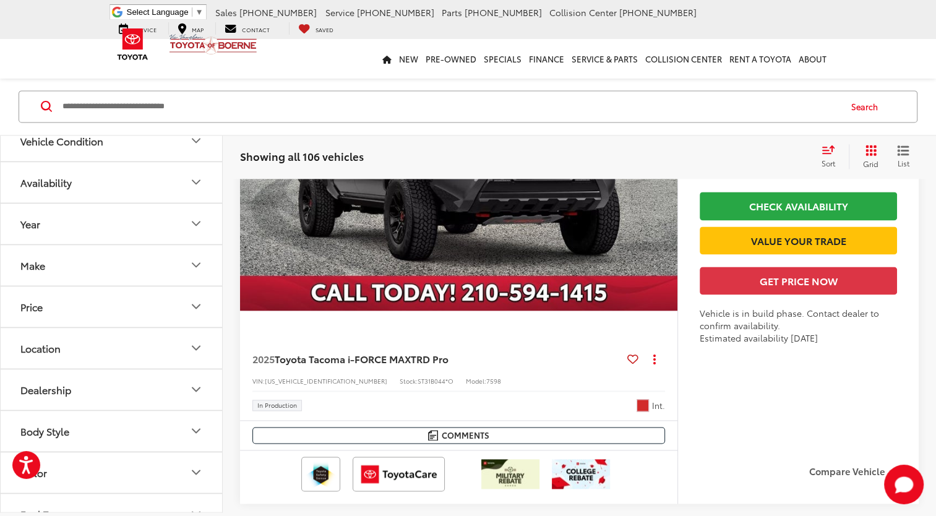
scroll to position [6509, 0]
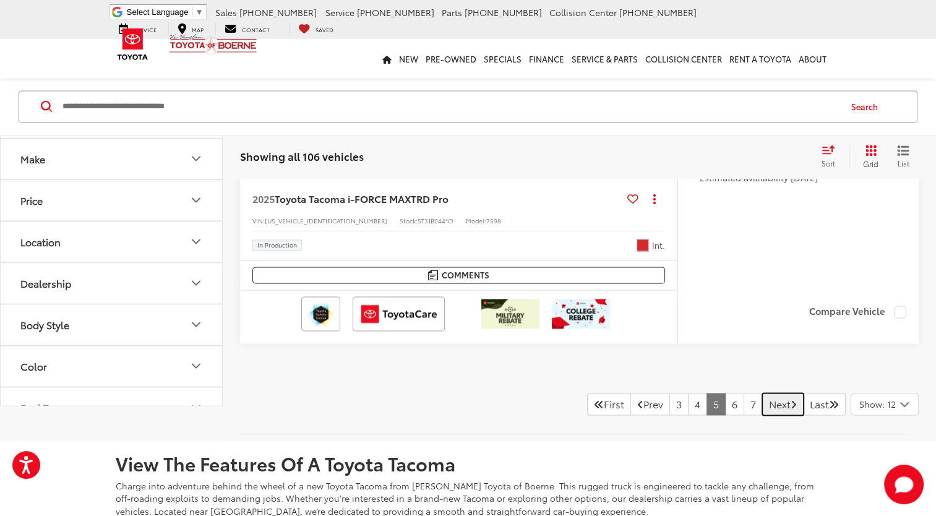
click at [791, 399] on icon "Next Page" at bounding box center [794, 404] width 6 height 10
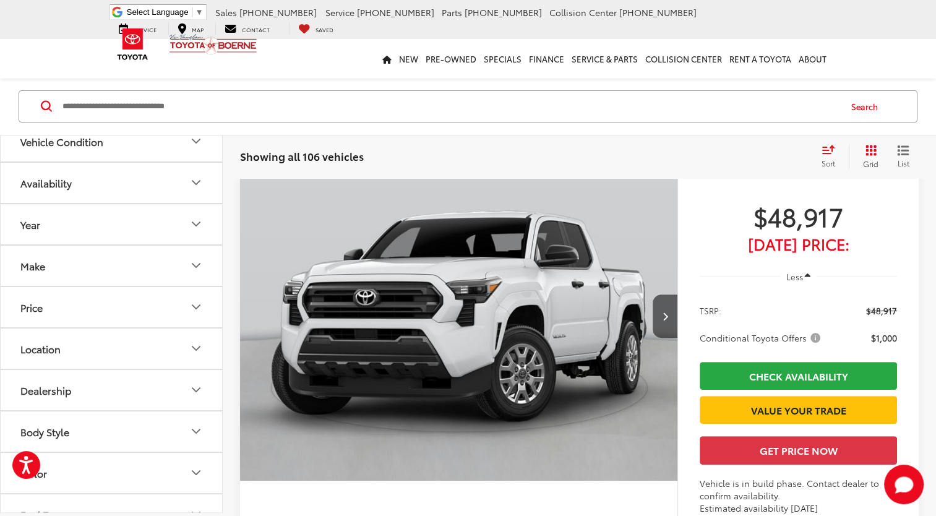
scroll to position [5009, 0]
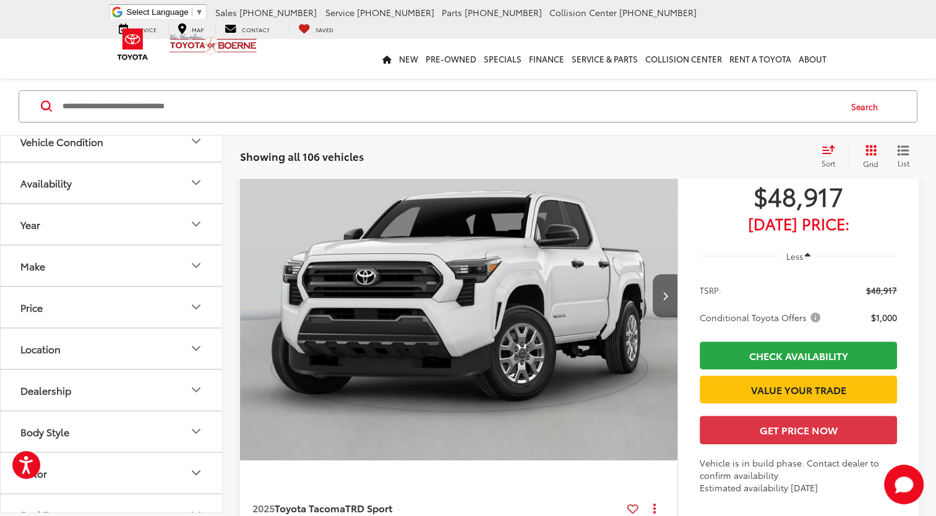
click at [665, 300] on icon "Next image" at bounding box center [665, 295] width 6 height 9
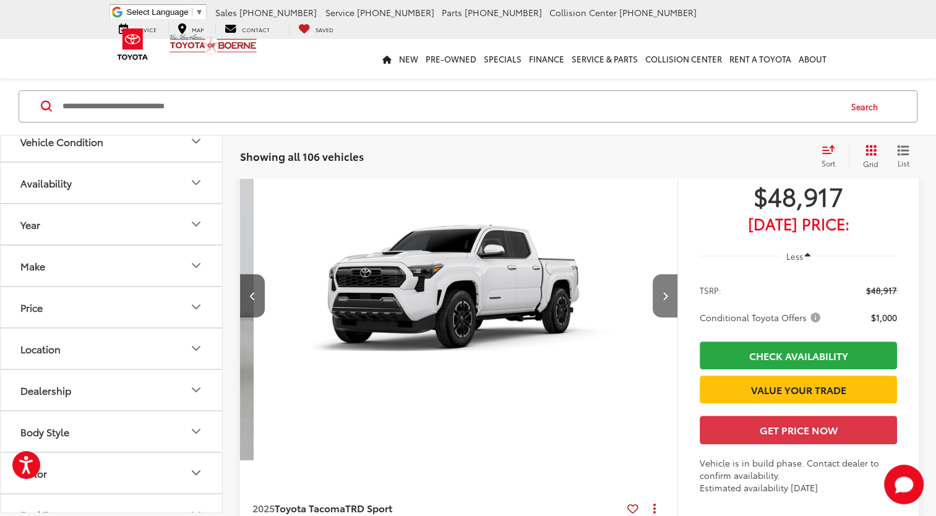
scroll to position [0, 439]
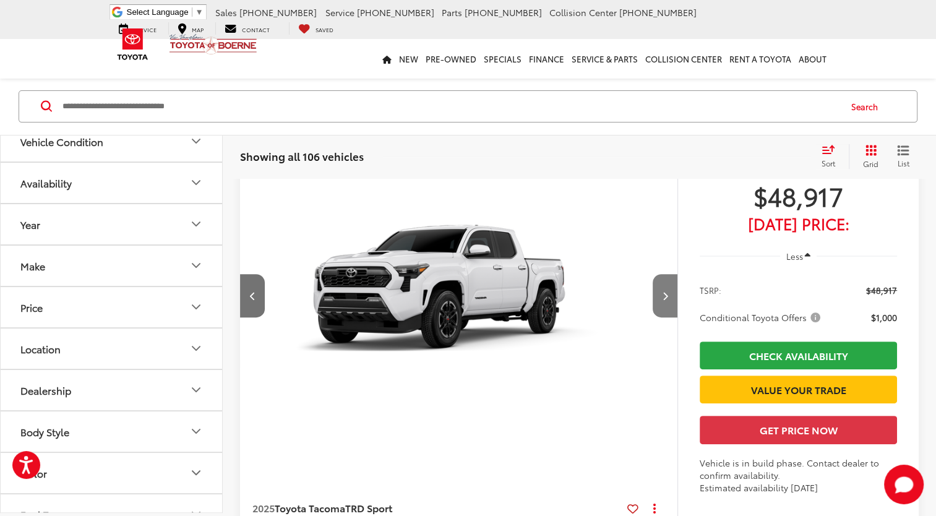
click at [665, 300] on icon "Next image" at bounding box center [665, 295] width 6 height 9
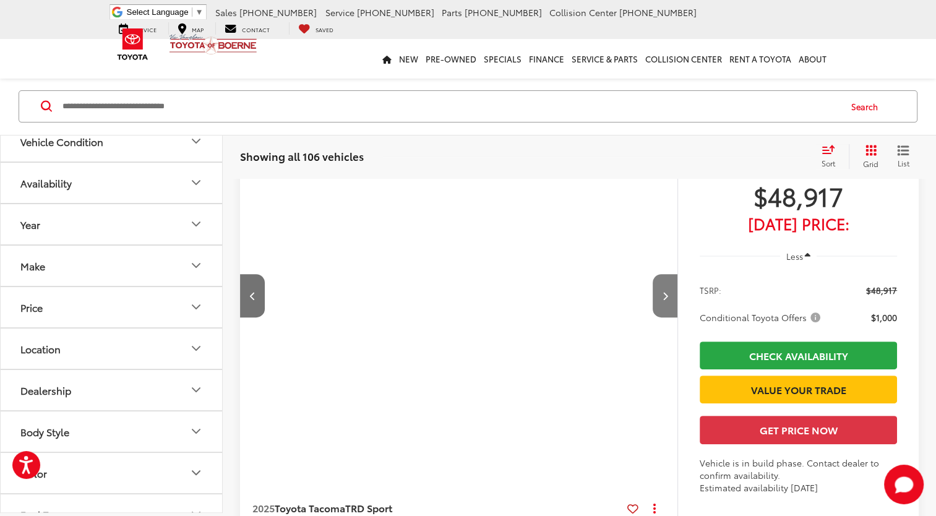
scroll to position [0, 879]
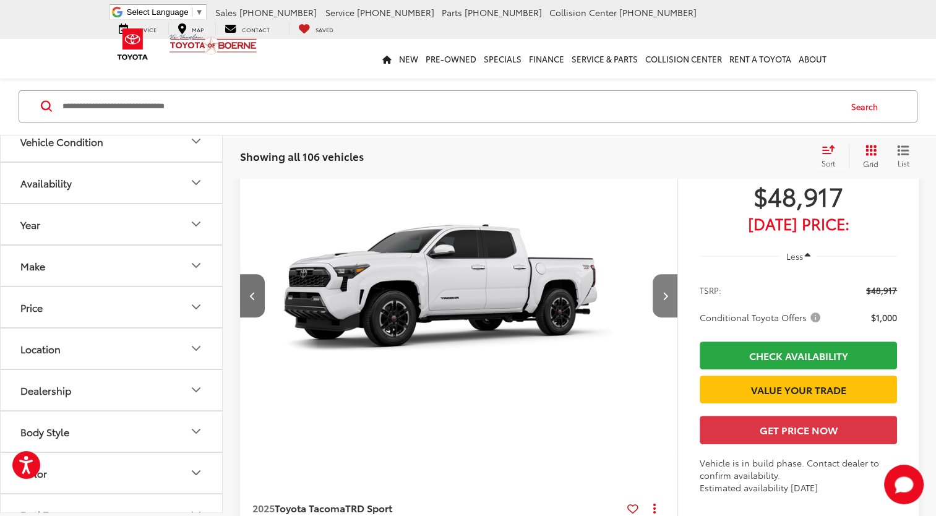
click at [665, 300] on icon "Next image" at bounding box center [665, 295] width 6 height 9
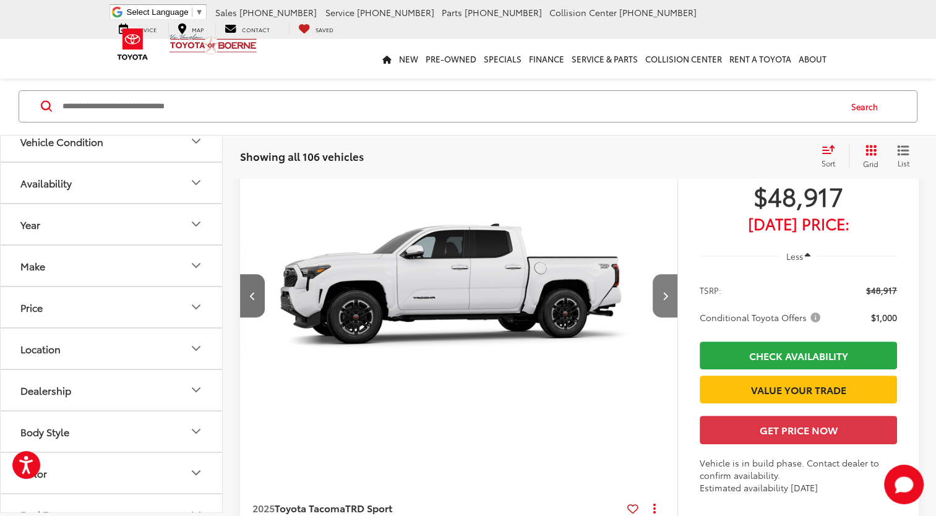
scroll to position [0, 1317]
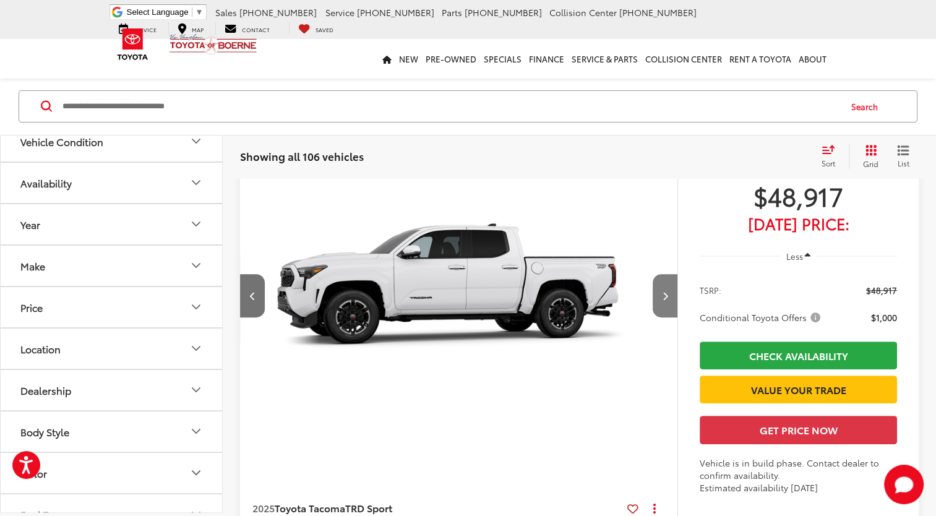
click at [665, 300] on icon "Next image" at bounding box center [665, 295] width 6 height 9
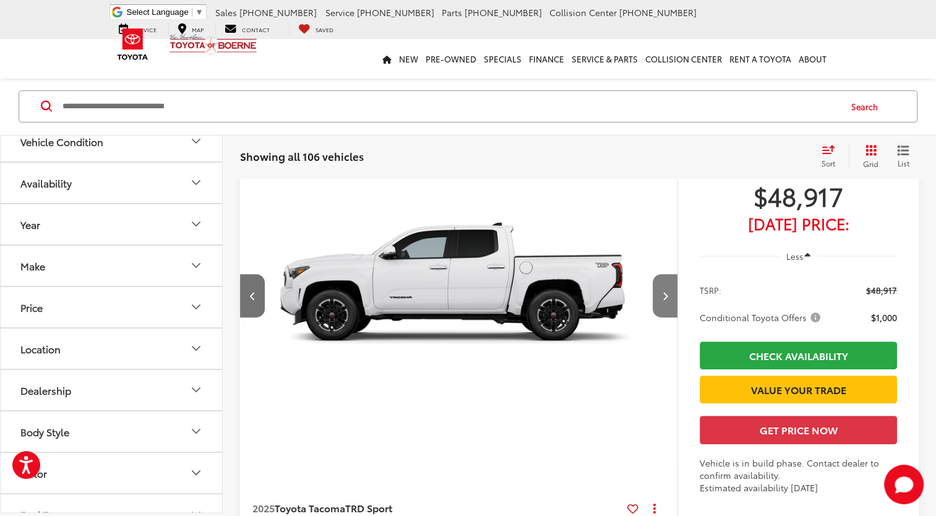
scroll to position [0, 1757]
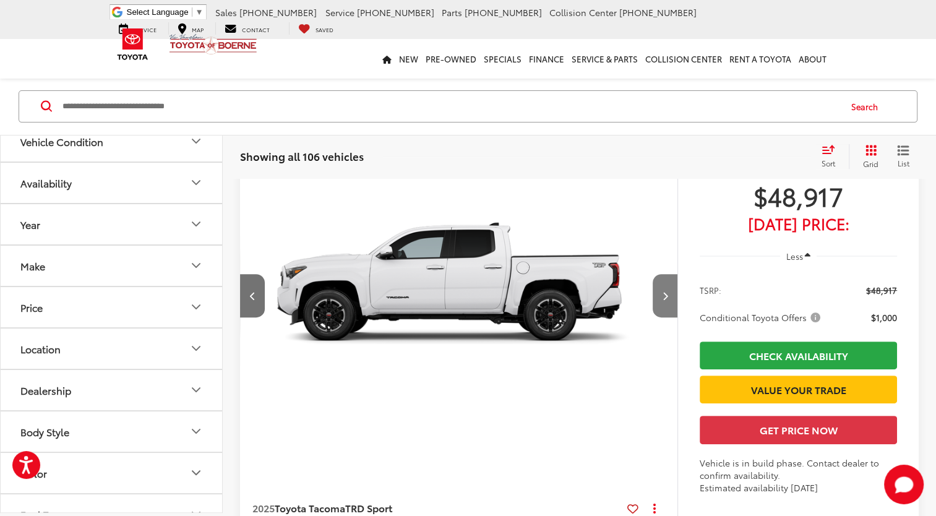
click at [665, 300] on icon "Next image" at bounding box center [665, 295] width 6 height 9
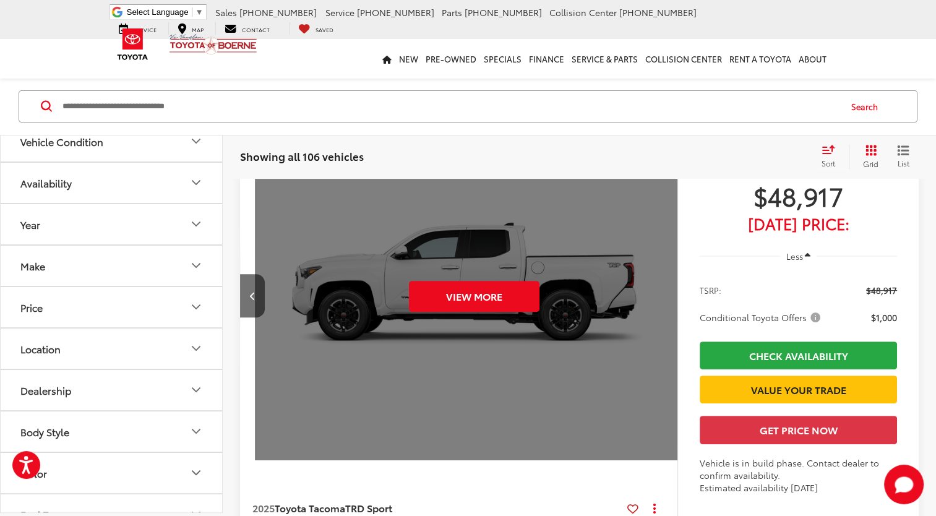
scroll to position [0, 2196]
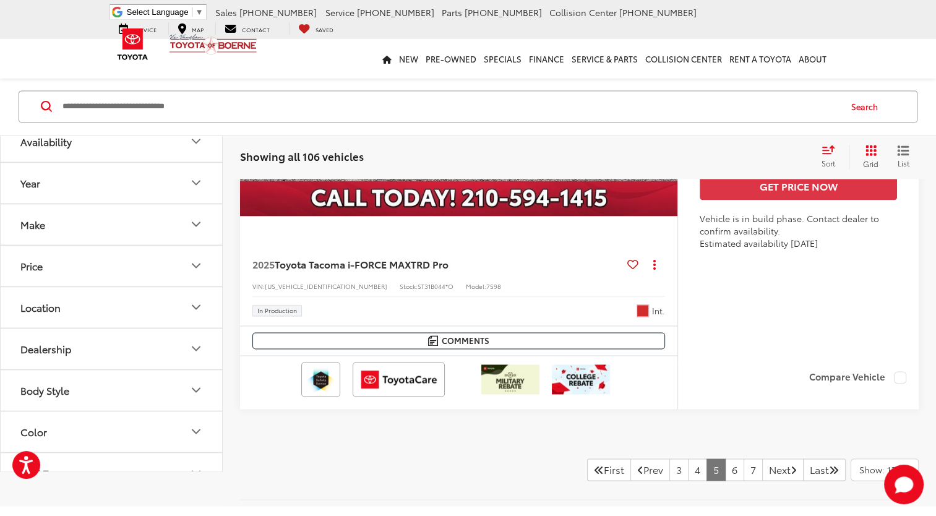
scroll to position [6509, 0]
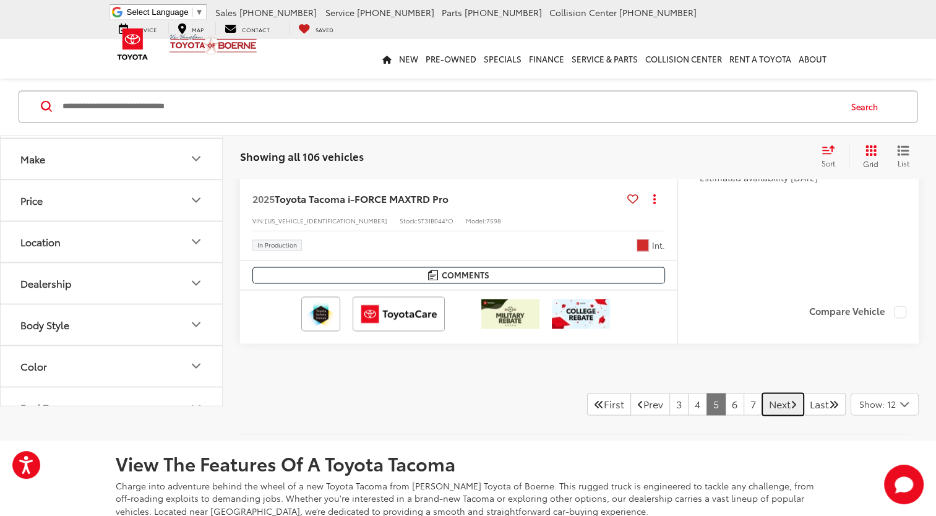
click at [791, 399] on icon "Next Page" at bounding box center [794, 404] width 6 height 10
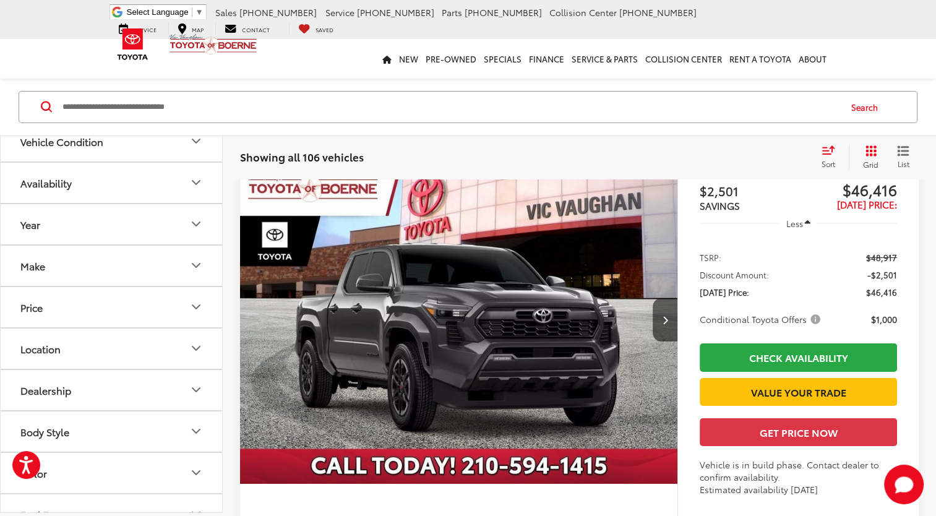
scroll to position [4452, 0]
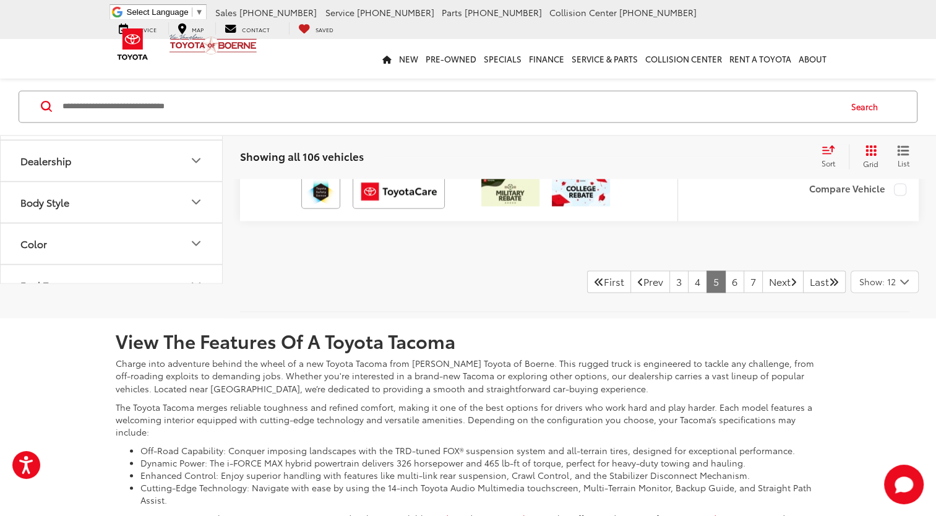
scroll to position [6633, 0]
click at [594, 275] on icon "First Page" at bounding box center [599, 280] width 10 height 10
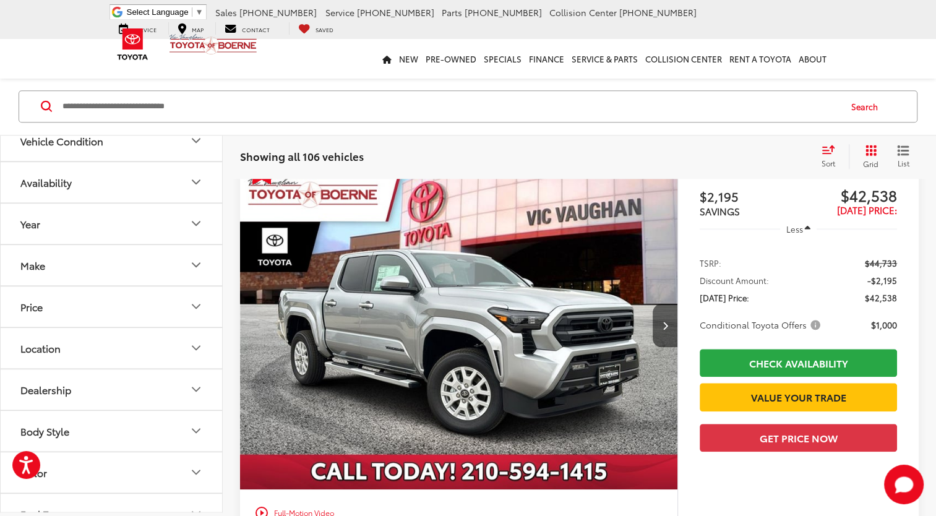
scroll to position [1235, 0]
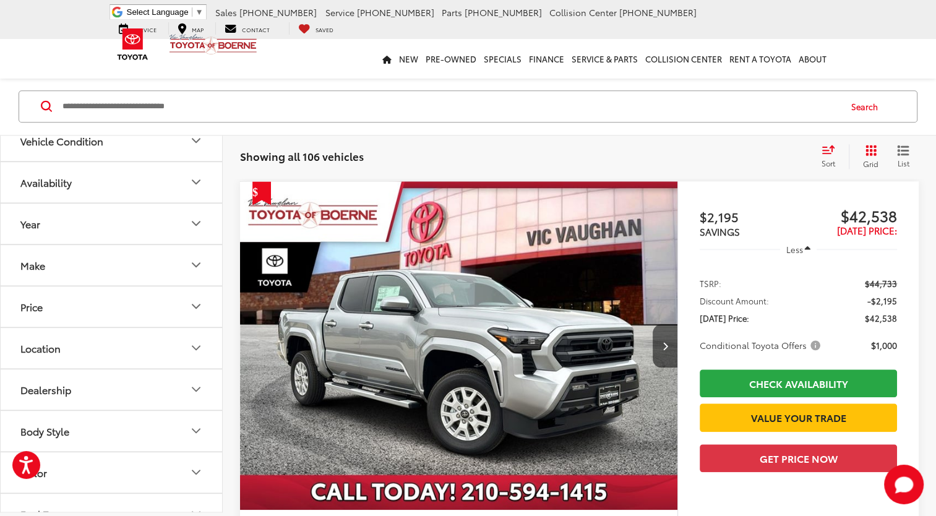
click at [612, 302] on img "2025 Toyota Tacoma SR5 0" at bounding box center [458, 345] width 439 height 329
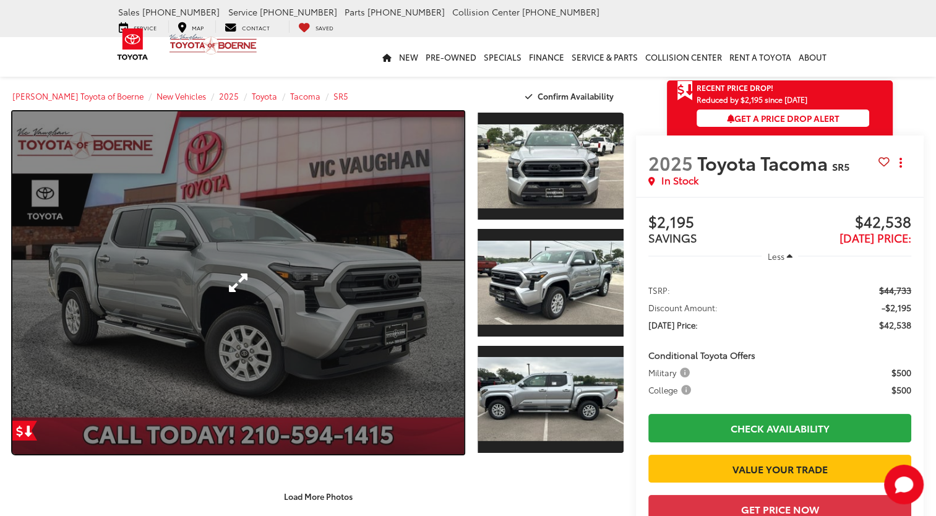
click at [442, 319] on link "Expand Photo 0" at bounding box center [238, 282] width 452 height 343
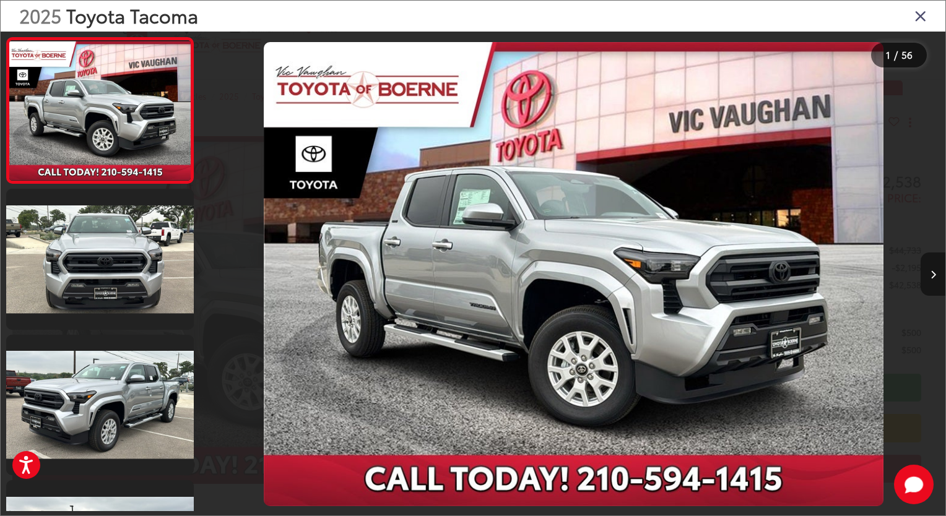
click at [932, 274] on icon "Next image" at bounding box center [933, 274] width 6 height 9
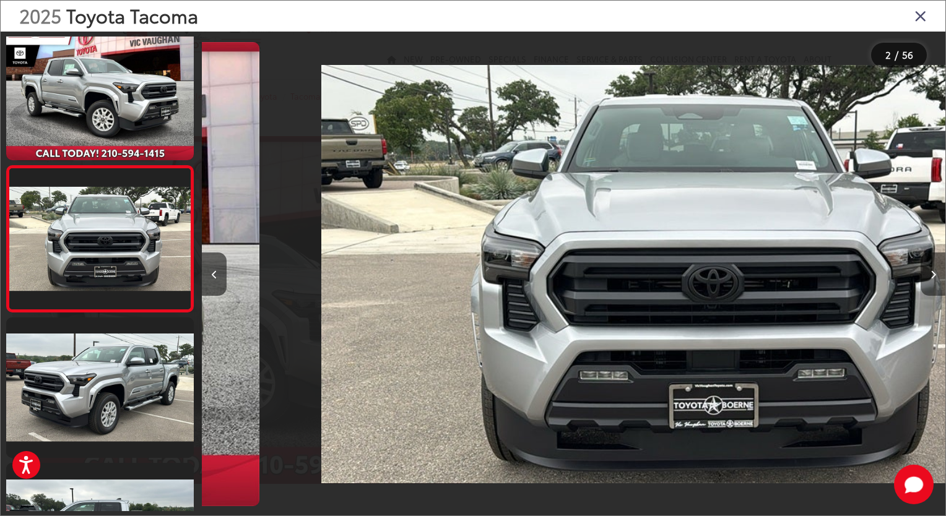
scroll to position [0, 743]
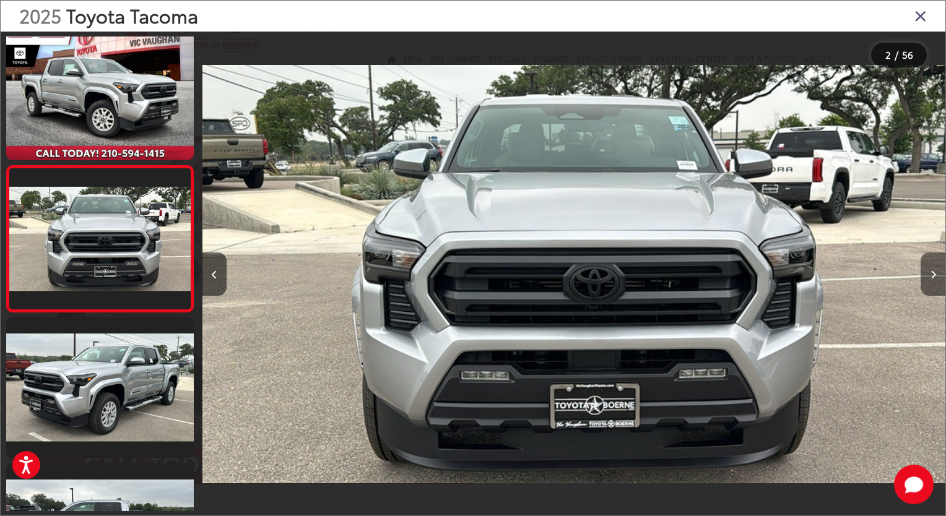
click at [932, 274] on icon "Next image" at bounding box center [933, 274] width 6 height 9
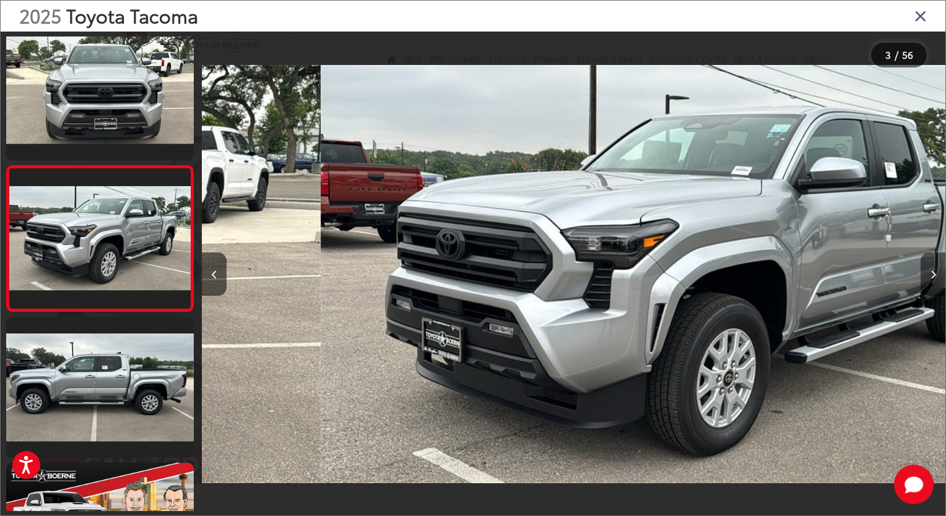
scroll to position [0, 1486]
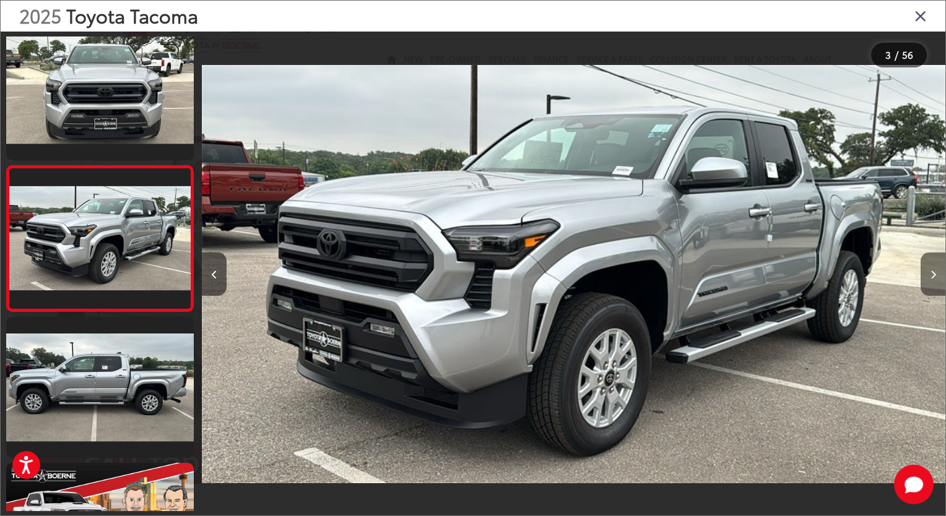
click at [931, 273] on icon "Next image" at bounding box center [933, 274] width 6 height 9
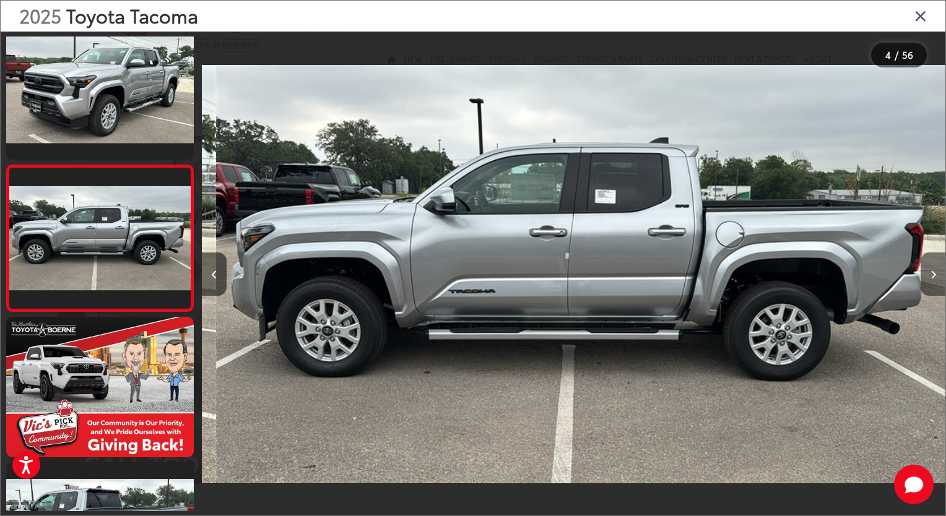
scroll to position [0, 2230]
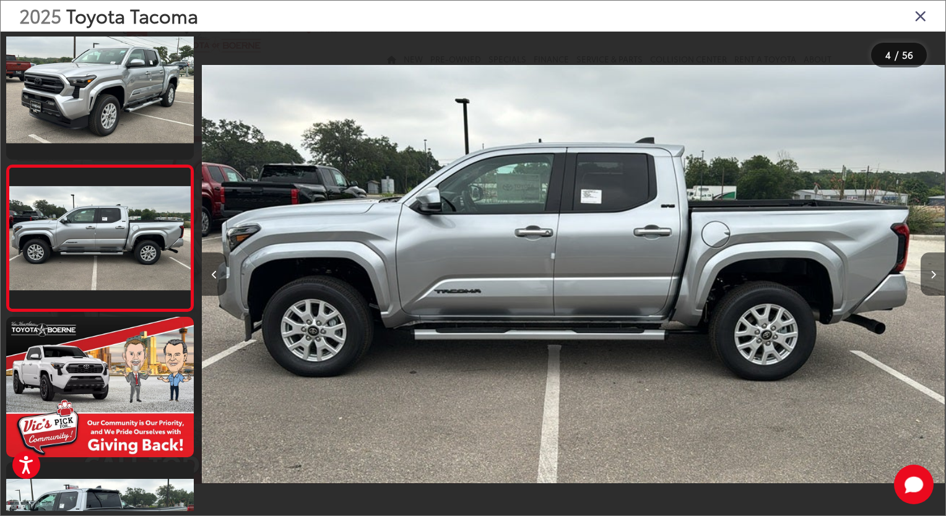
click at [931, 278] on icon "Next image" at bounding box center [933, 274] width 6 height 9
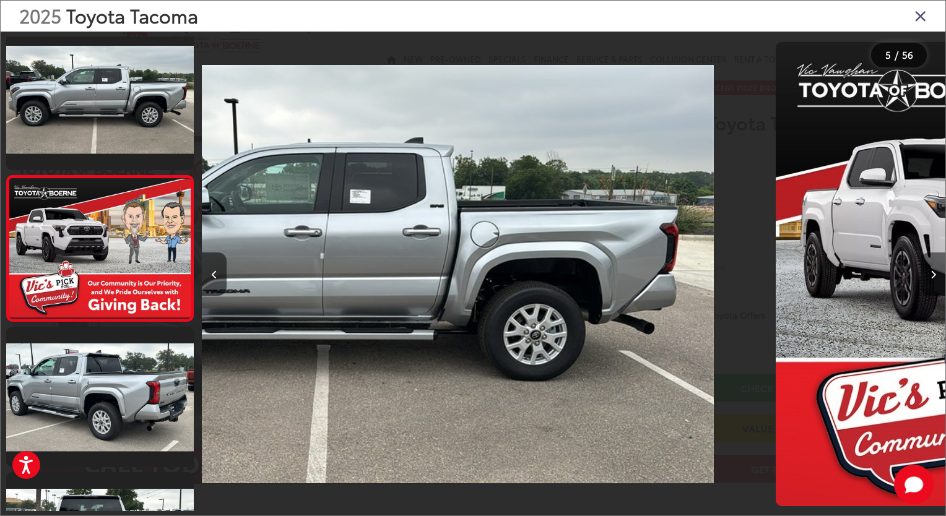
scroll to position [455, 0]
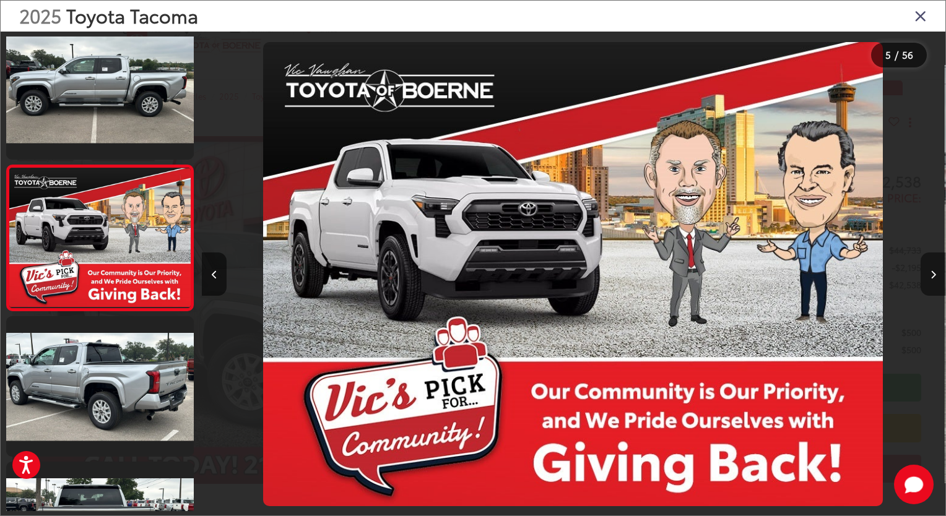
click at [931, 278] on icon "Next image" at bounding box center [933, 274] width 6 height 9
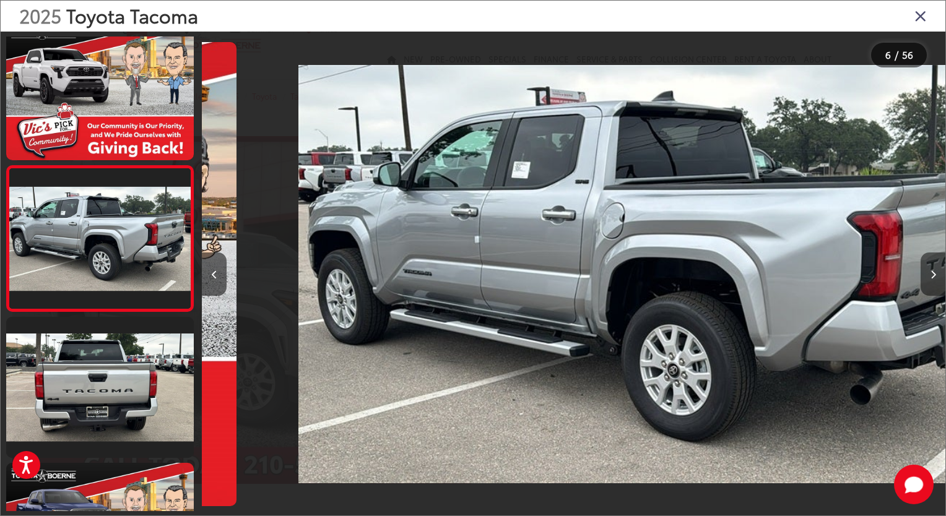
scroll to position [0, 3716]
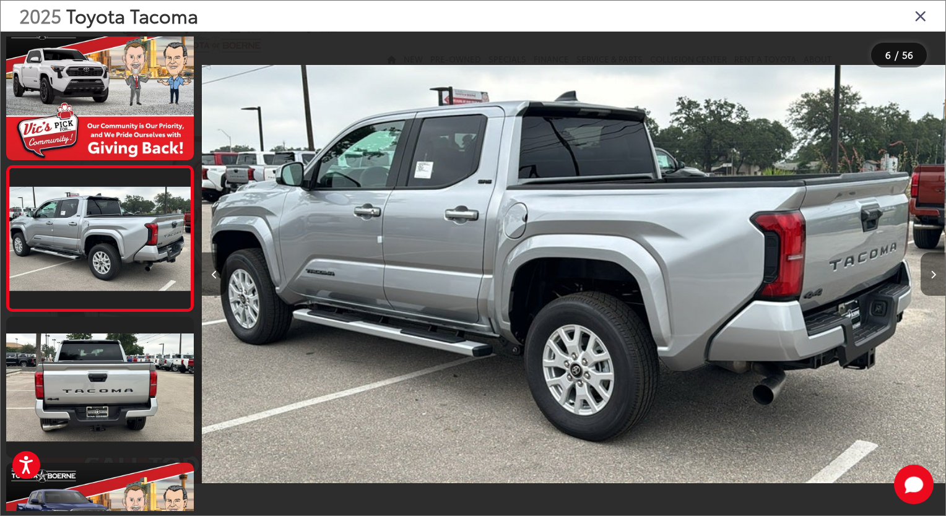
click at [931, 278] on icon "Next image" at bounding box center [933, 274] width 6 height 9
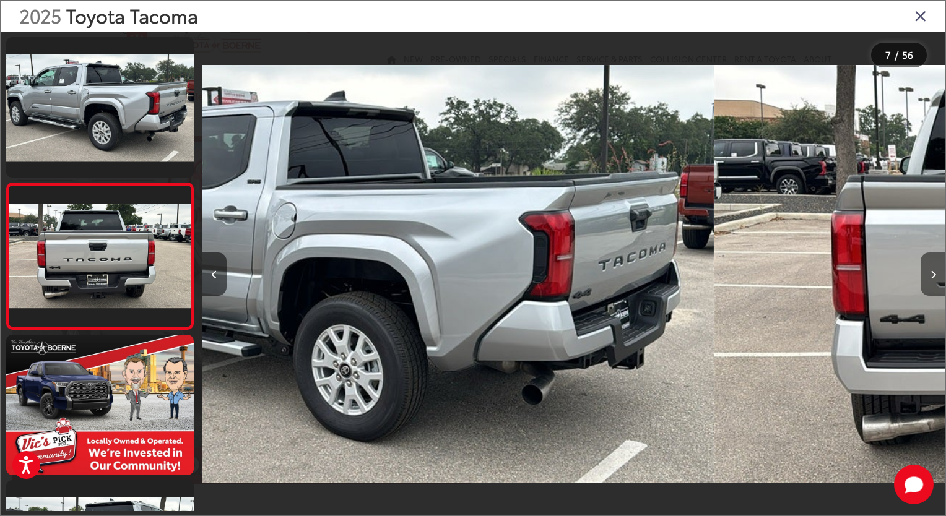
scroll to position [746, 0]
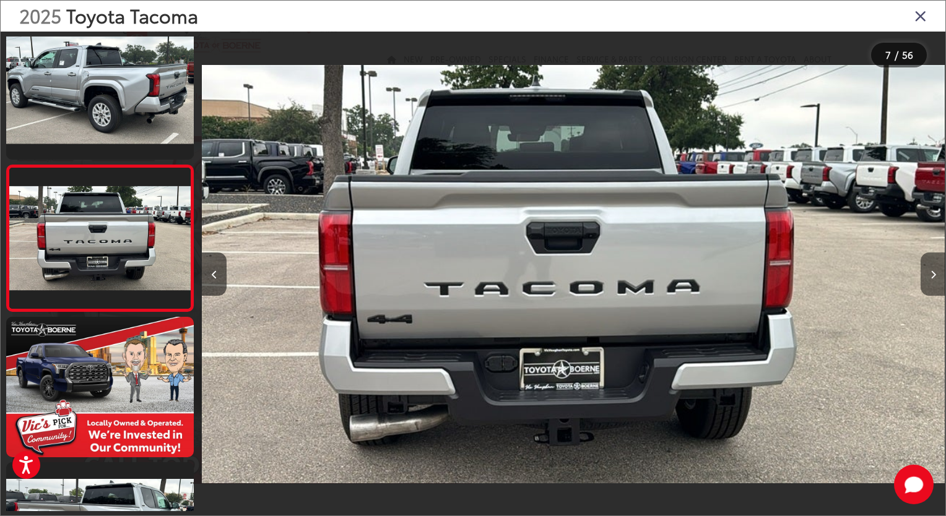
click at [931, 278] on icon "Next image" at bounding box center [933, 274] width 6 height 9
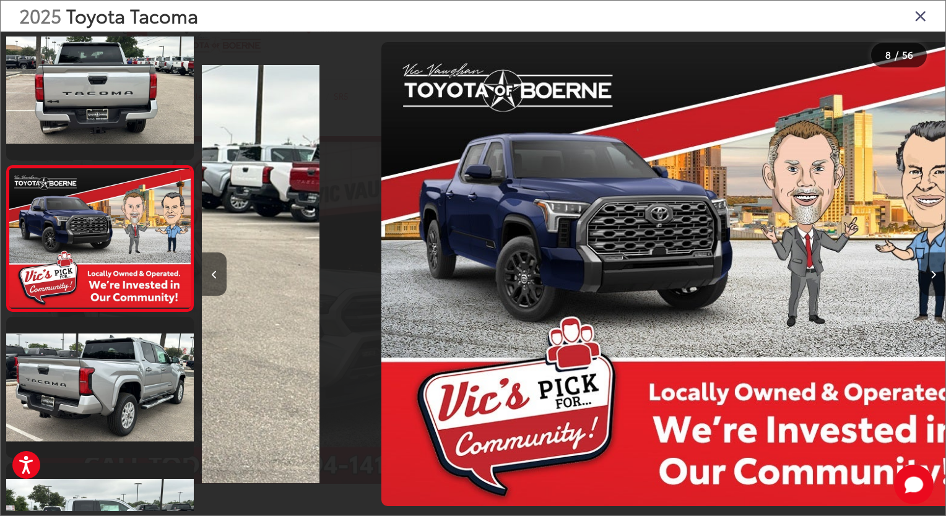
scroll to position [0, 5203]
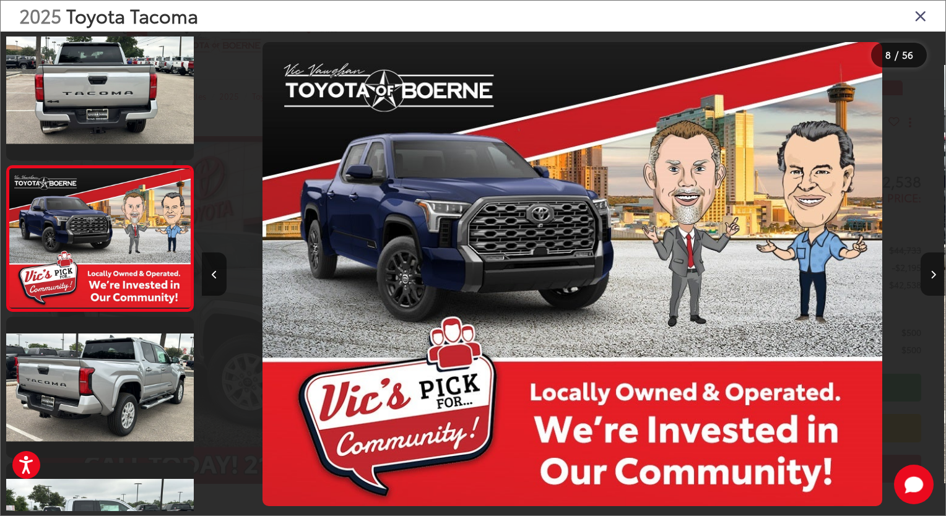
click at [933, 278] on icon "Next image" at bounding box center [933, 274] width 6 height 9
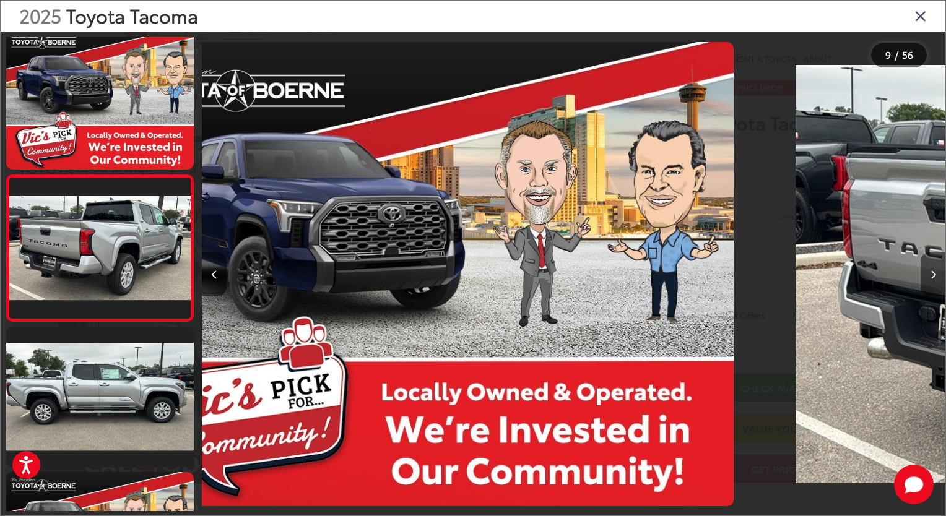
scroll to position [0, 0]
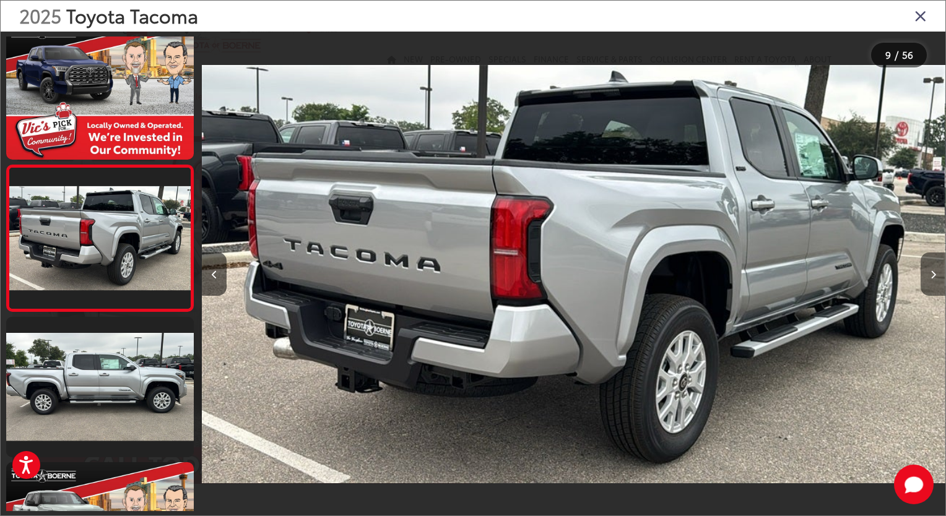
click at [930, 269] on button "Next image" at bounding box center [932, 273] width 25 height 43
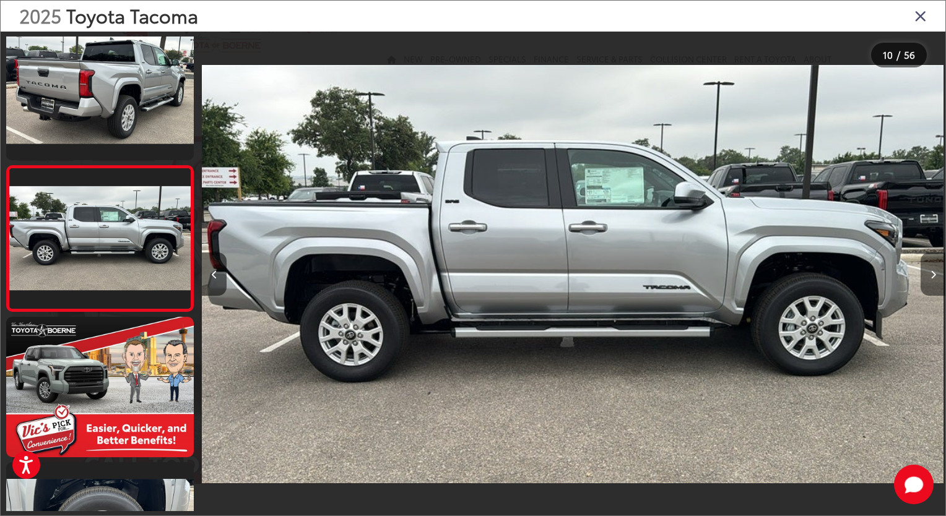
click at [928, 269] on button "Next image" at bounding box center [932, 273] width 25 height 43
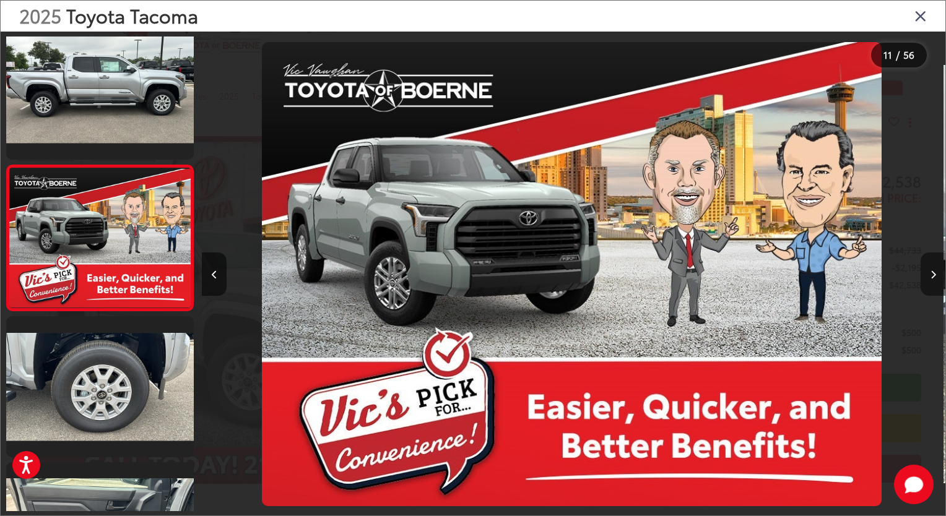
click at [928, 272] on button "Next image" at bounding box center [932, 273] width 25 height 43
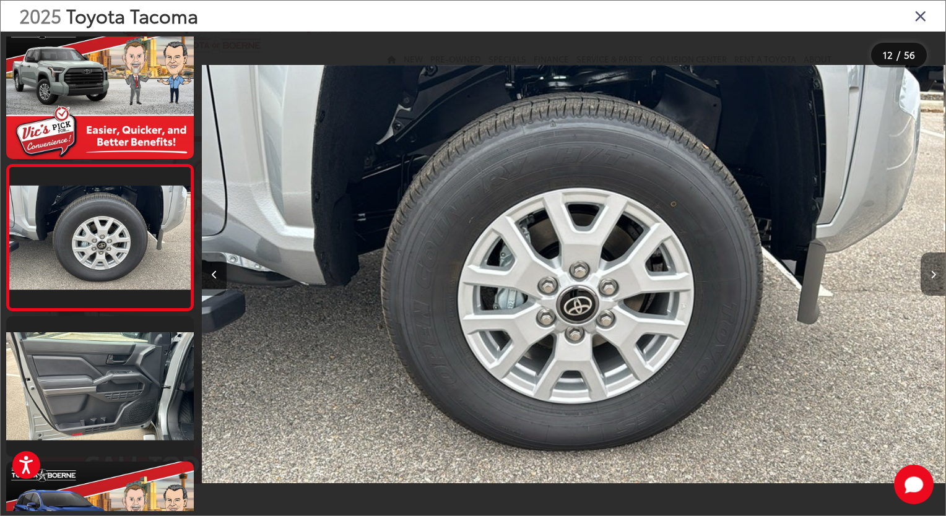
click at [928, 275] on button "Next image" at bounding box center [932, 273] width 25 height 43
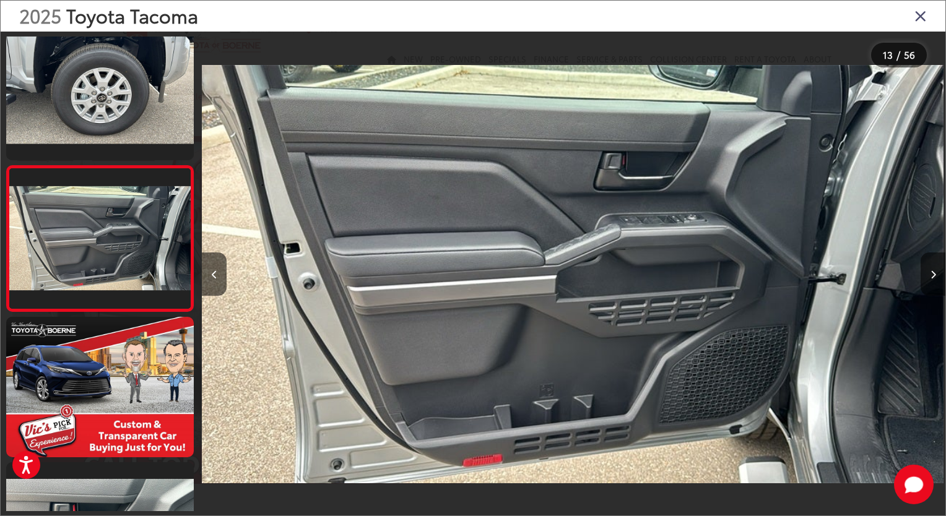
drag, startPoint x: 926, startPoint y: 274, endPoint x: 918, endPoint y: 276, distance: 7.7
click at [925, 274] on button "Next image" at bounding box center [932, 273] width 25 height 43
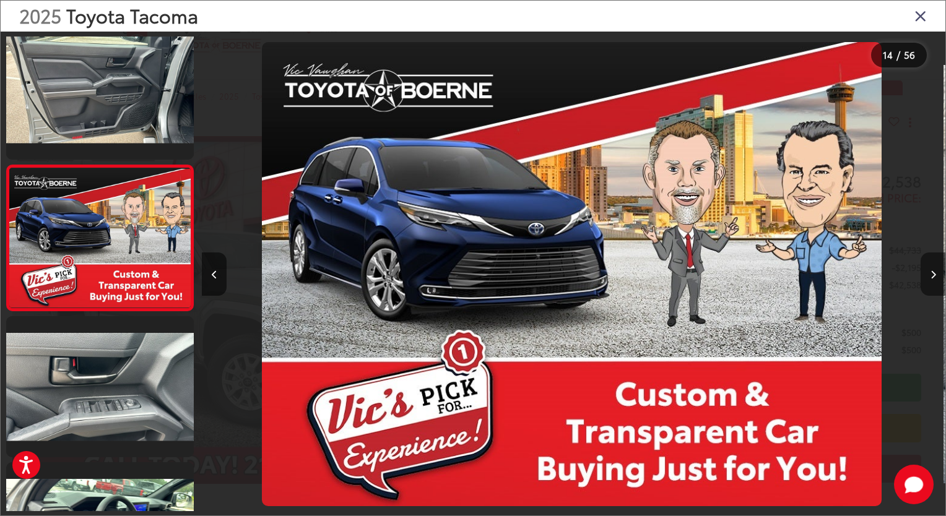
click at [933, 276] on icon "Next image" at bounding box center [933, 274] width 6 height 9
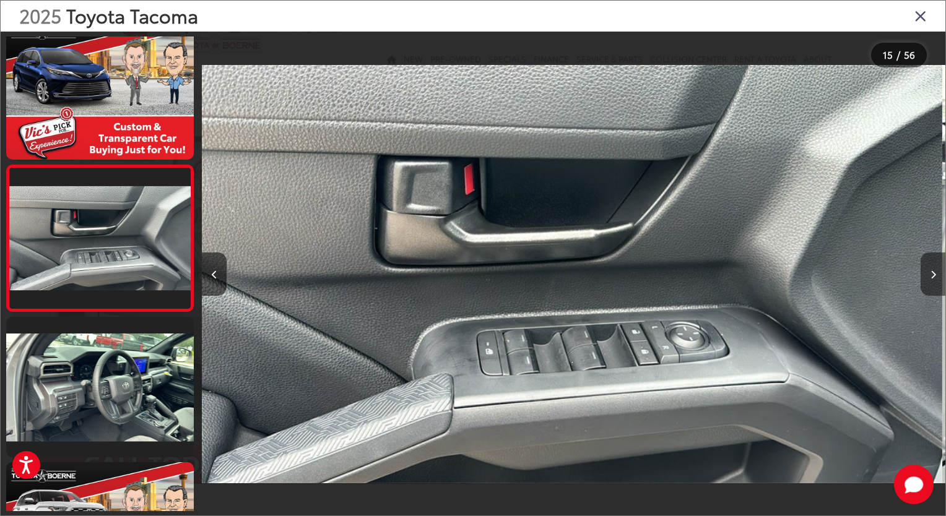
click at [933, 276] on icon "Next image" at bounding box center [933, 274] width 6 height 9
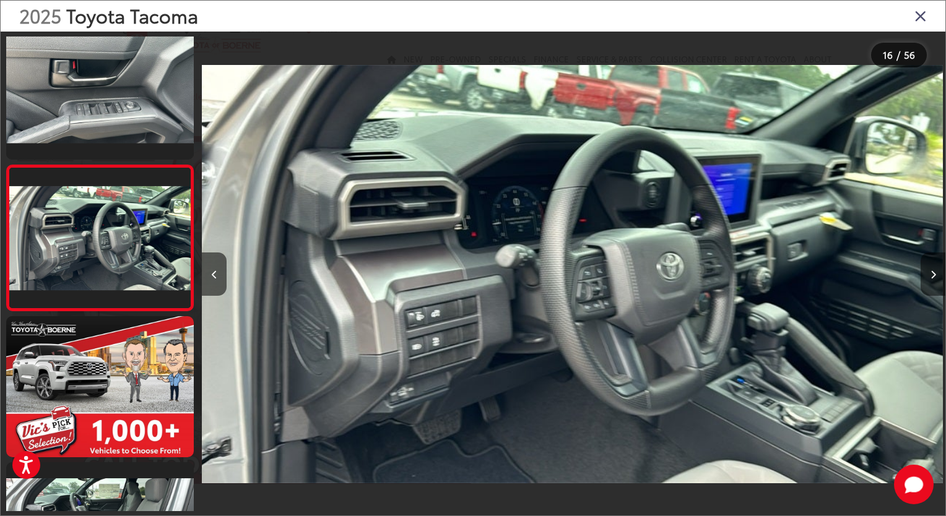
click at [934, 276] on icon "Next image" at bounding box center [933, 274] width 6 height 9
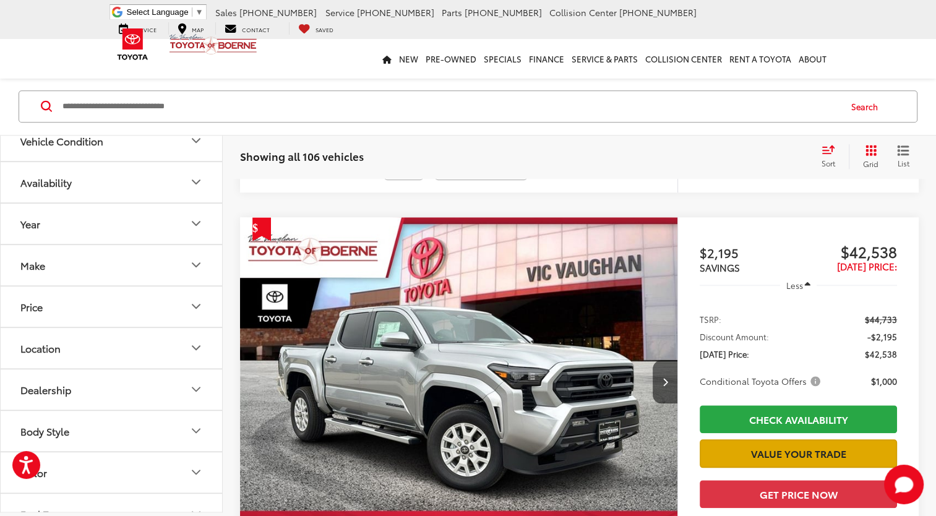
scroll to position [1238, 0]
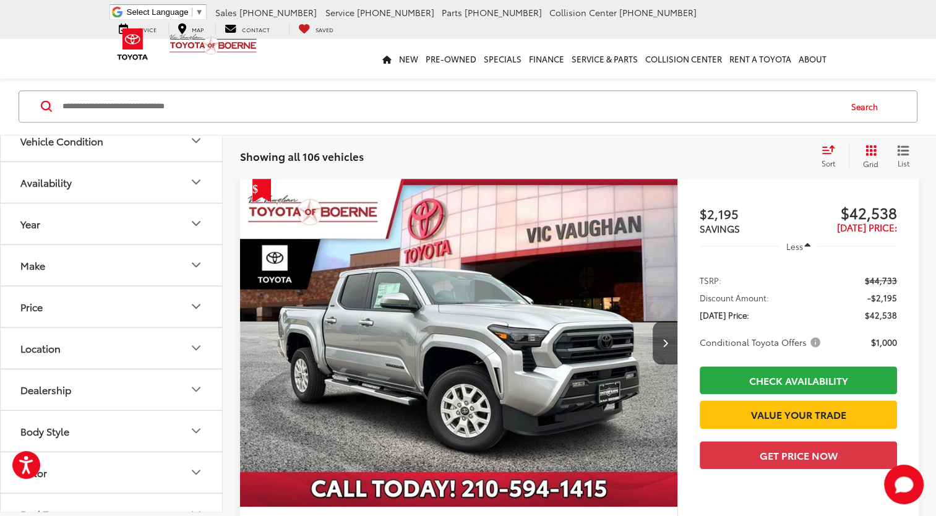
click at [700, 435] on capital-one-entry-button at bounding box center [700, 435] width 0 height 0
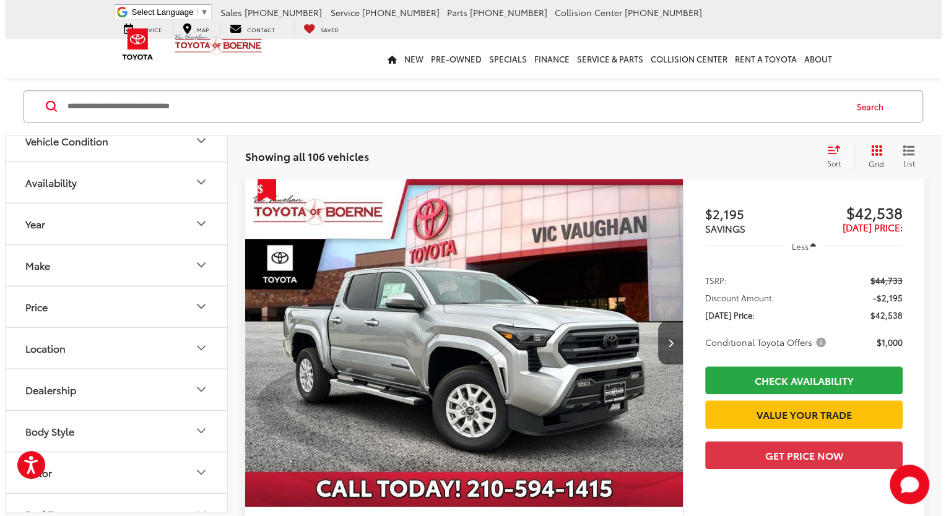
scroll to position [1252, 0]
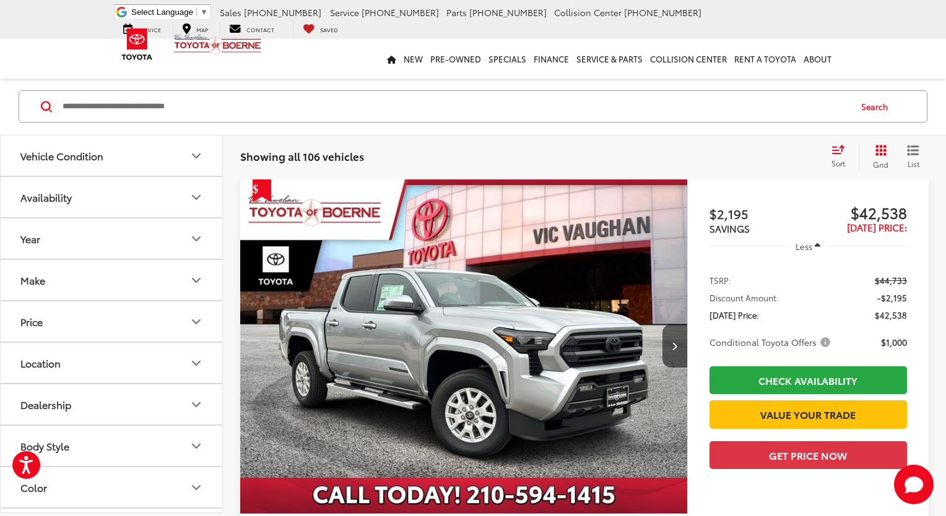
scroll to position [6633, 0]
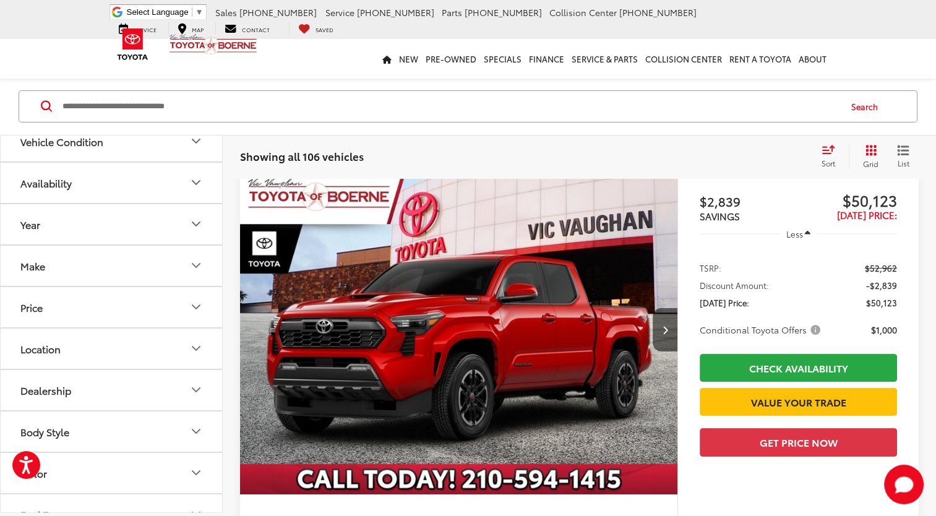
scroll to position [197, 0]
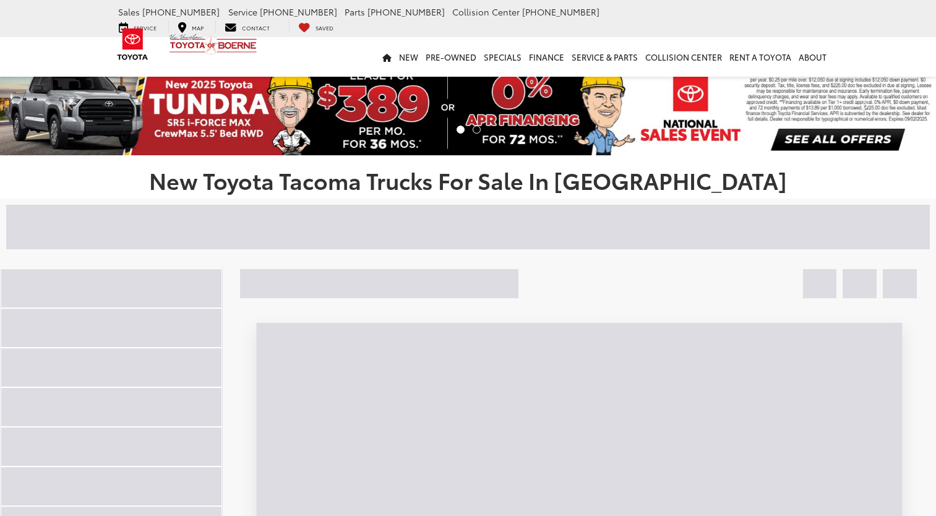
scroll to position [6713, 0]
